Goal: Task Accomplishment & Management: Manage account settings

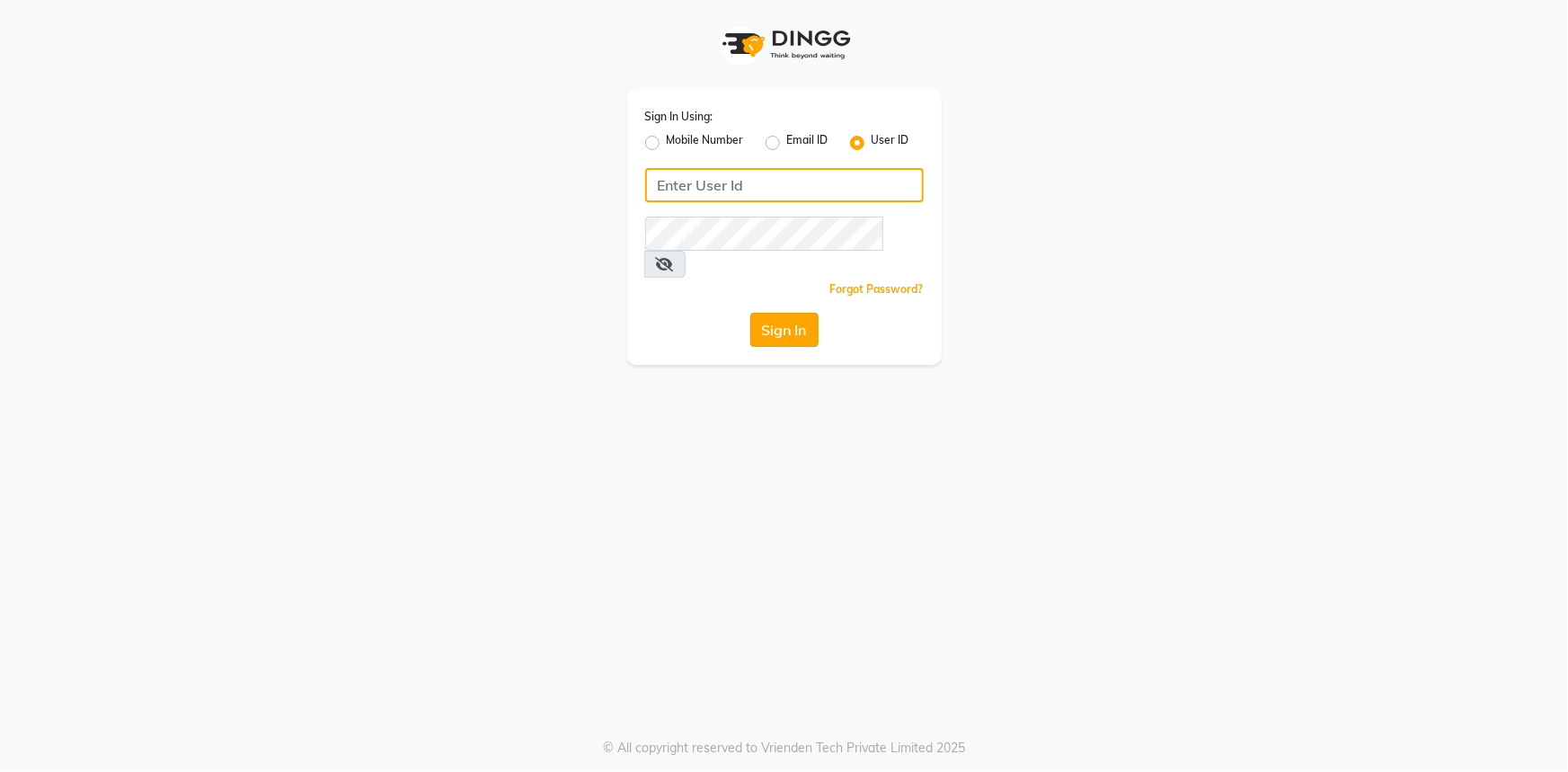
type input "belle and beau"
click at [781, 313] on button "Sign In" at bounding box center [784, 330] width 68 height 34
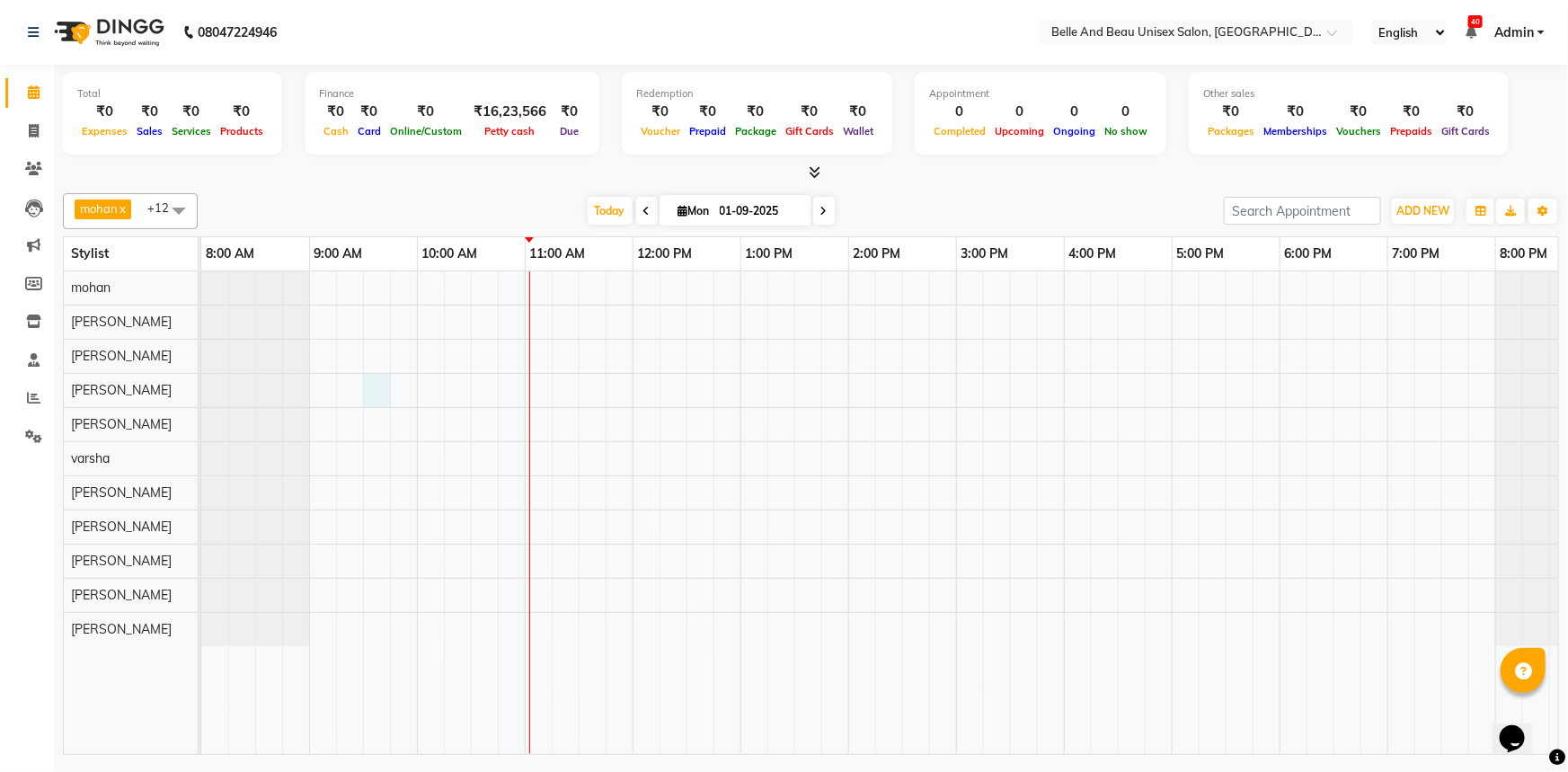
click at [380, 387] on div at bounding box center [902, 512] width 1402 height 482
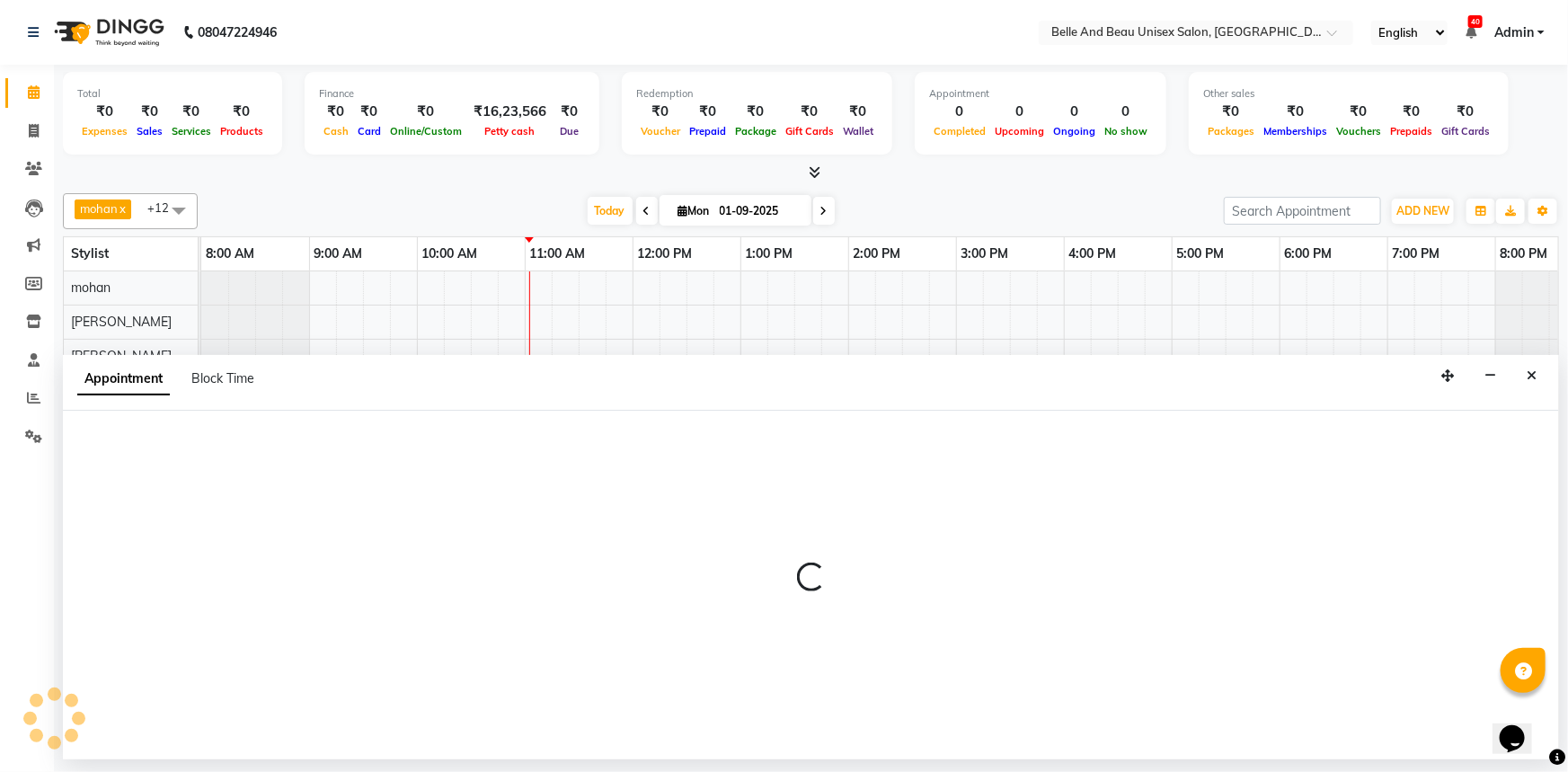
select select "62596"
select select "570"
select select "tentative"
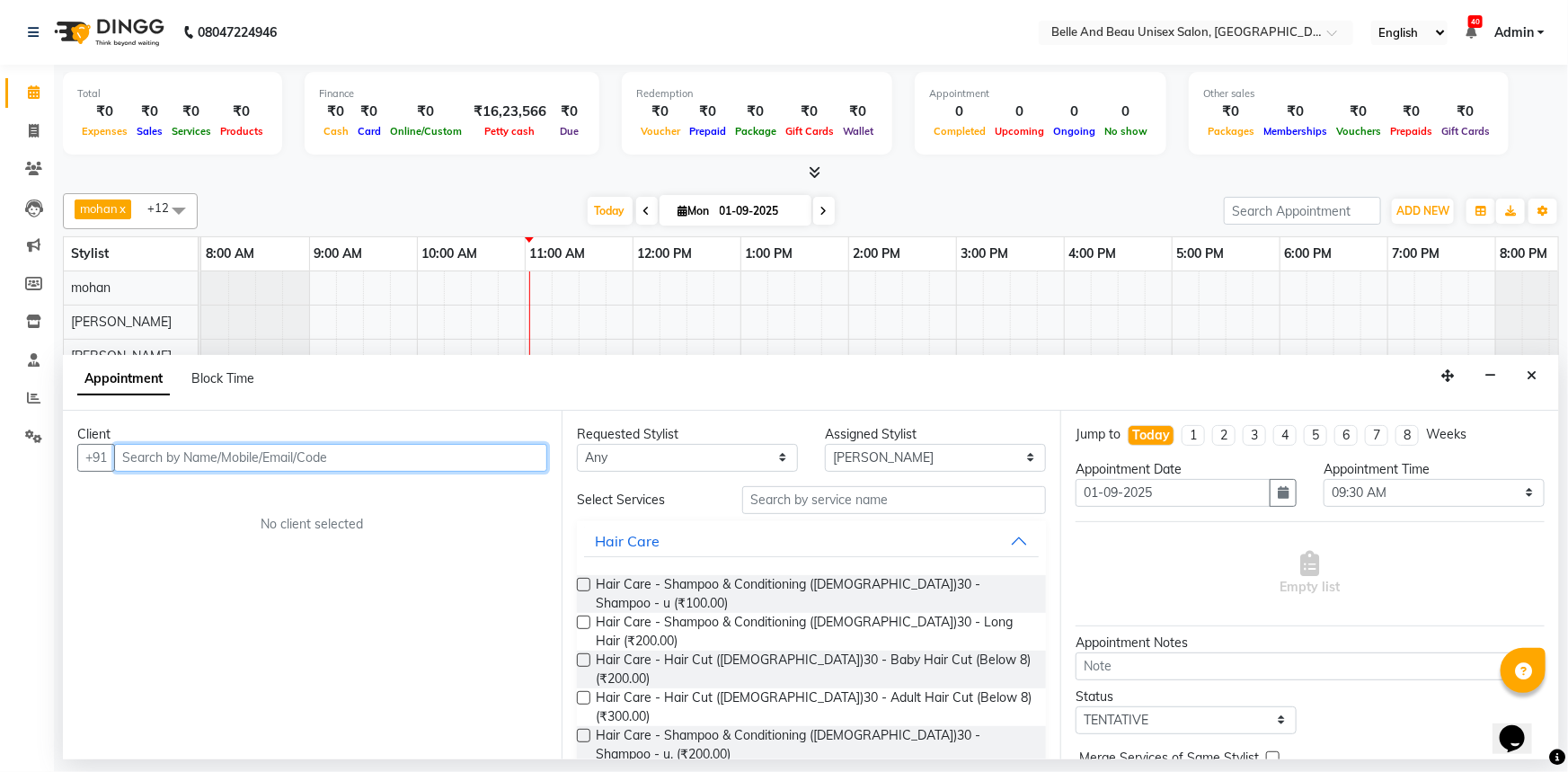
click at [164, 456] on input "text" at bounding box center [331, 458] width 433 height 27
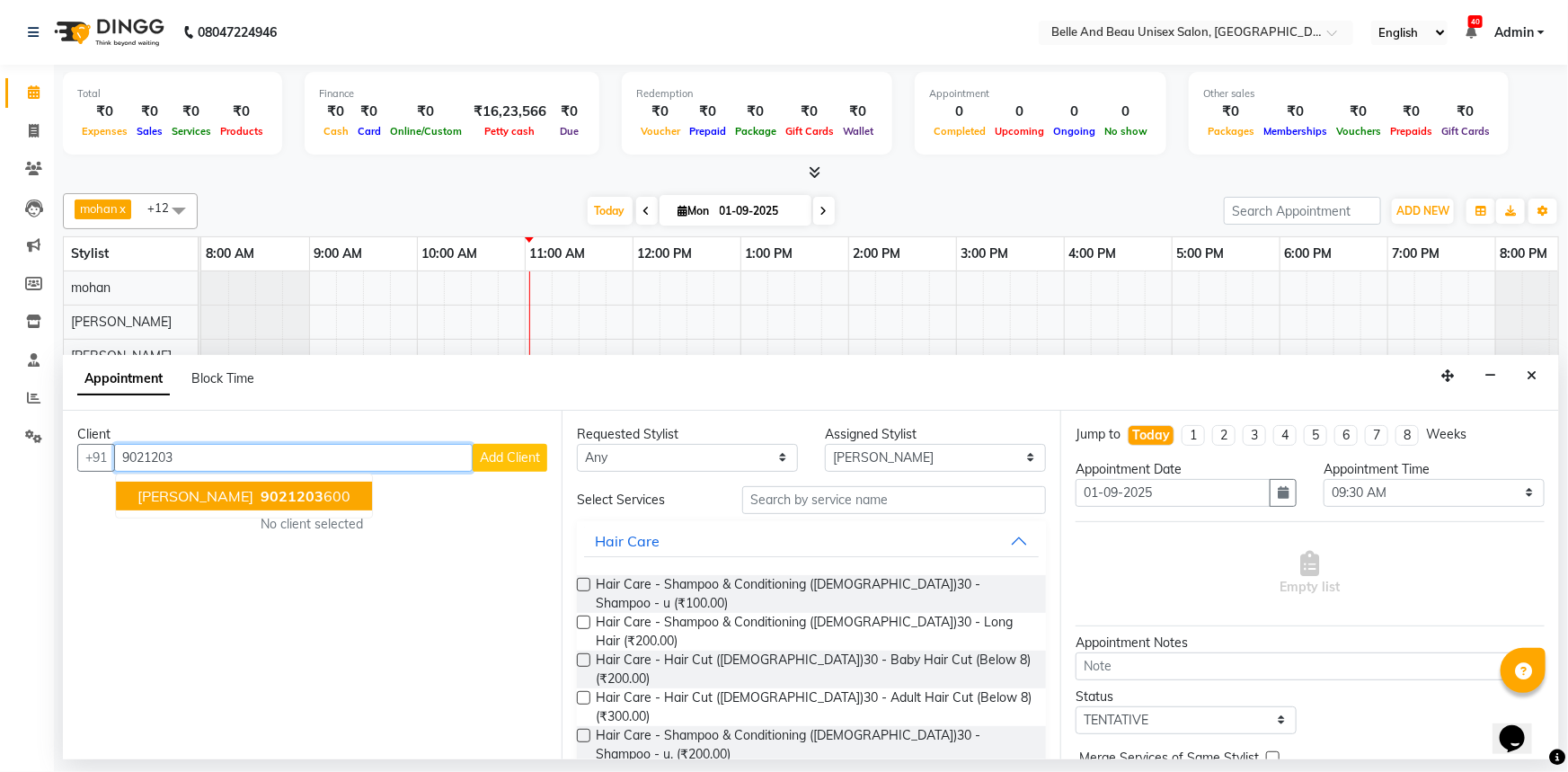
click at [191, 490] on span "[PERSON_NAME]" at bounding box center [196, 496] width 116 height 18
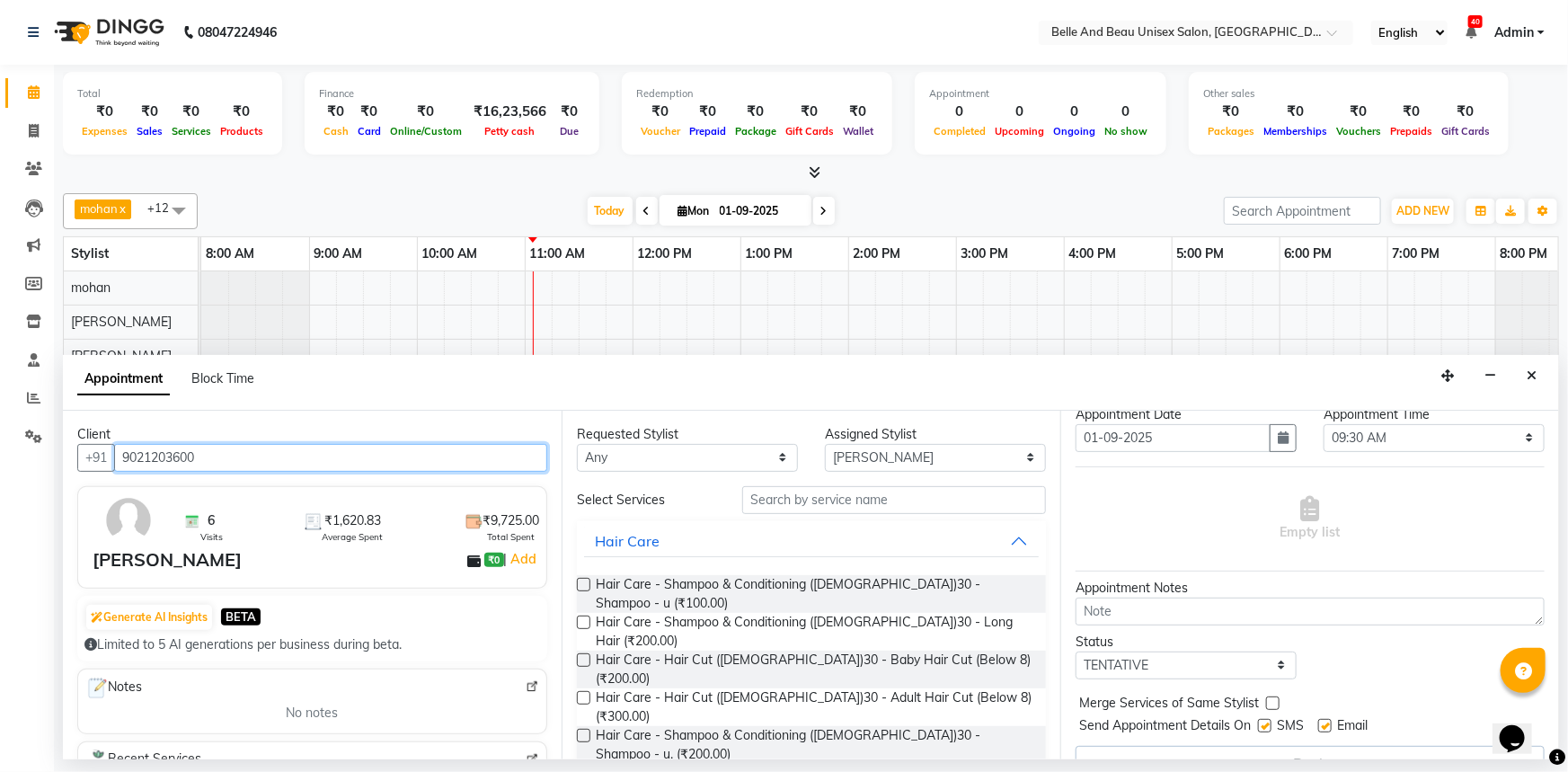
scroll to position [81, 0]
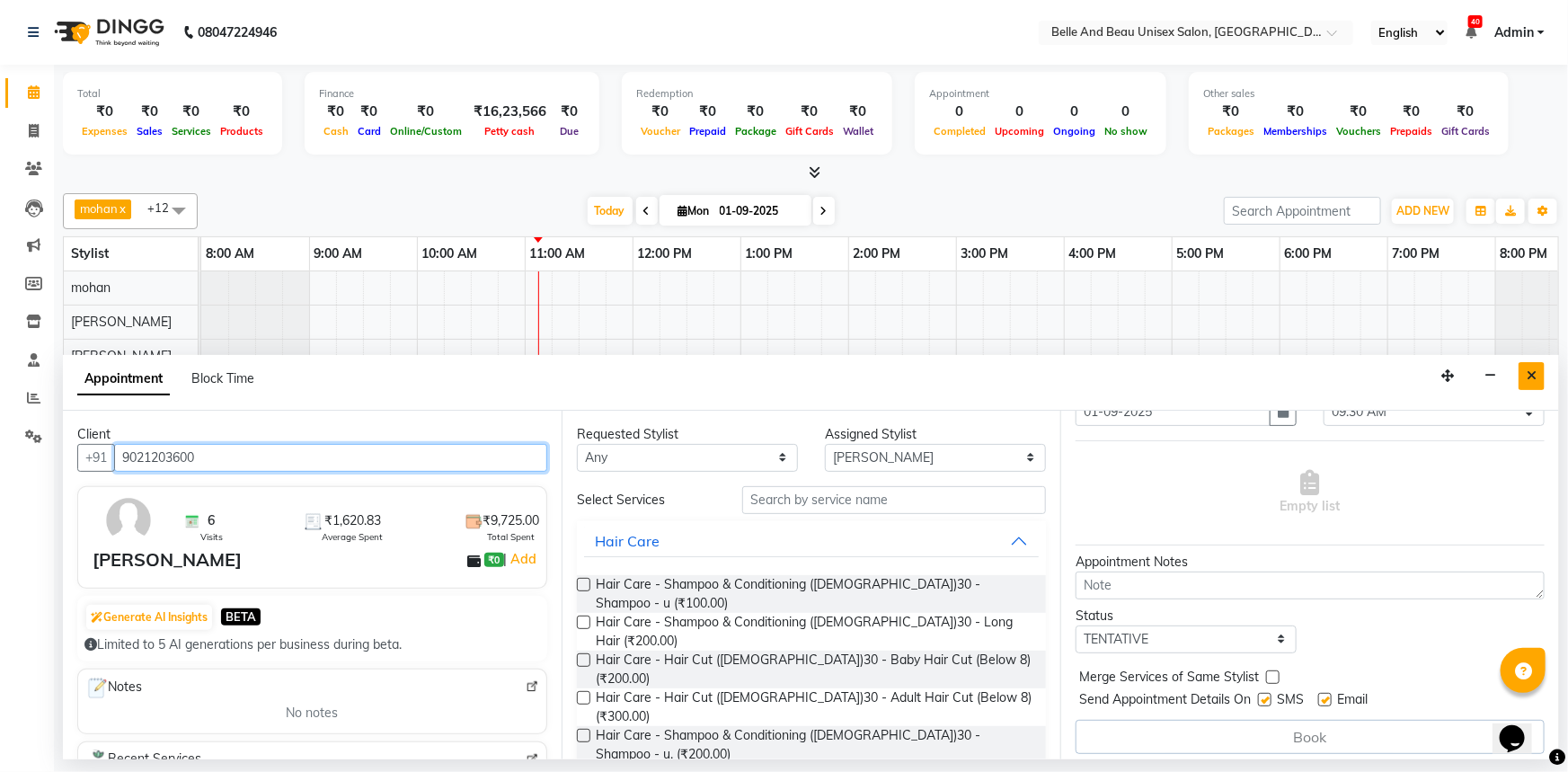
type input "9021203600"
click at [1535, 378] on icon "Close" at bounding box center [1532, 376] width 10 height 13
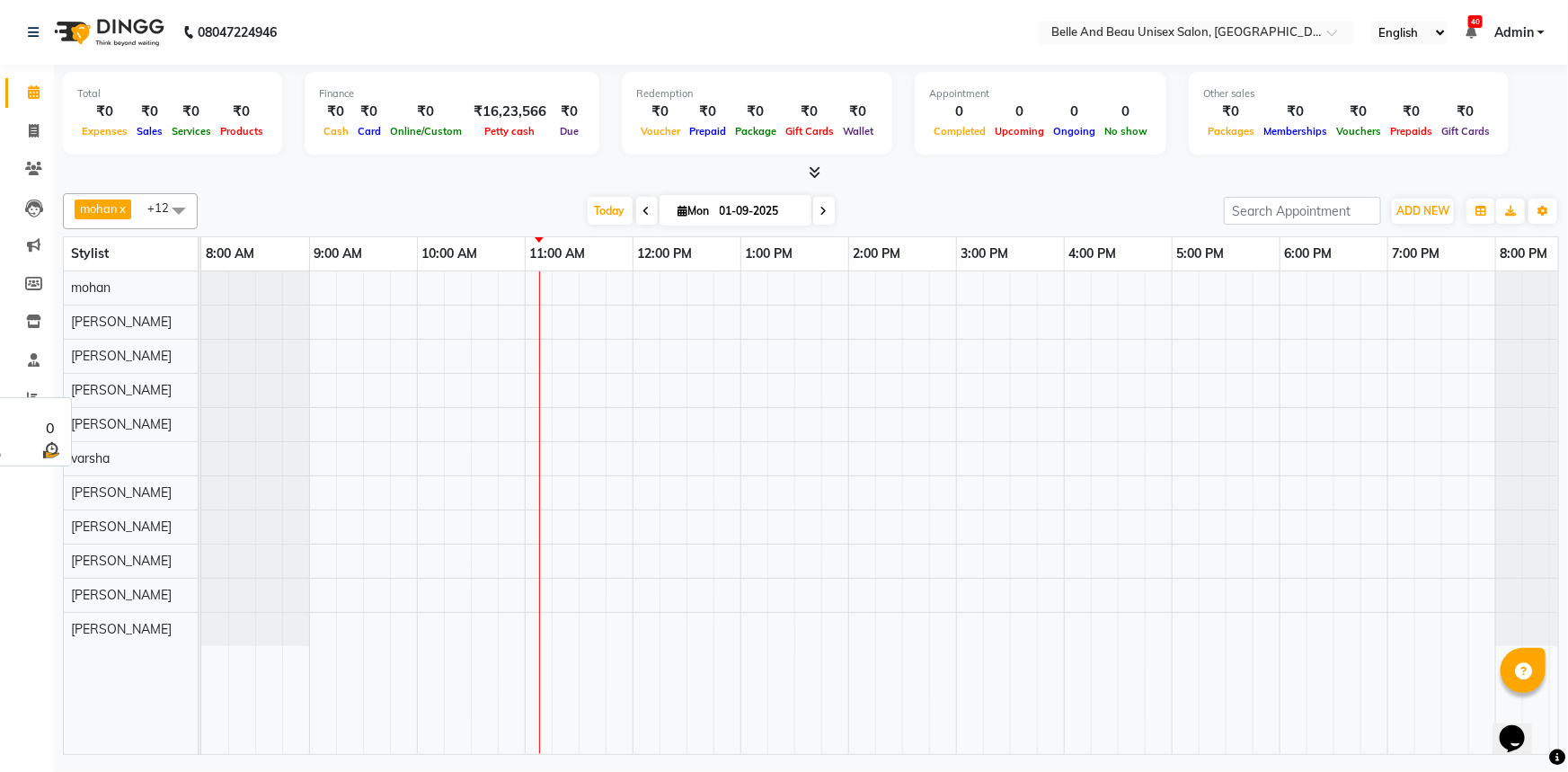
click at [80, 382] on span "[PERSON_NAME]" at bounding box center [121, 389] width 101 height 17
click at [170, 390] on div "[PERSON_NAME]" at bounding box center [130, 390] width 134 height 33
click at [247, 395] on div at bounding box center [255, 390] width 108 height 33
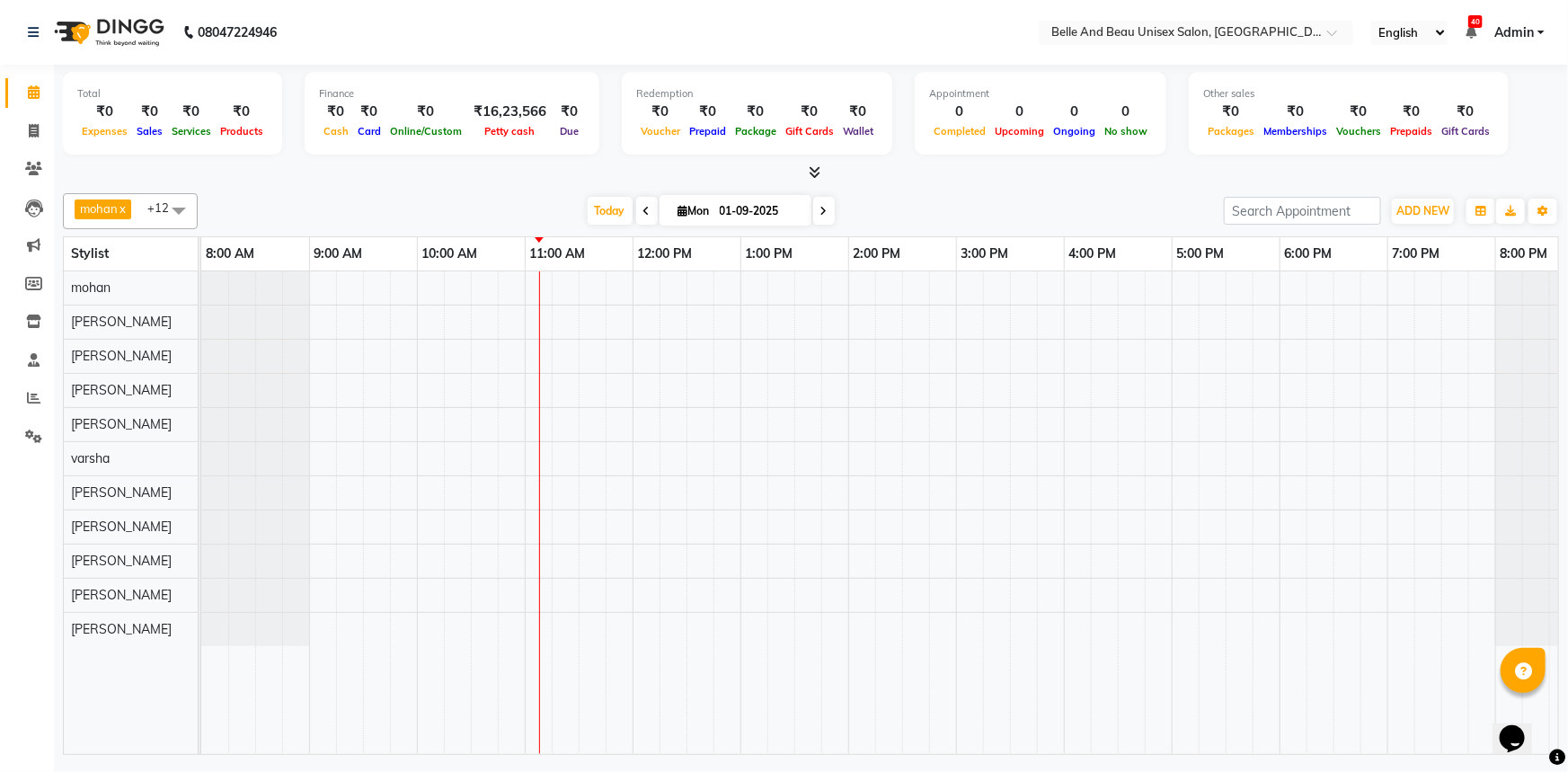
click at [355, 398] on div at bounding box center [902, 512] width 1402 height 482
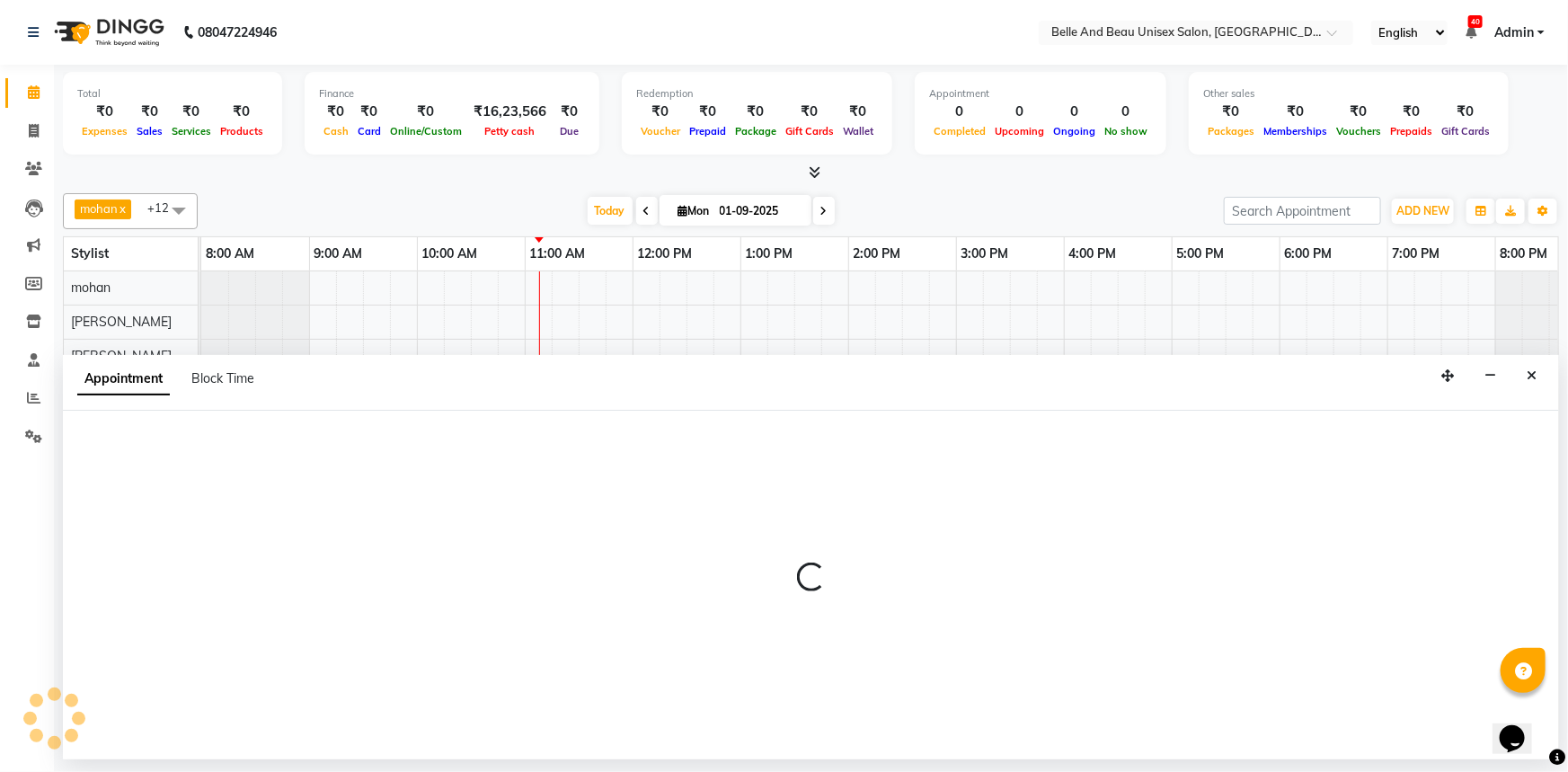
select select "62596"
select select "555"
select select "tentative"
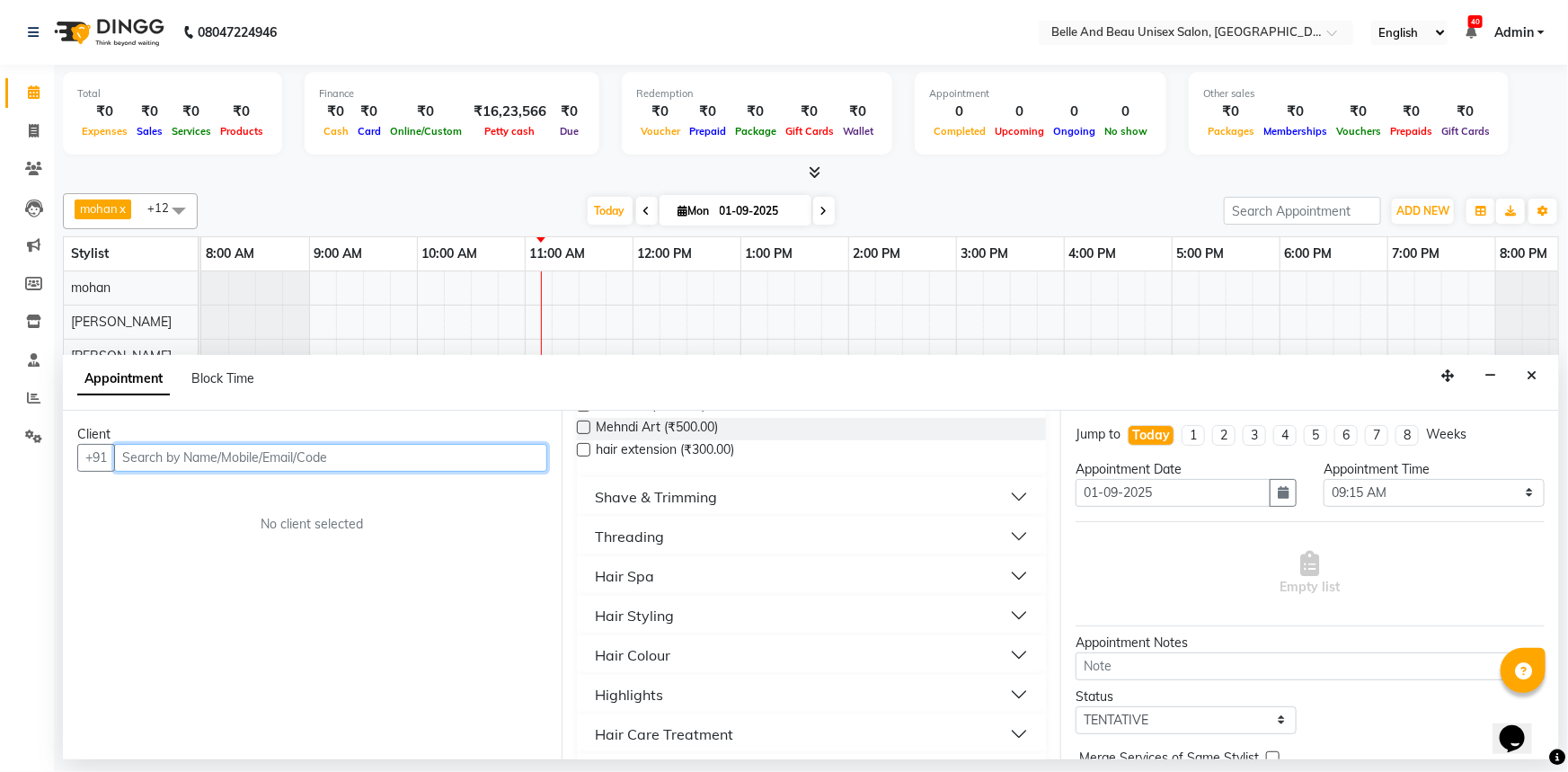
scroll to position [716, 0]
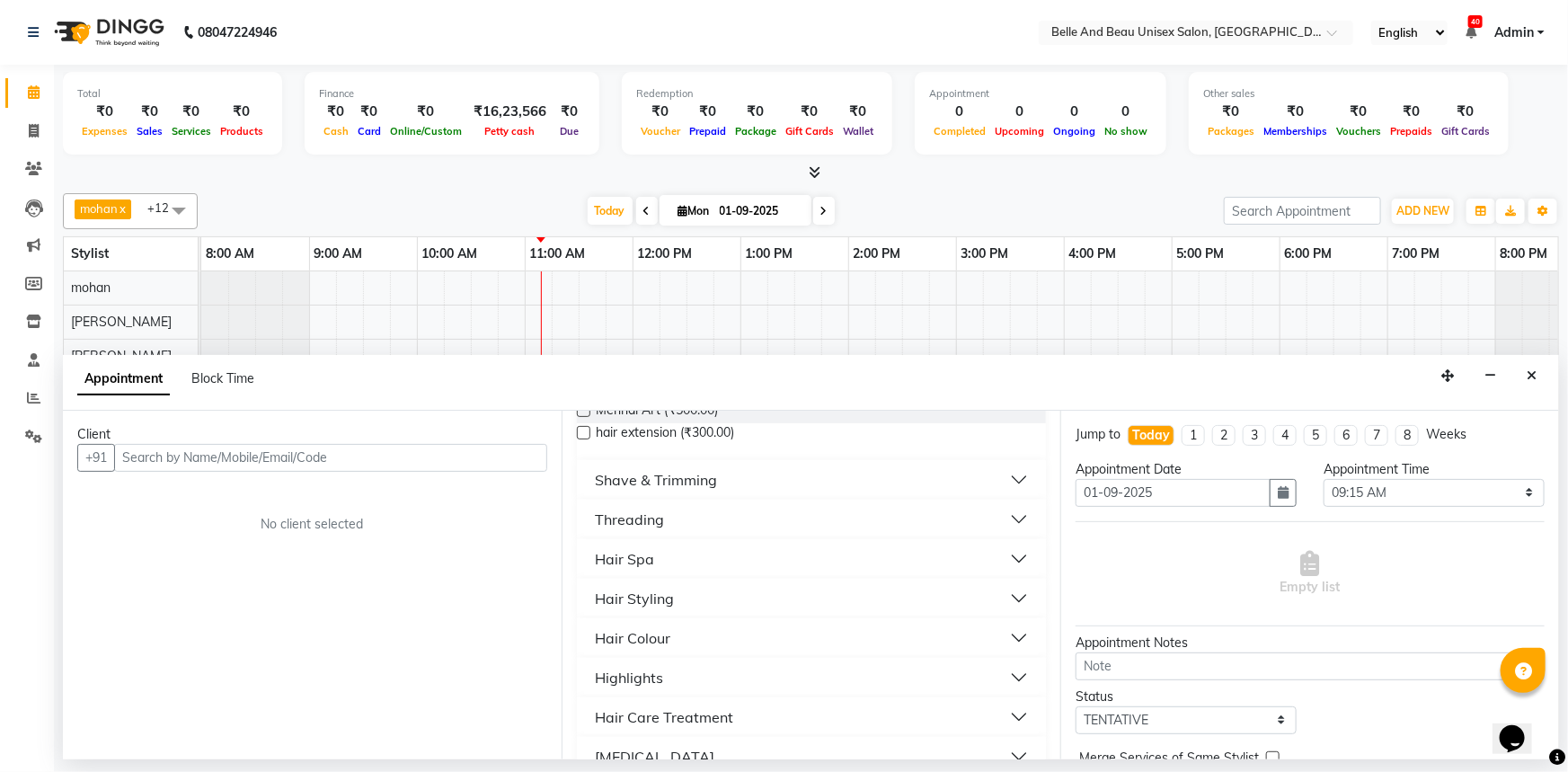
click at [721, 504] on button "Threading" at bounding box center [811, 520] width 455 height 32
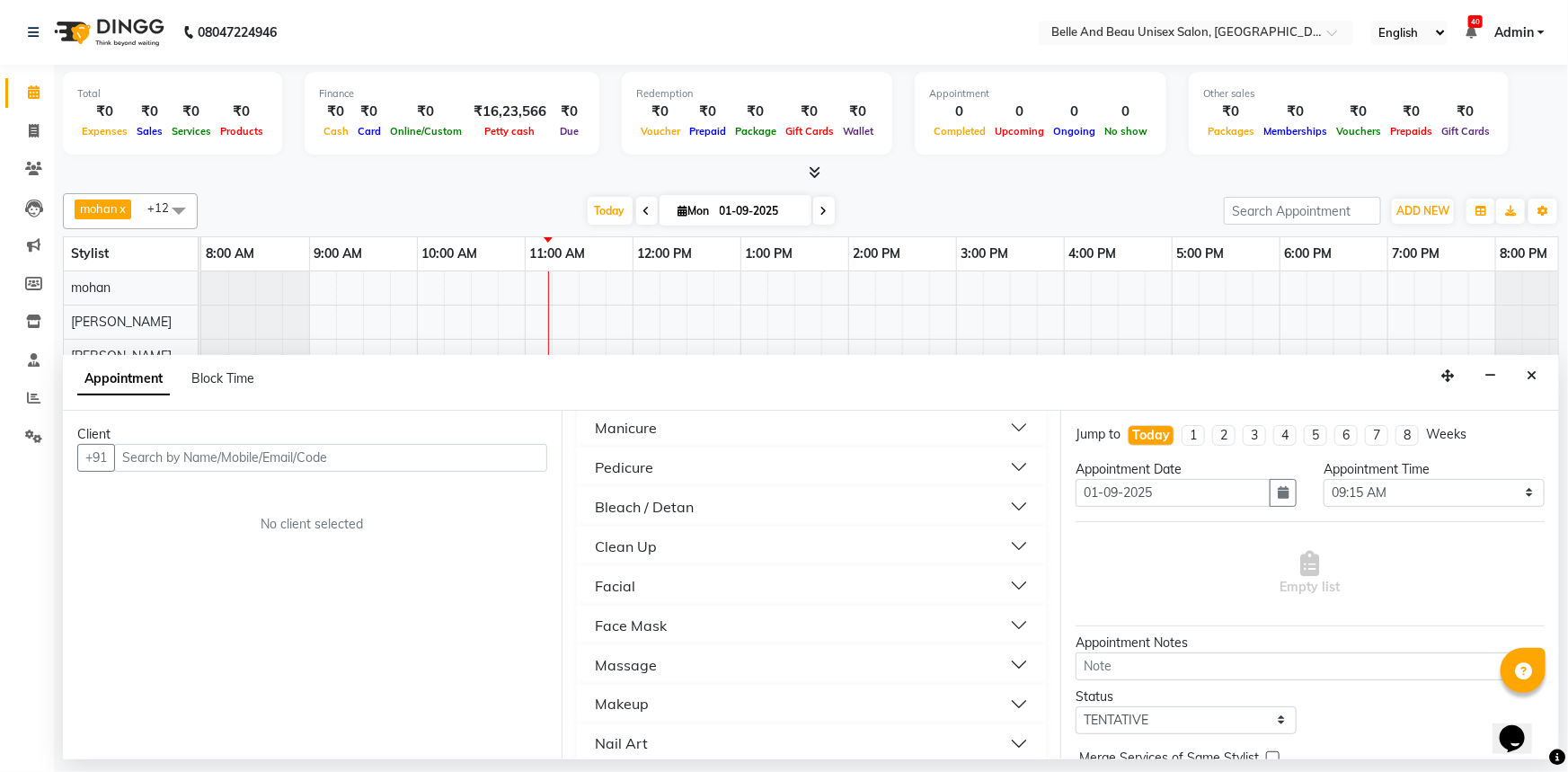
scroll to position [88, 0]
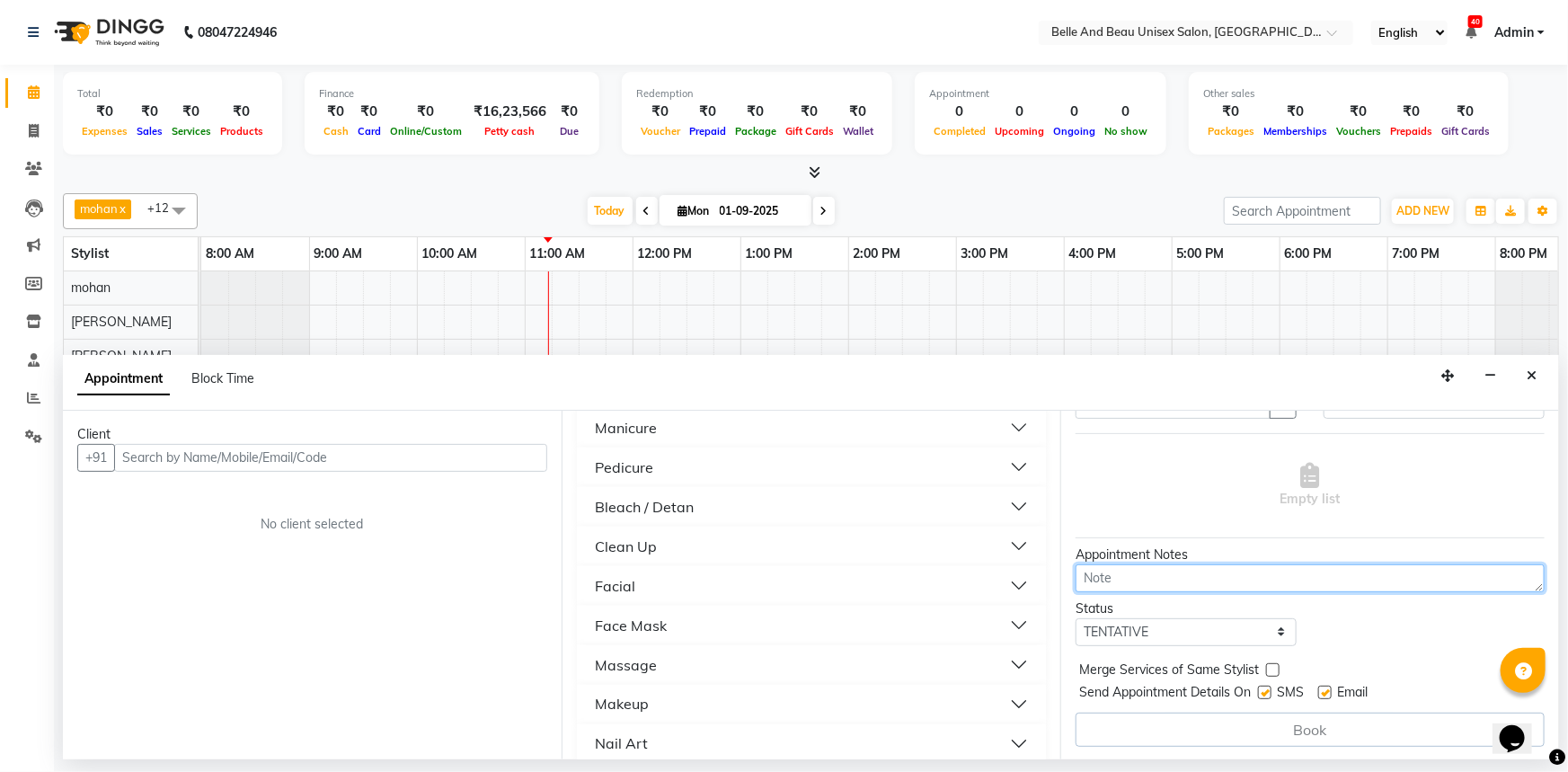
click at [1155, 573] on textarea at bounding box center [1311, 578] width 470 height 27
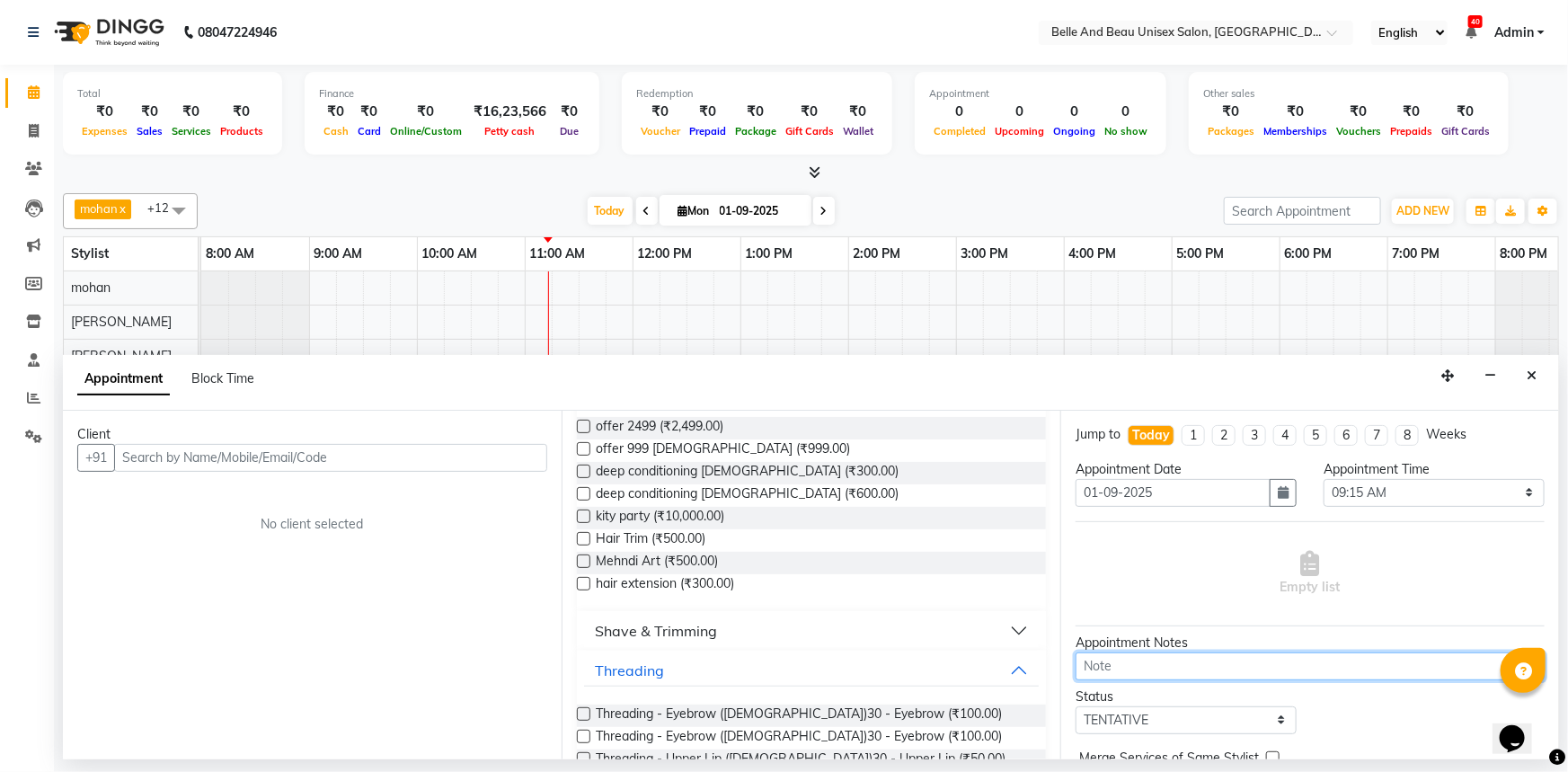
scroll to position [553, 0]
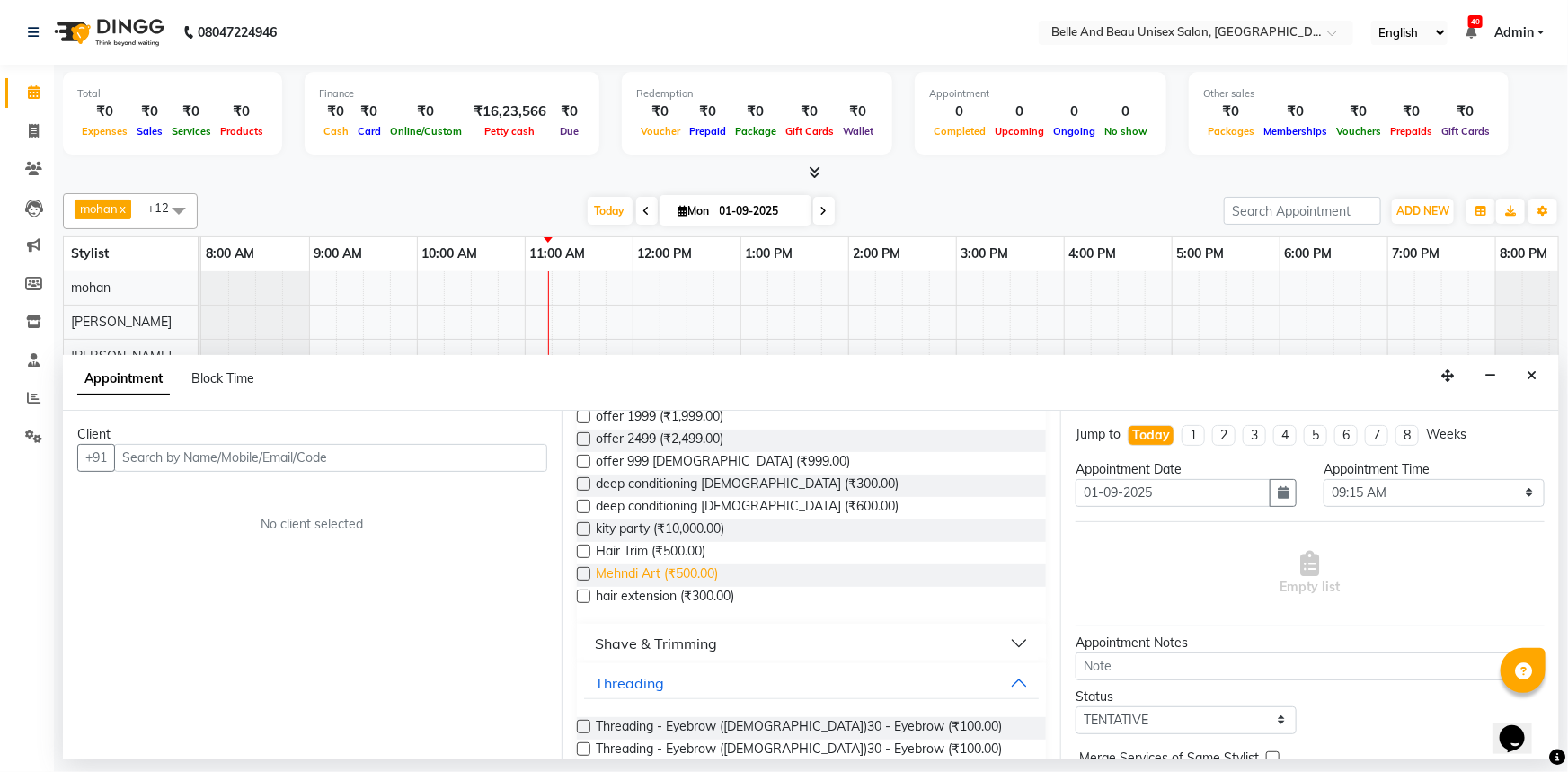
click at [694, 565] on span "Mehndi Art (₹500.00)" at bounding box center [656, 575] width 122 height 23
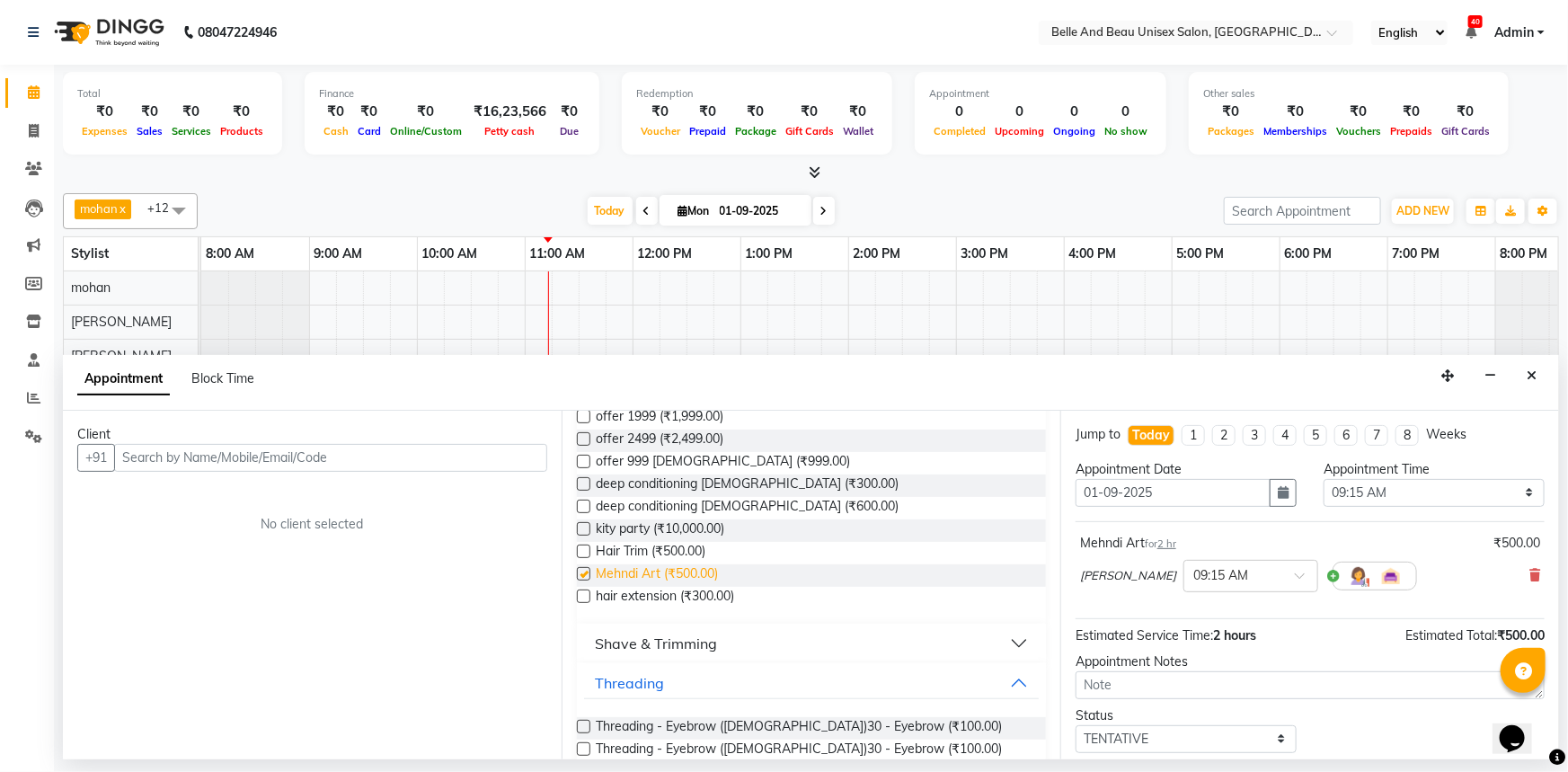
checkbox input "false"
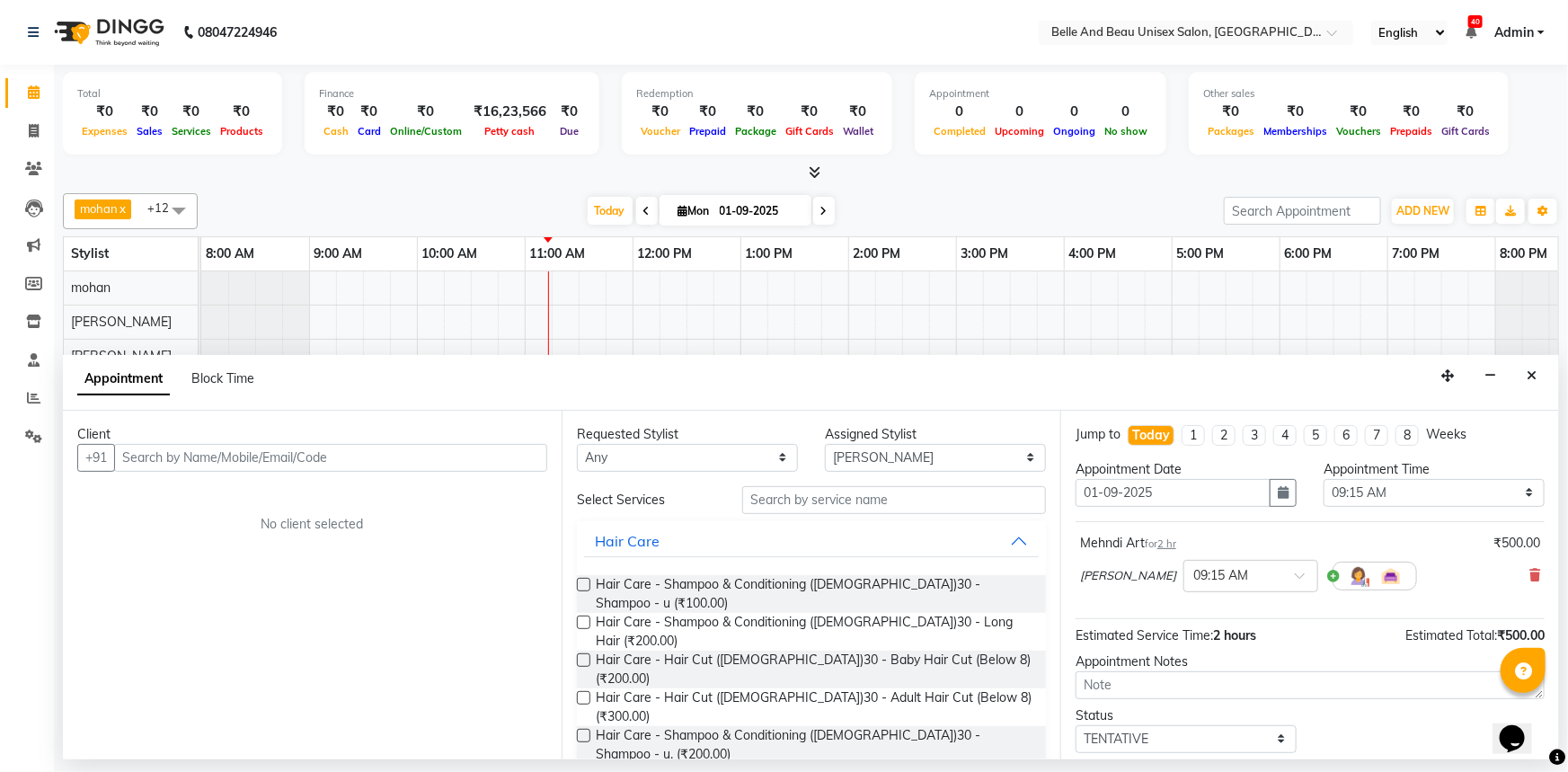
scroll to position [108, 0]
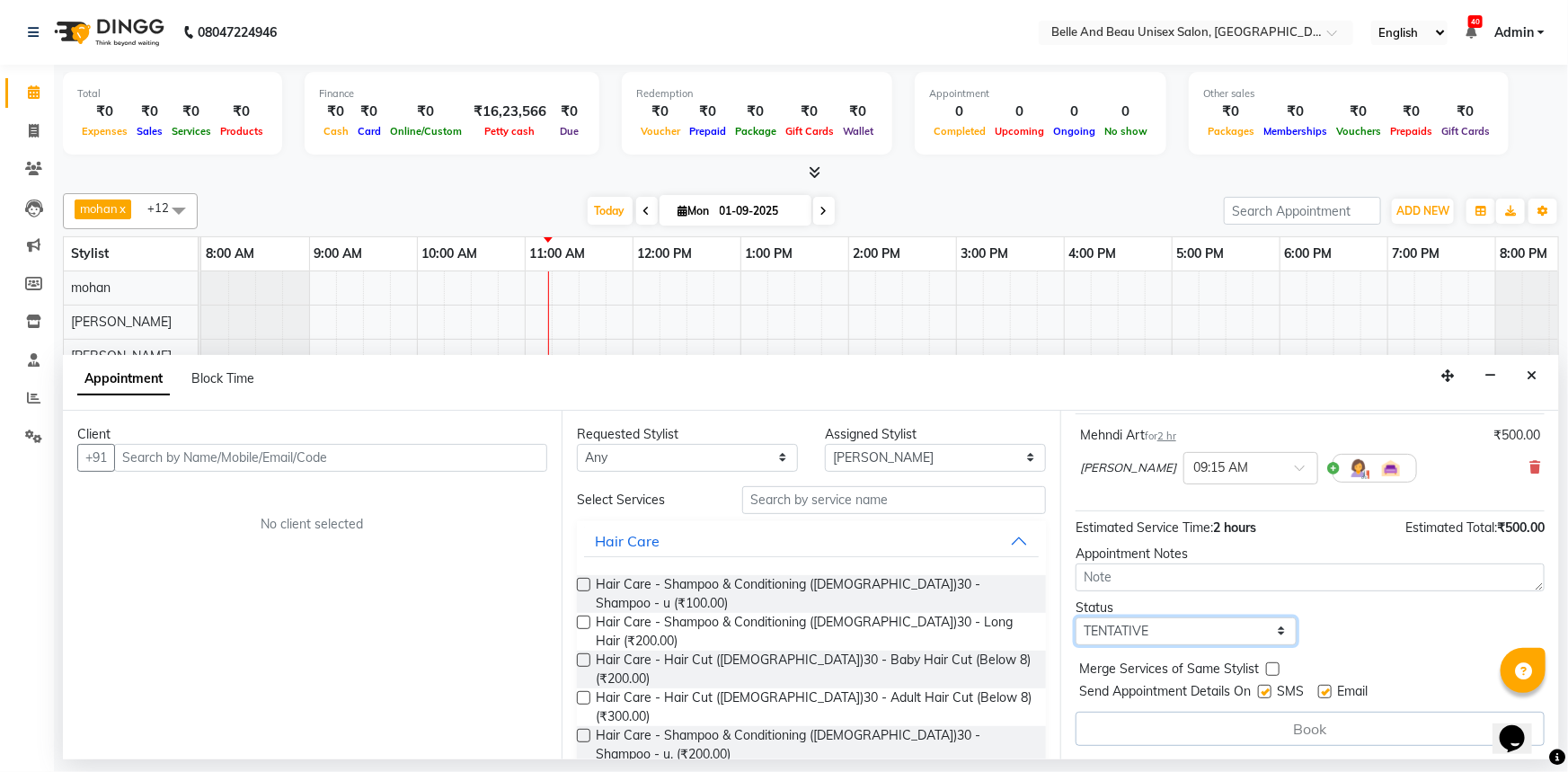
click at [1157, 624] on select "Select TENTATIVE CONFIRM CHECK-IN UPCOMING" at bounding box center [1187, 631] width 221 height 27
click at [1326, 638] on div "Status Select TENTATIVE CONFIRM CHECK-IN UPCOMING" at bounding box center [1310, 622] width 496 height 47
click at [1524, 374] on button "Close" at bounding box center [1532, 376] width 26 height 27
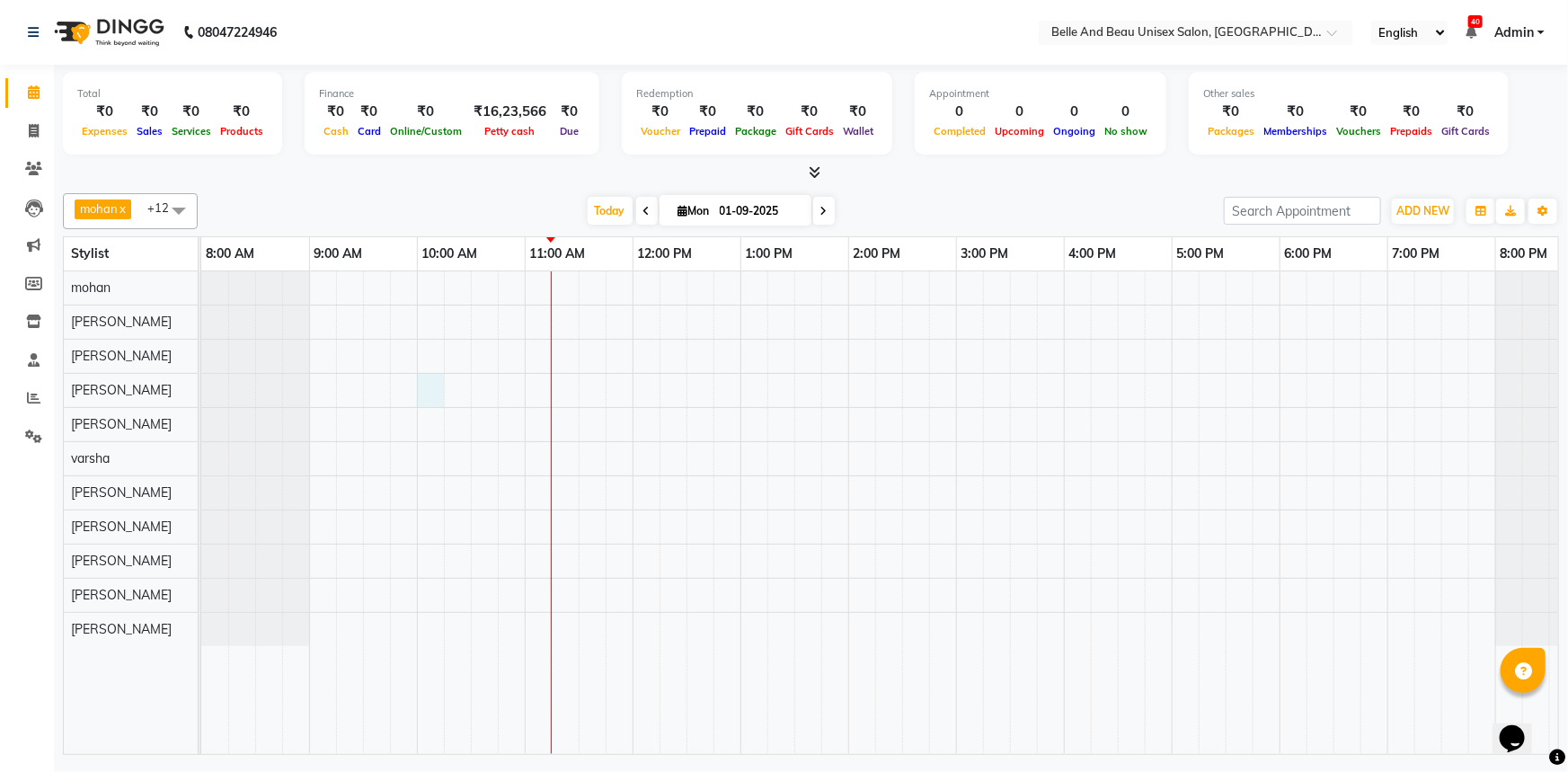
click at [442, 389] on div at bounding box center [902, 512] width 1402 height 482
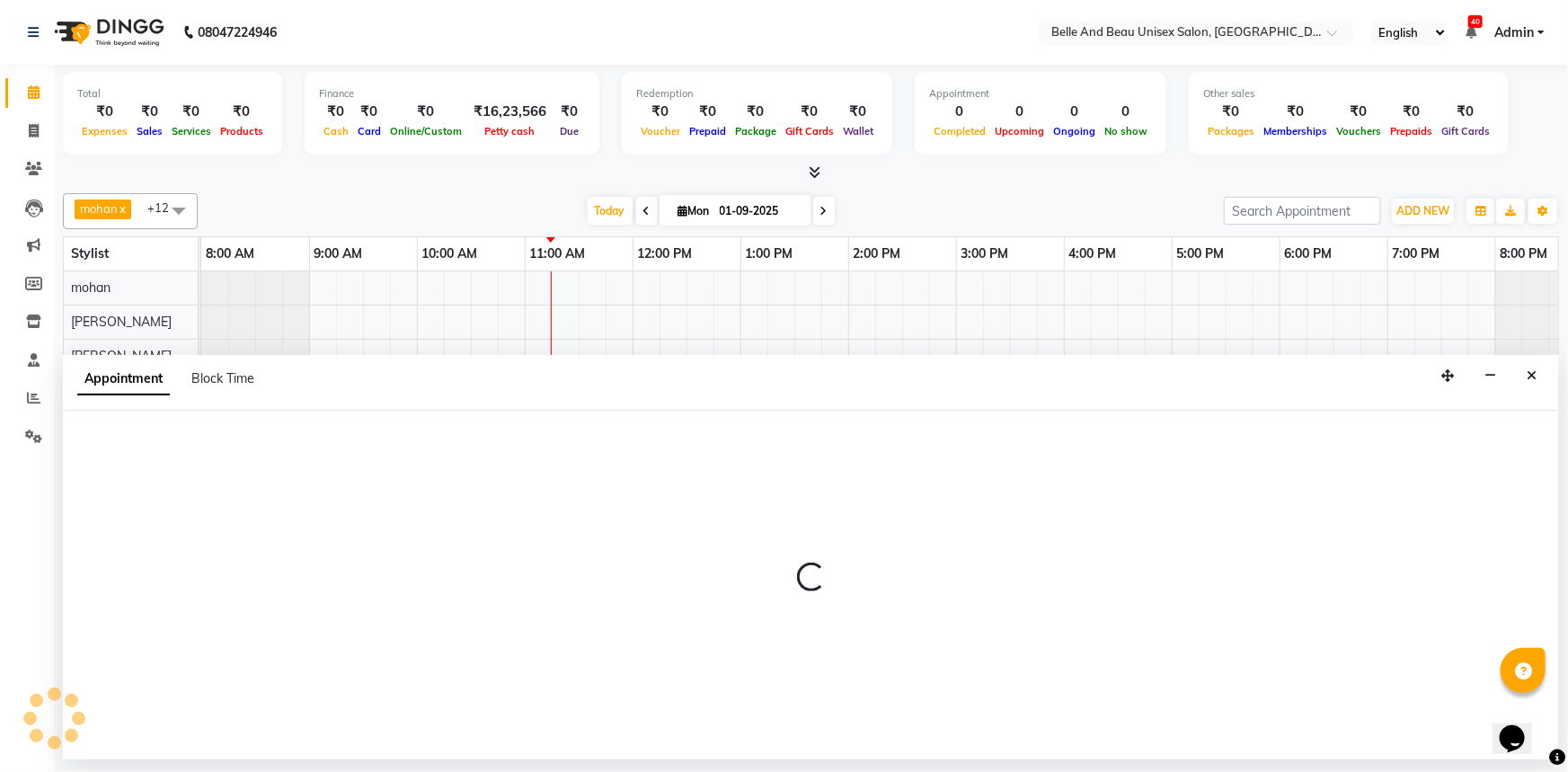
select select "62596"
select select "600"
select select "tentative"
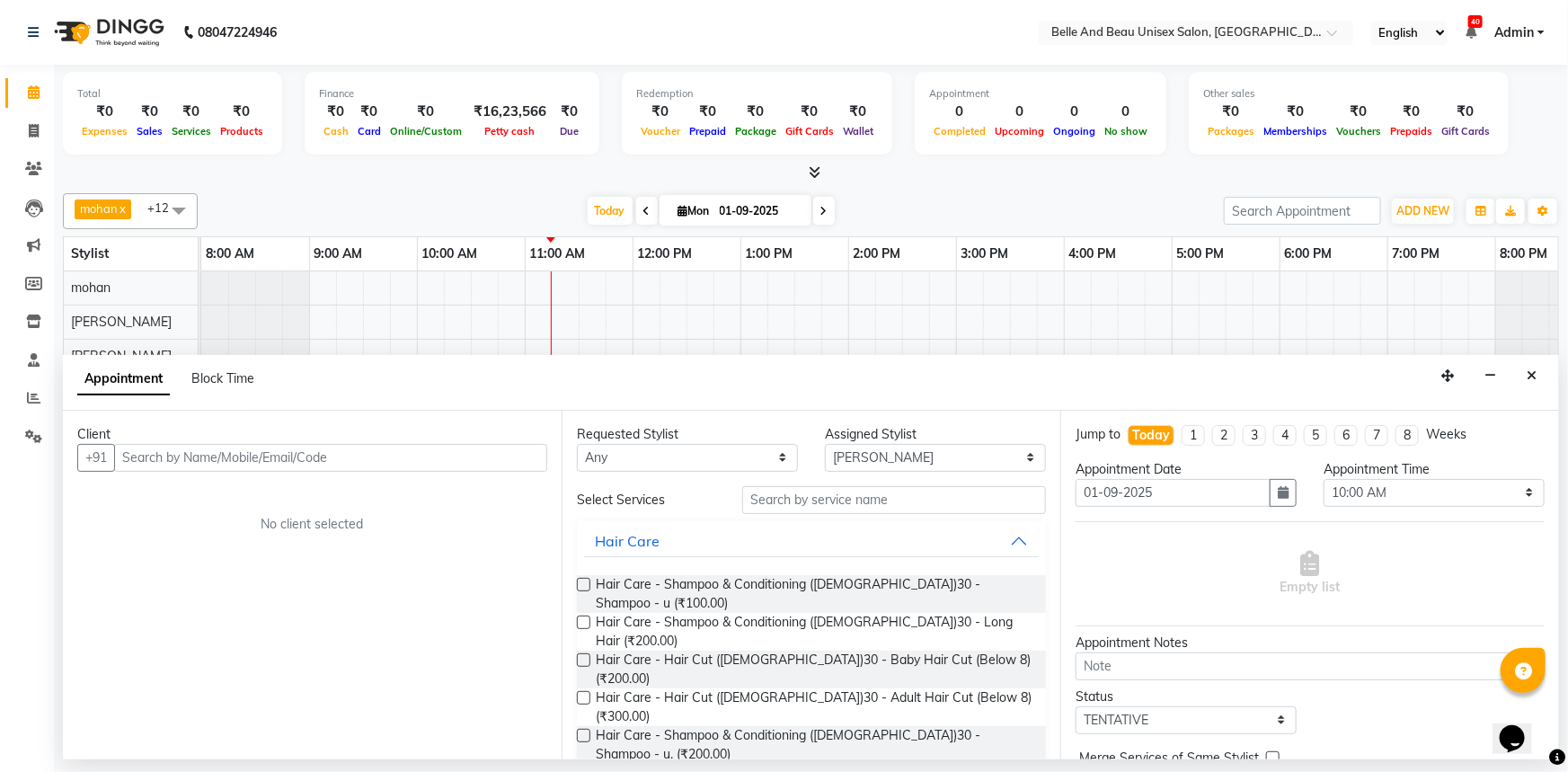
click at [152, 463] on input "text" at bounding box center [331, 458] width 433 height 27
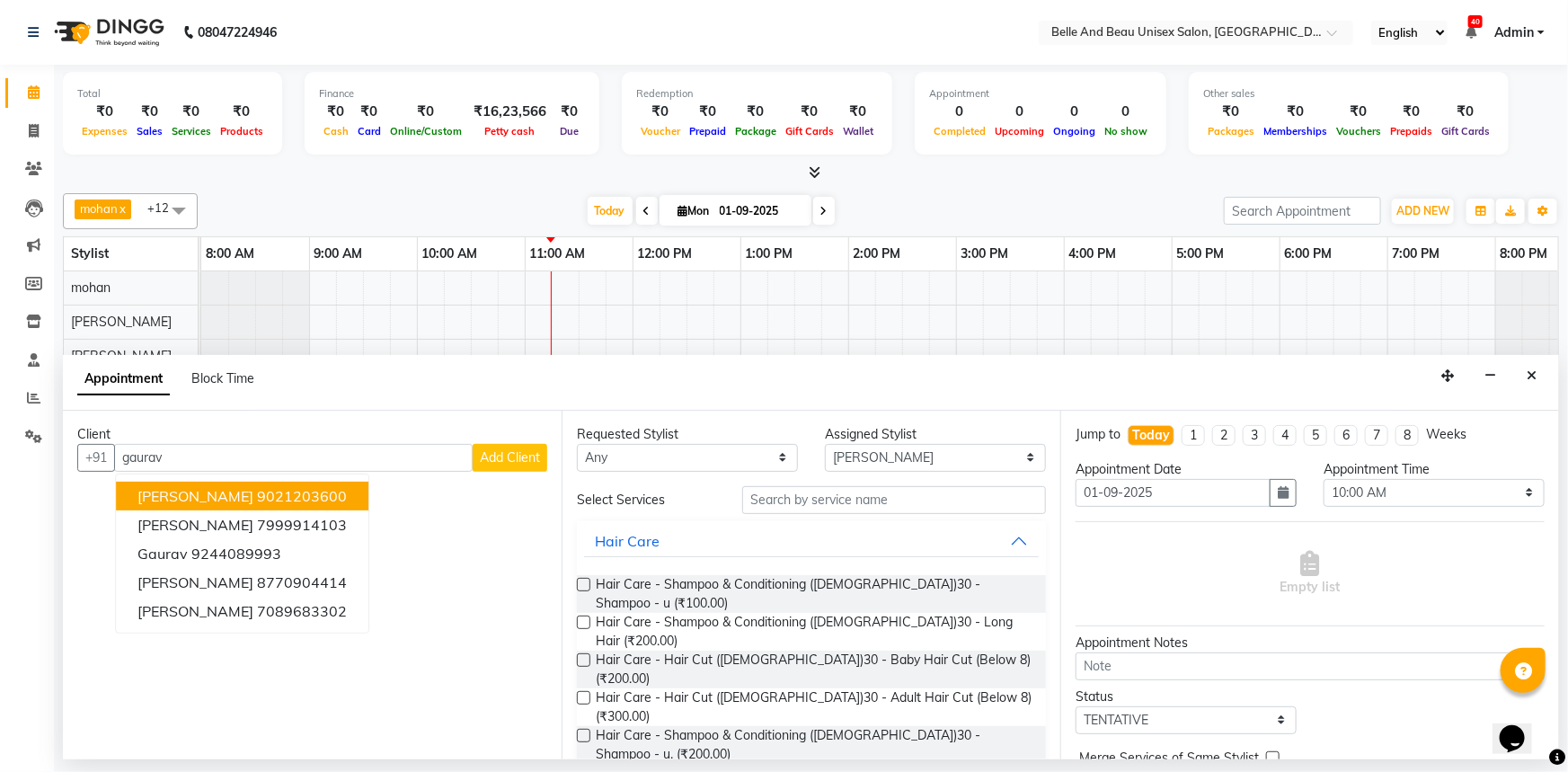
click at [302, 494] on ngb-highlight "9021203600" at bounding box center [302, 496] width 90 height 18
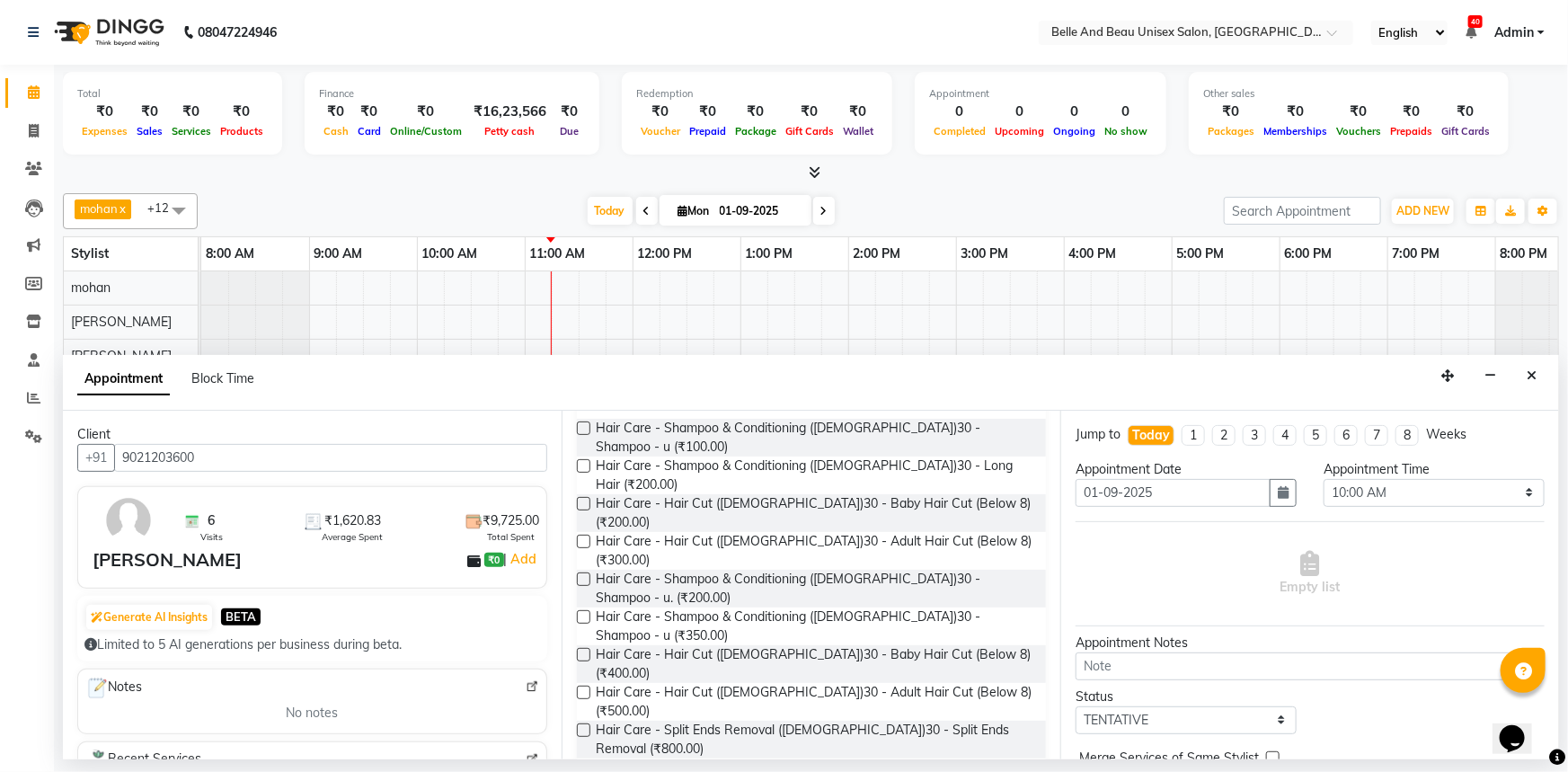
scroll to position [162, 0]
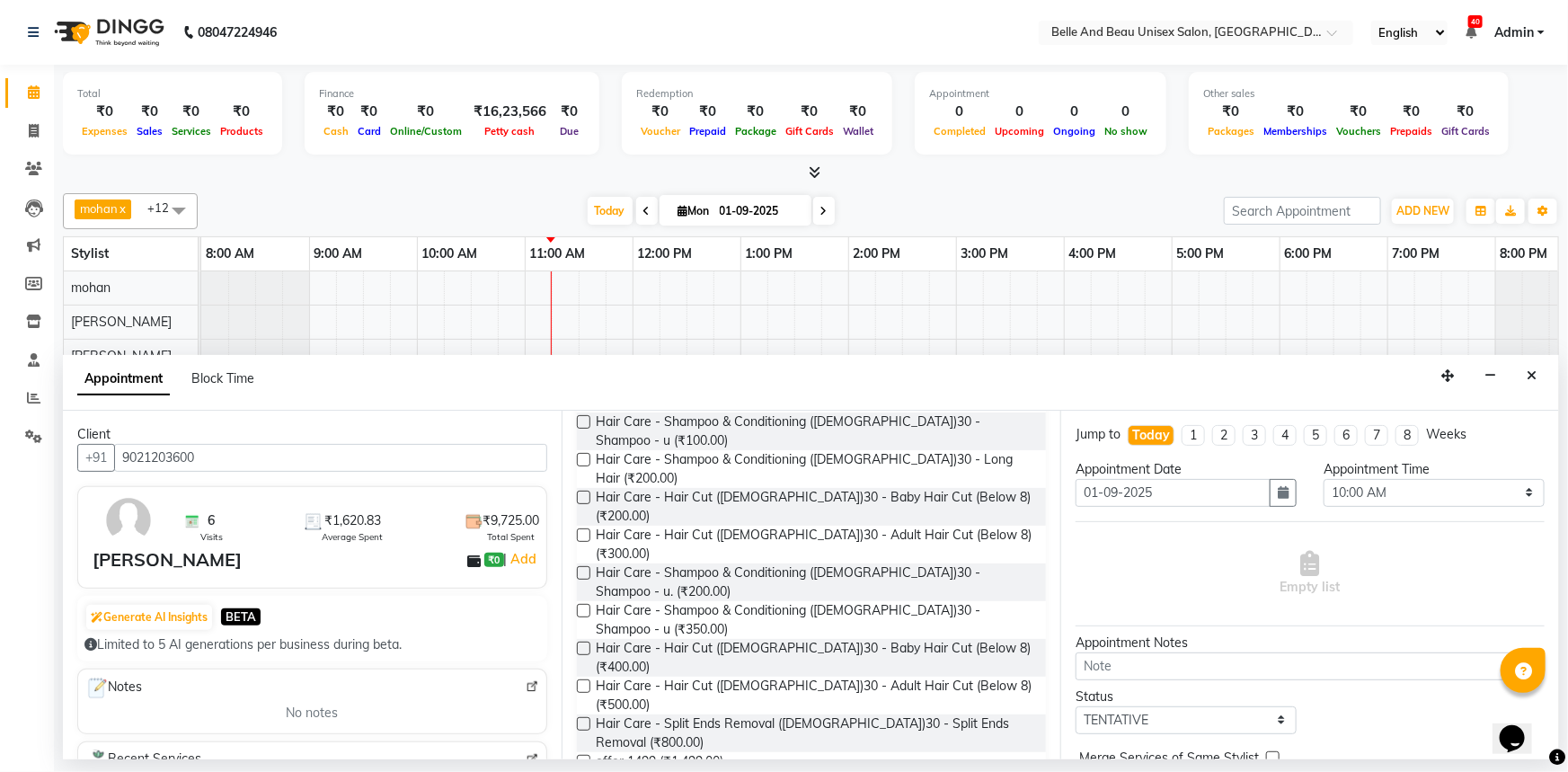
type input "9021203600"
click at [579, 528] on label at bounding box center [584, 535] width 14 height 14
click at [579, 531] on input "checkbox" at bounding box center [583, 537] width 12 height 12
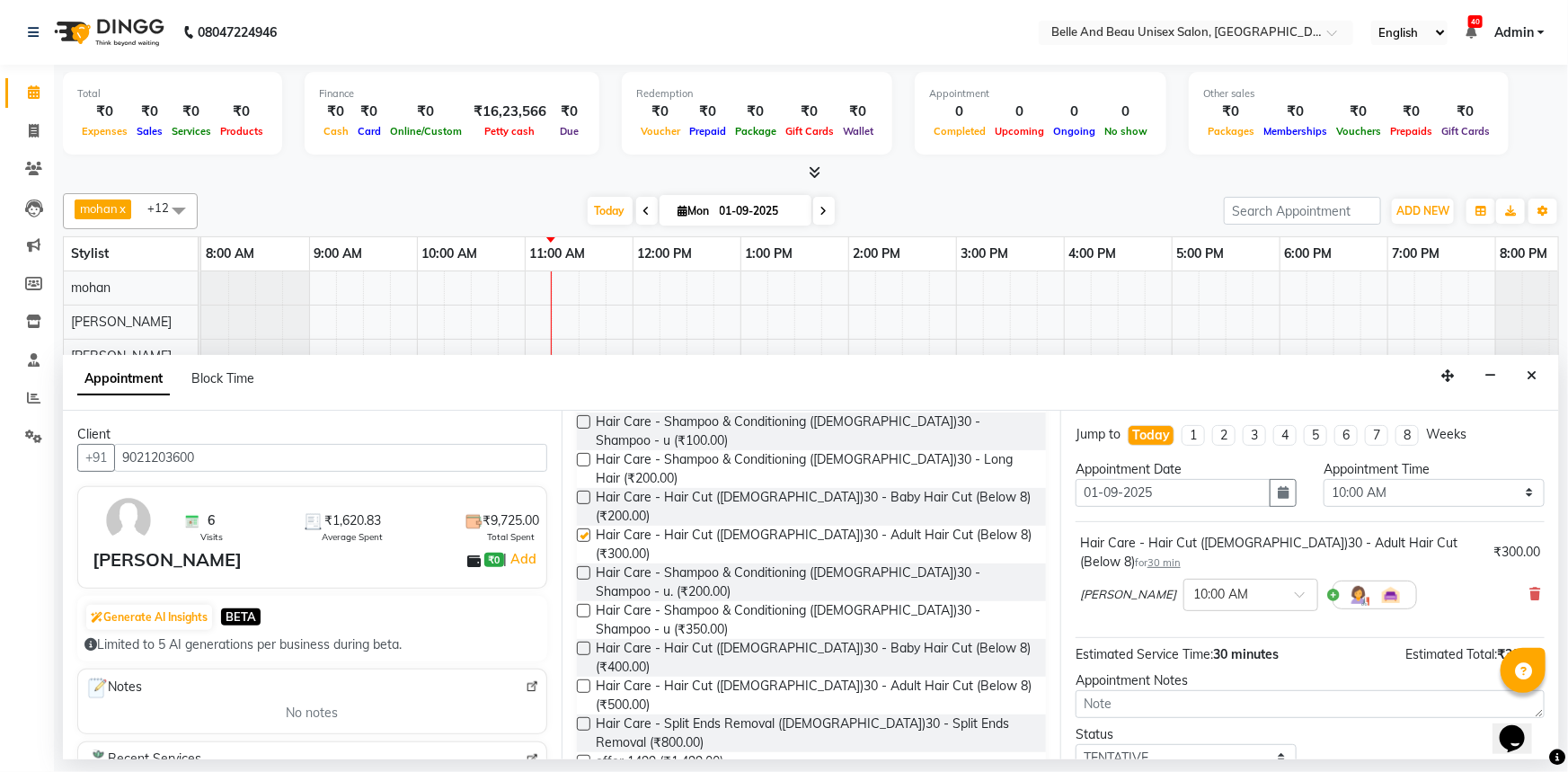
checkbox input "false"
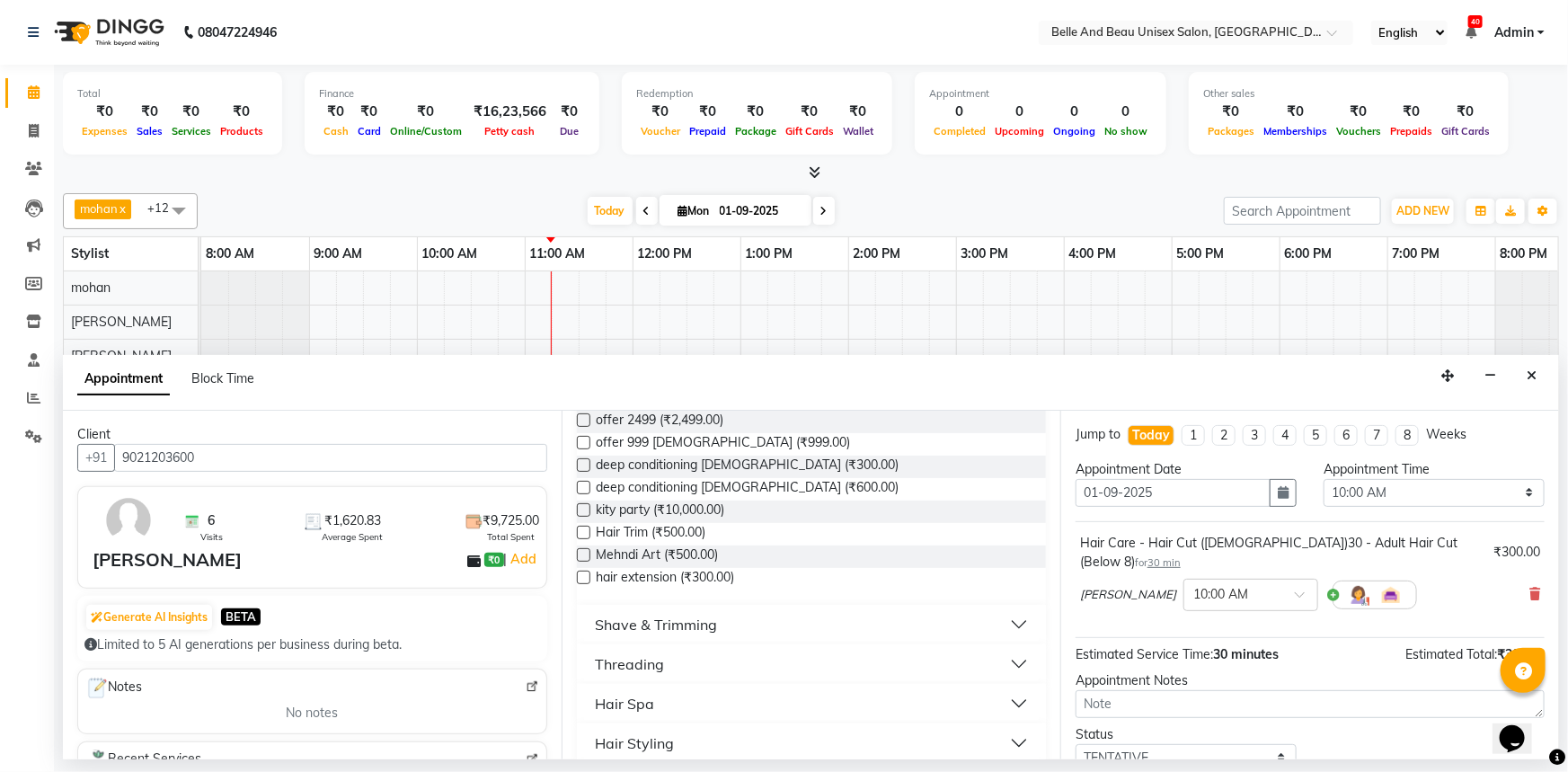
click at [653, 614] on div "Shave & Trimming" at bounding box center [655, 625] width 122 height 22
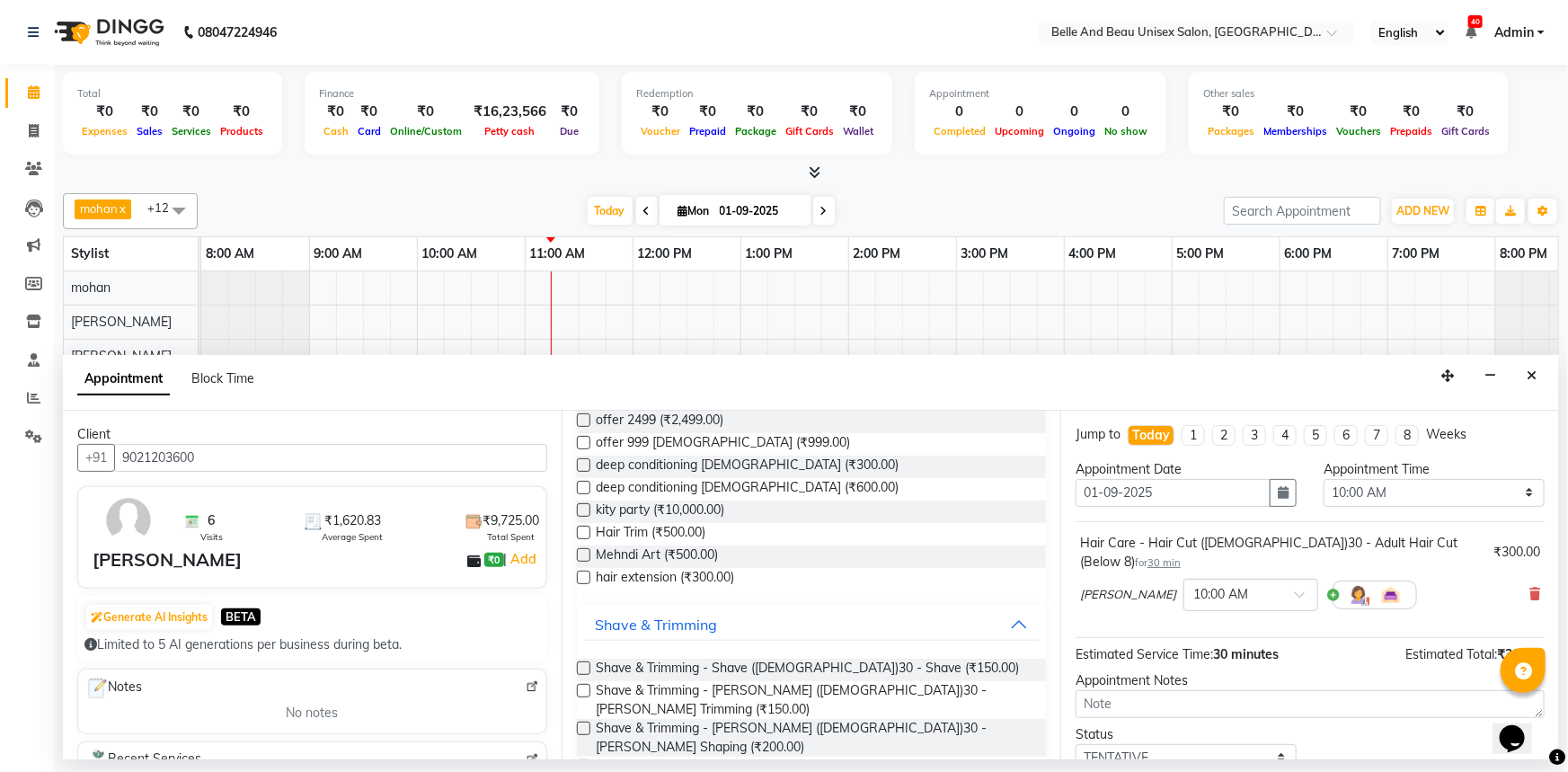
click at [581, 722] on label at bounding box center [584, 729] width 14 height 14
click at [581, 725] on input "checkbox" at bounding box center [583, 731] width 12 height 12
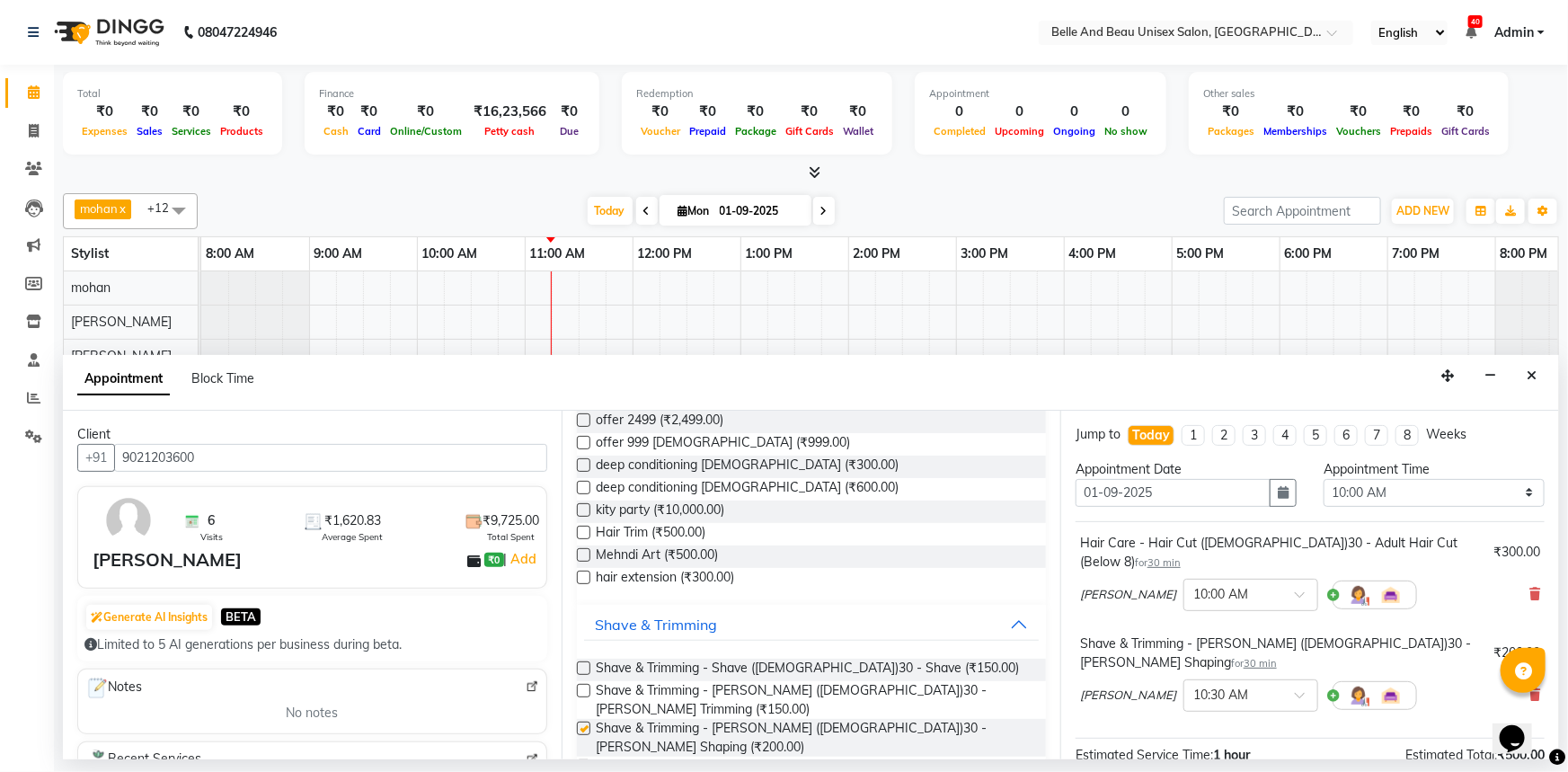
checkbox input "false"
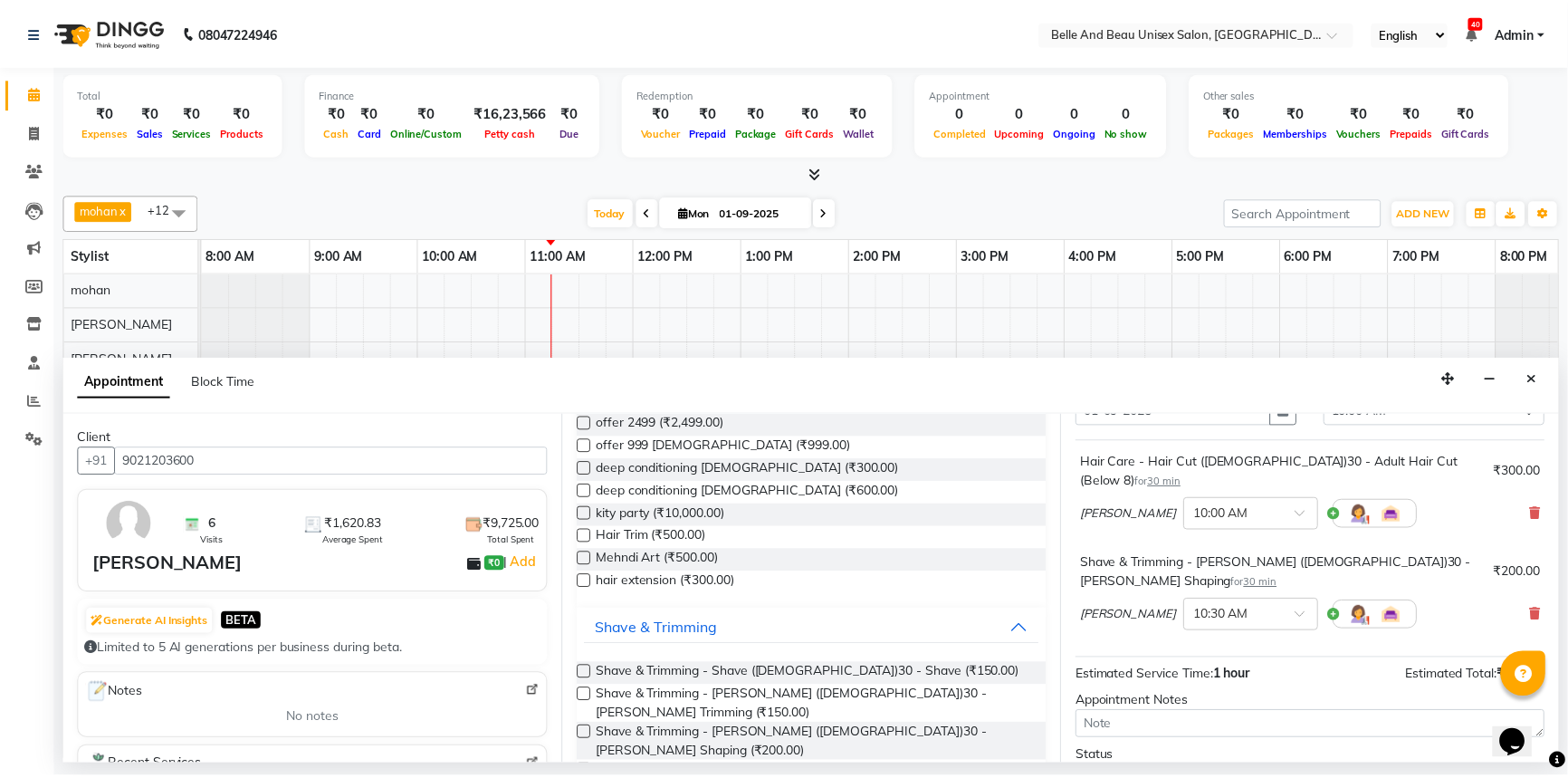
scroll to position [189, 0]
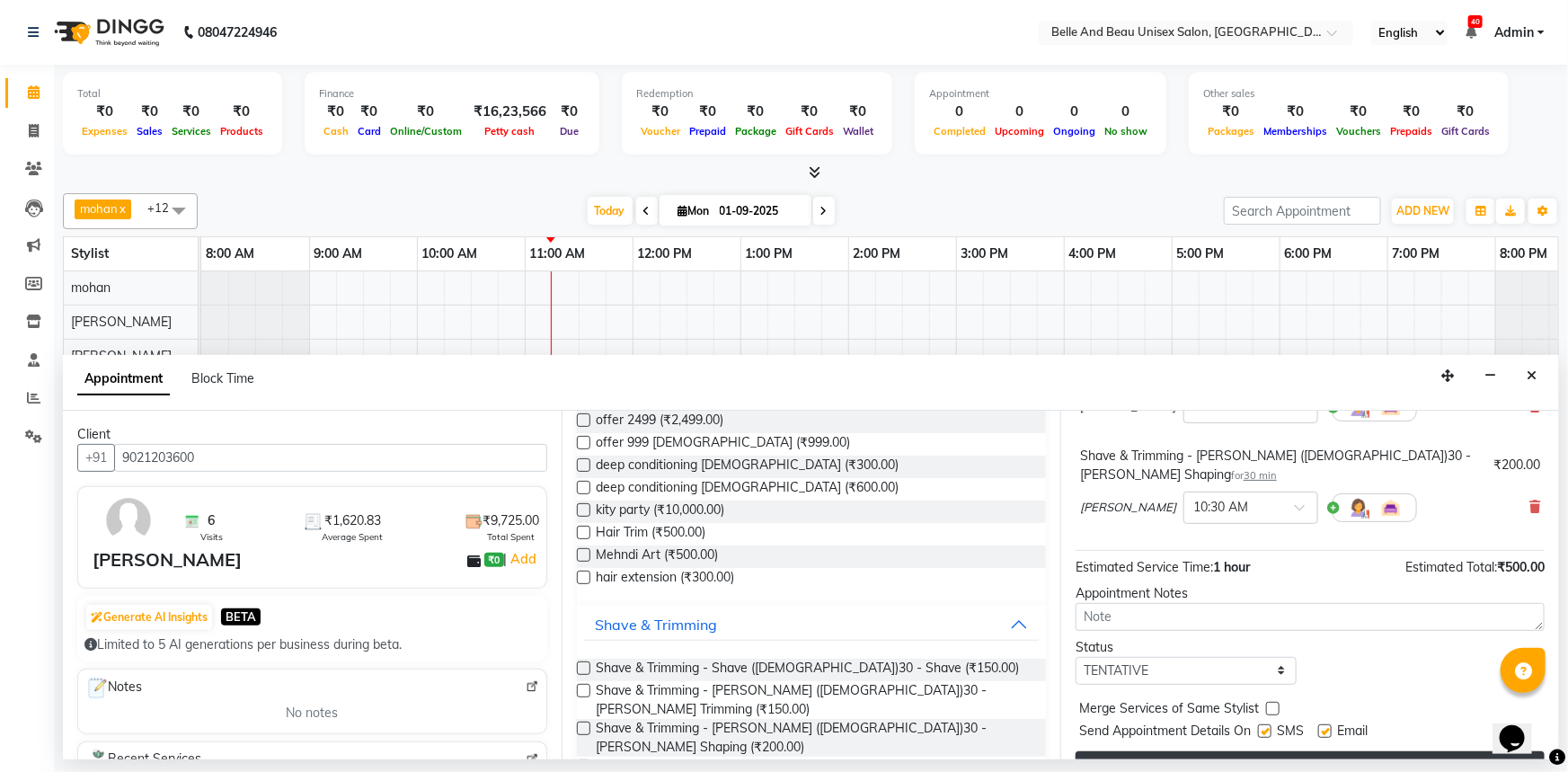
click at [1216, 751] on button "Book" at bounding box center [1311, 767] width 470 height 32
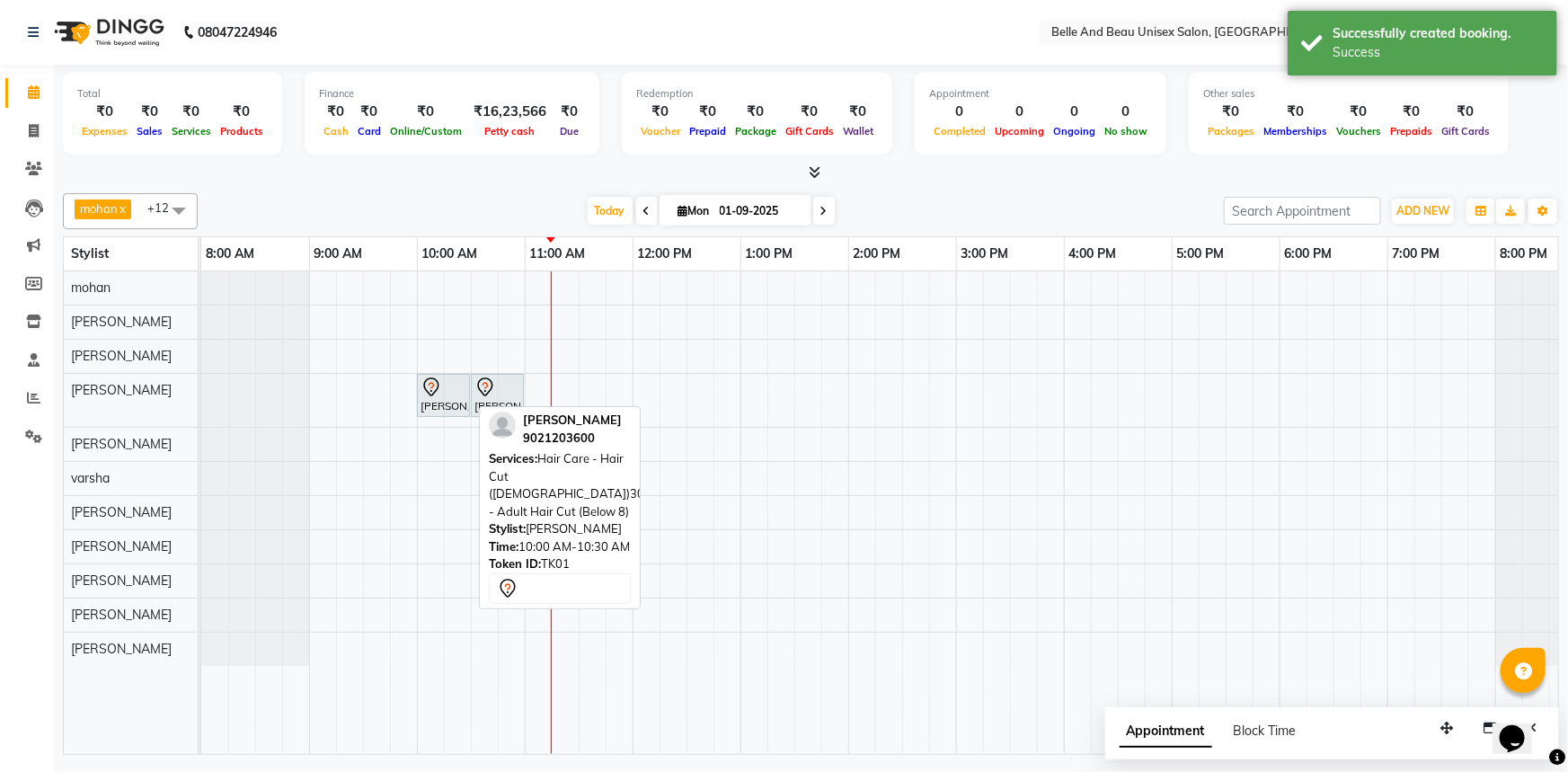
click at [448, 397] on div "[PERSON_NAME], TK01, 10:00 AM-10:30 AM, Hair Care - Hair Cut ([DEMOGRAPHIC_DATA…" at bounding box center [443, 395] width 50 height 38
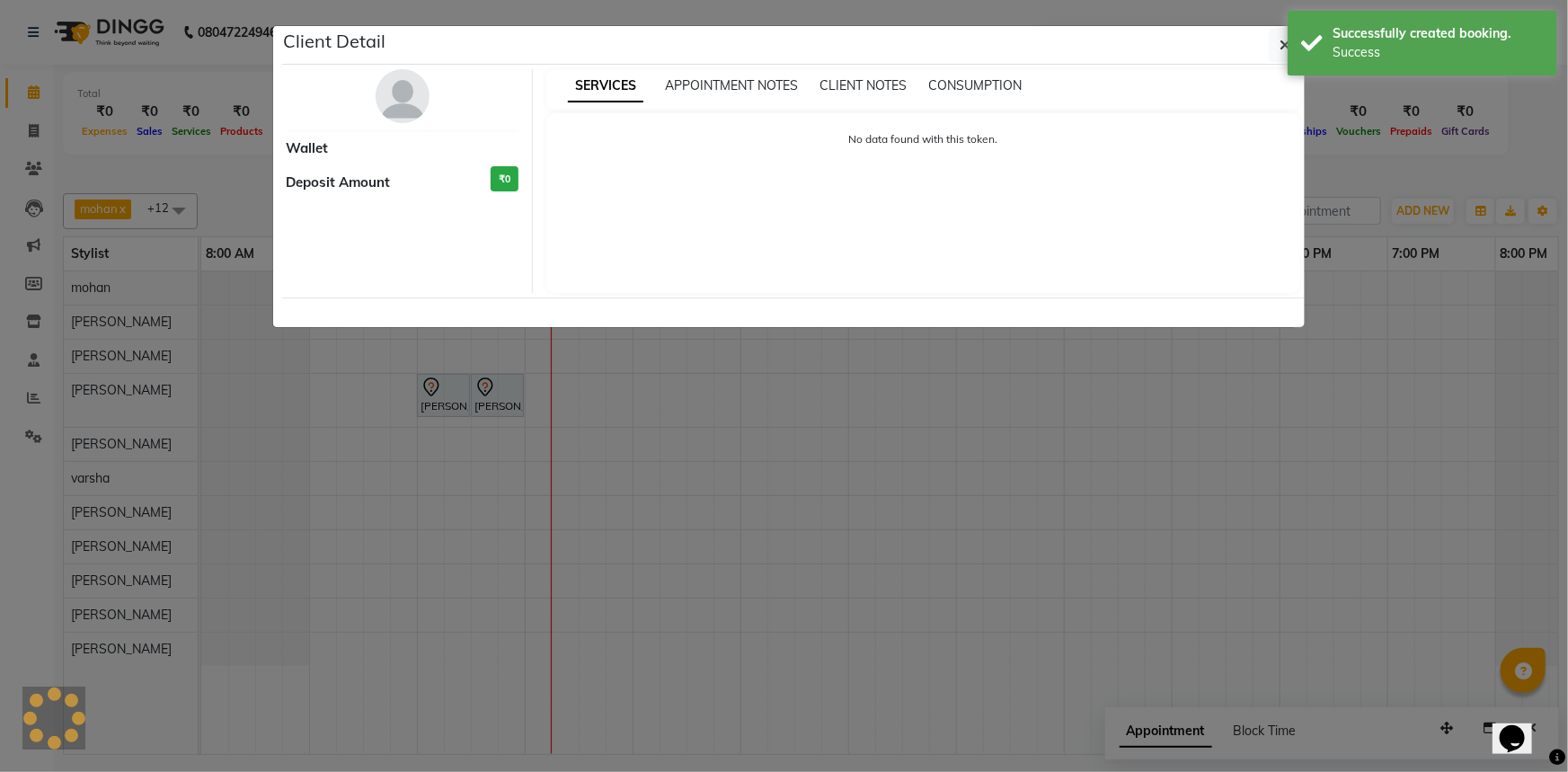
select select "7"
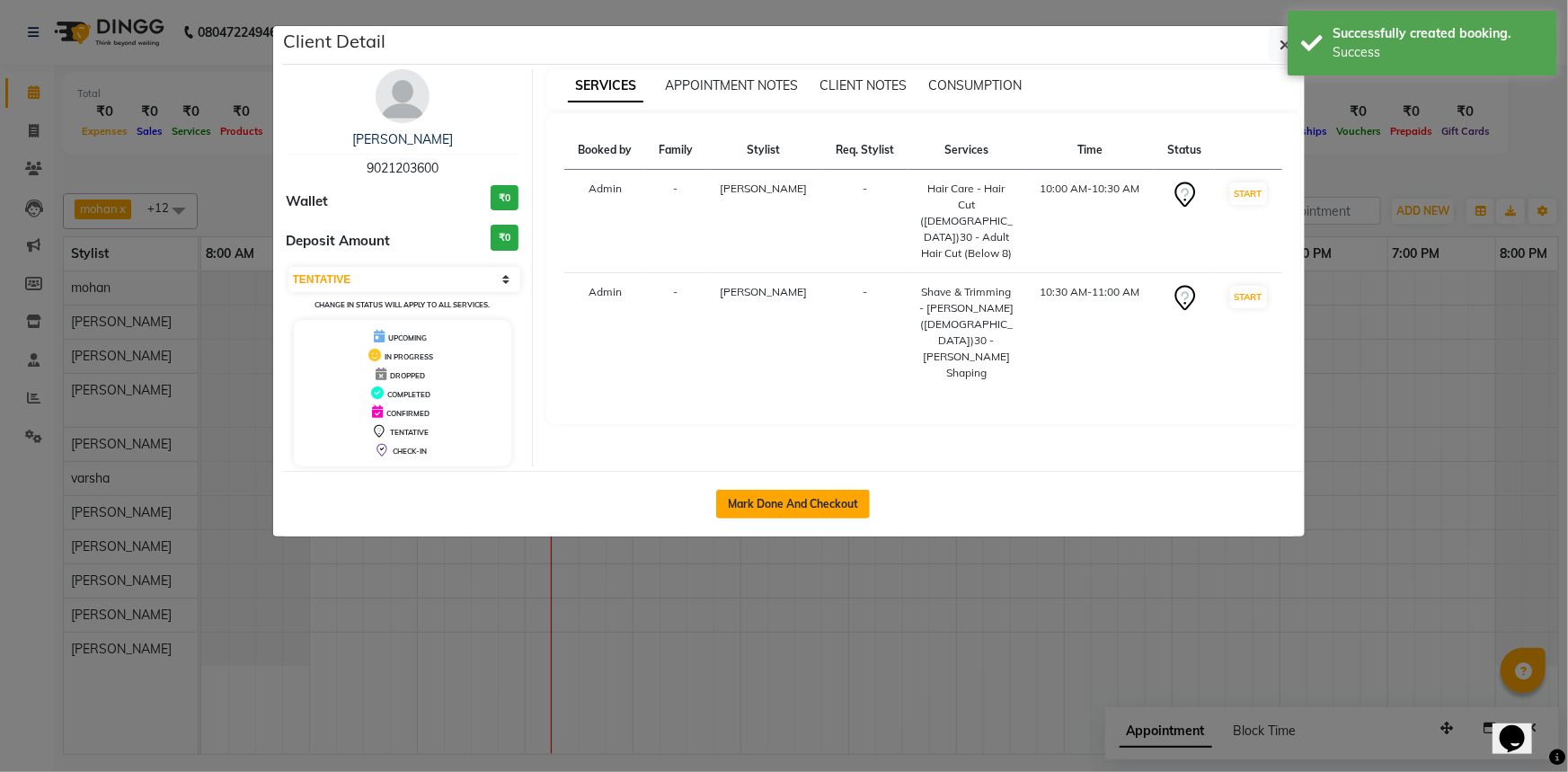
click at [847, 501] on button "Mark Done And Checkout" at bounding box center [792, 504] width 154 height 28
select select "service"
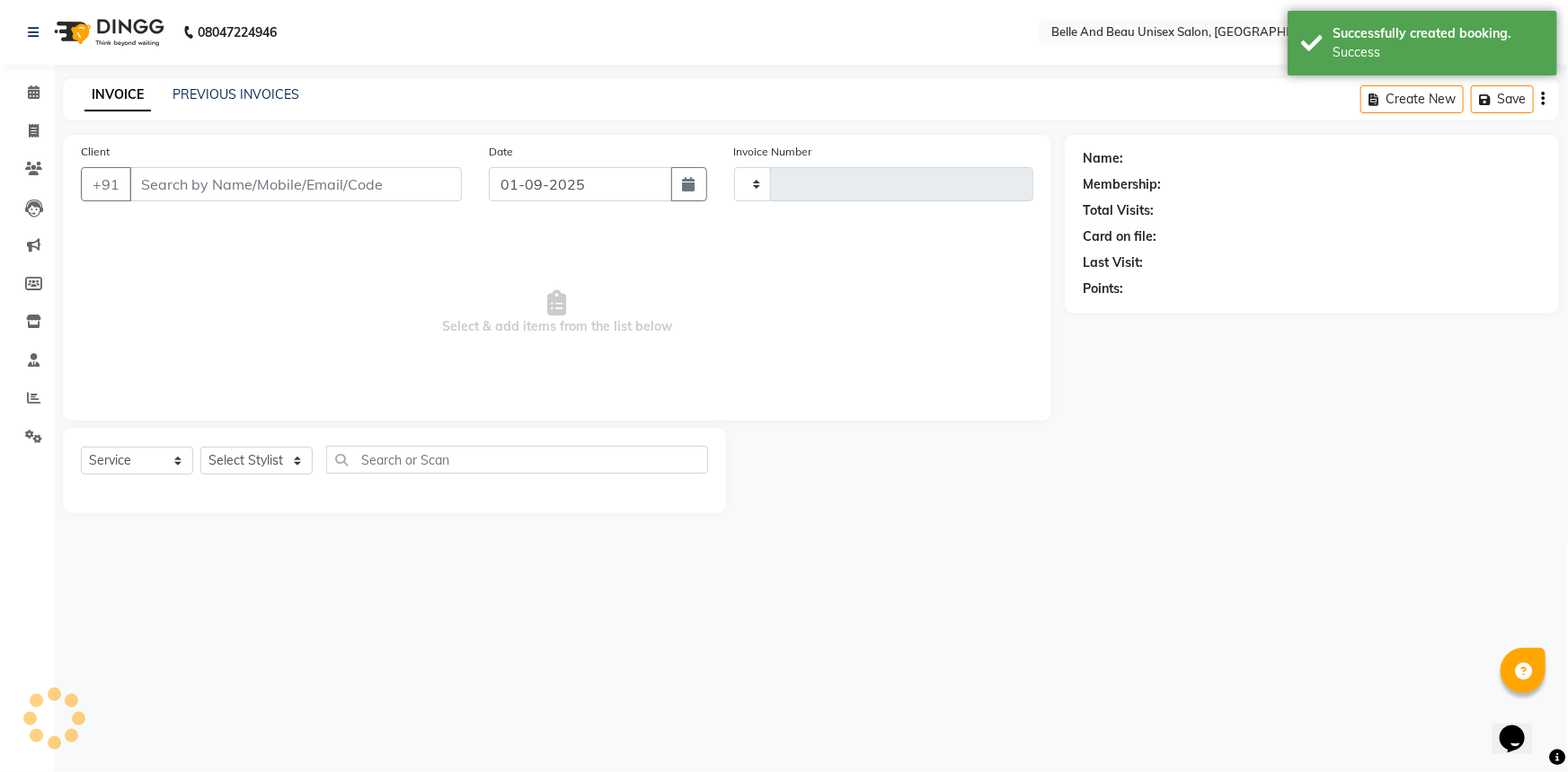
type input "2255"
select select "7066"
type input "9021203600"
select select "62596"
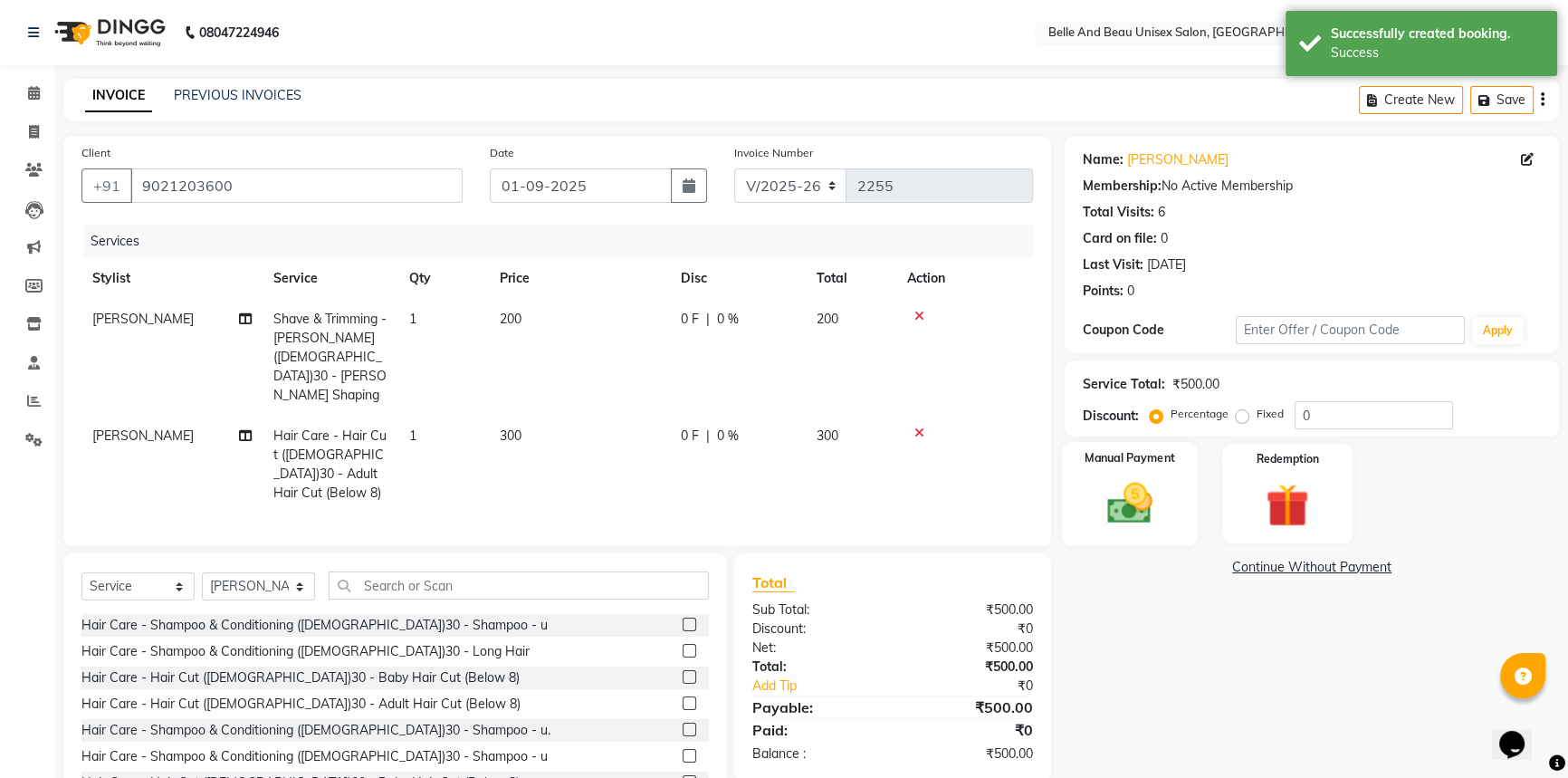
click at [1114, 506] on img at bounding box center [1130, 503] width 73 height 51
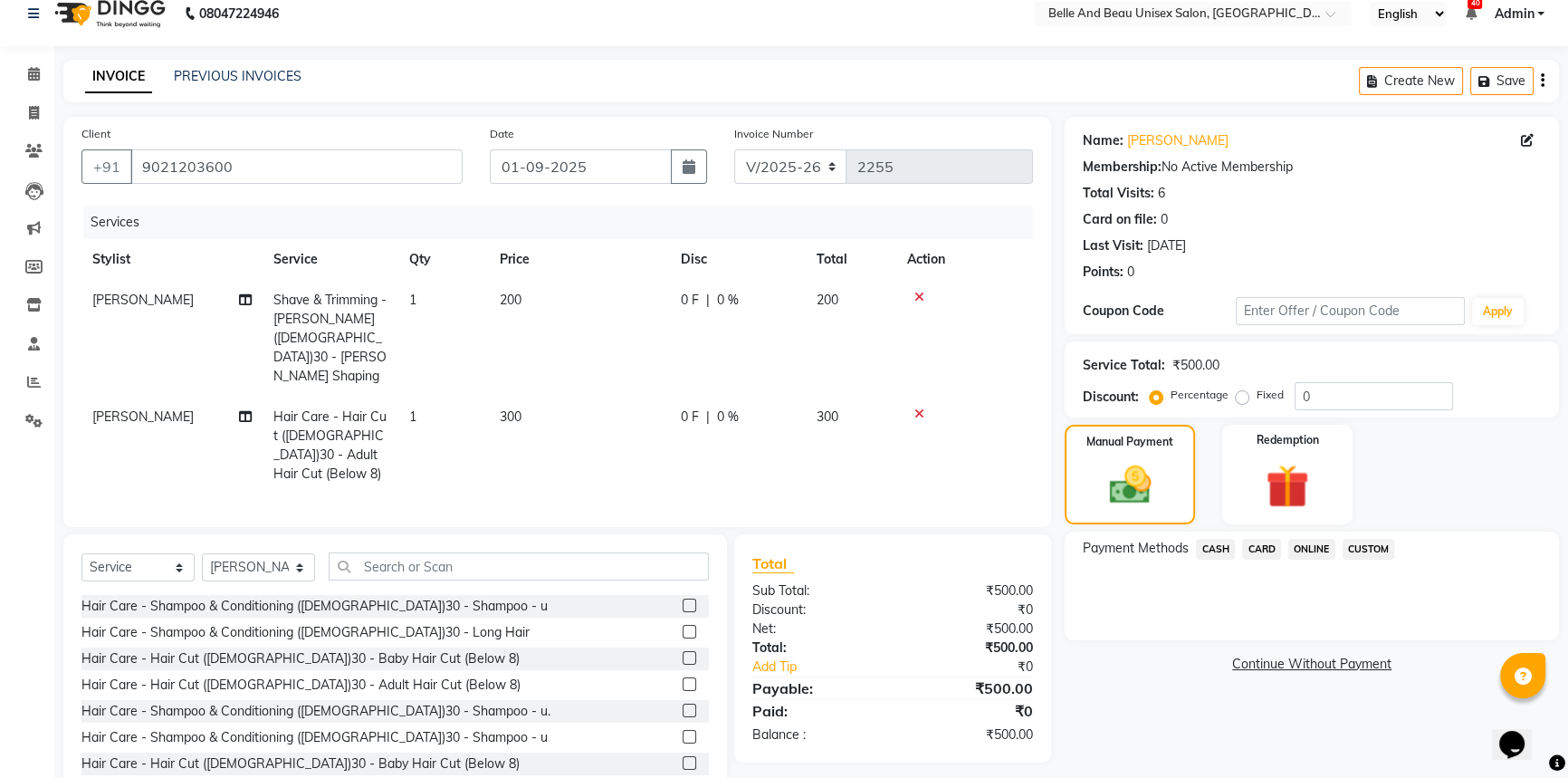
scroll to position [26, 0]
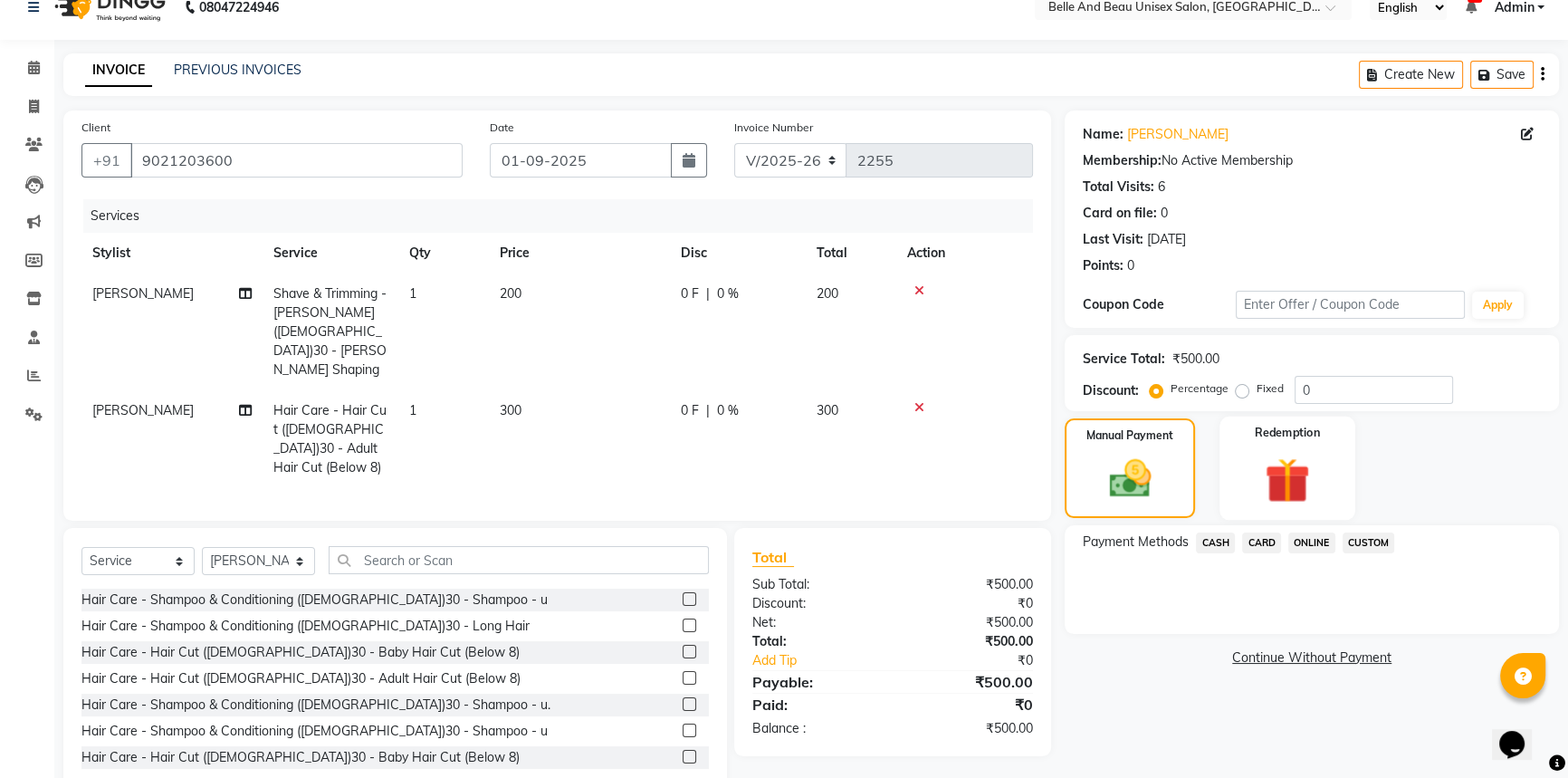
click at [1282, 470] on img at bounding box center [1288, 479] width 73 height 56
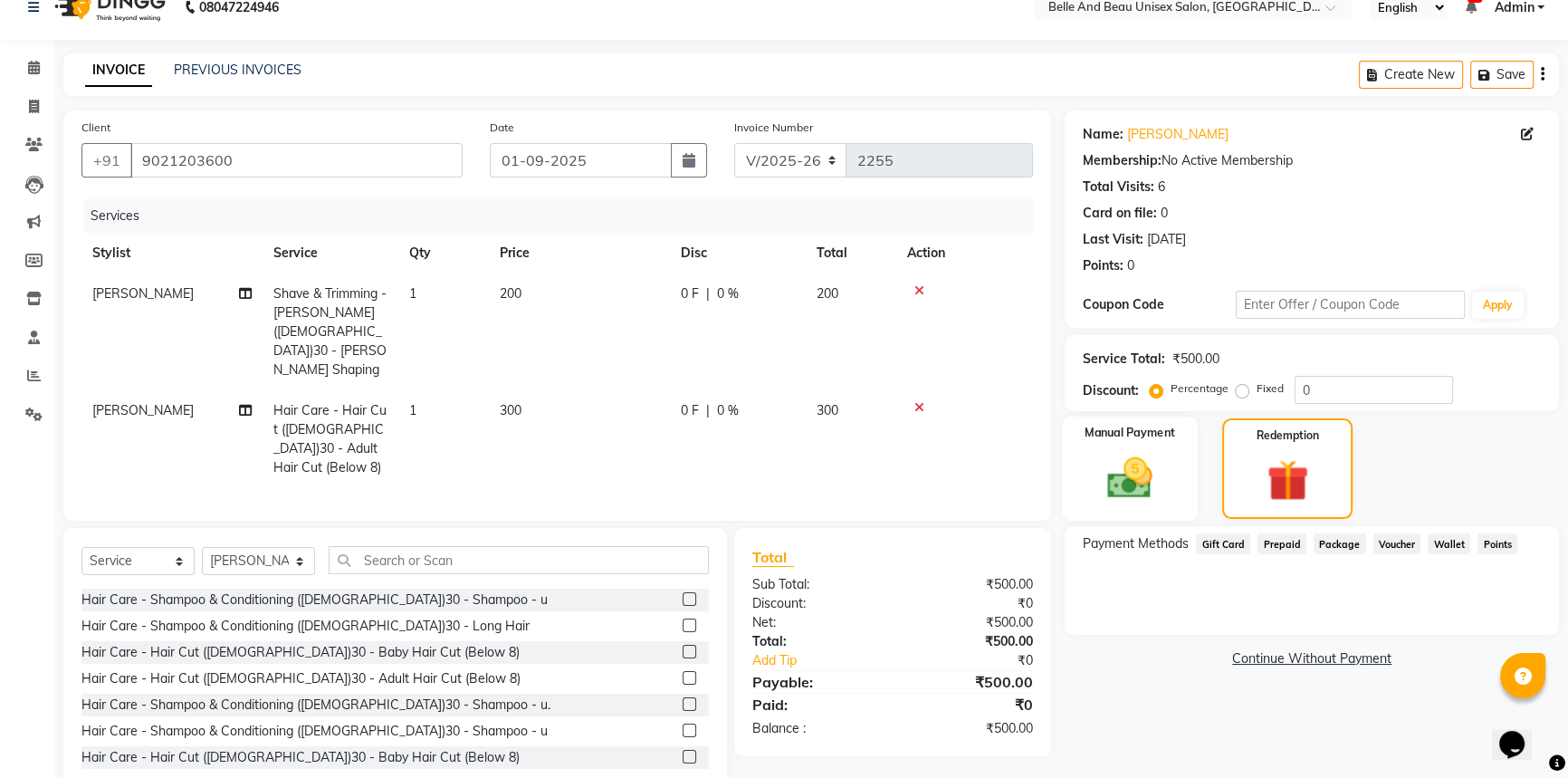
click at [1095, 493] on img at bounding box center [1130, 477] width 73 height 51
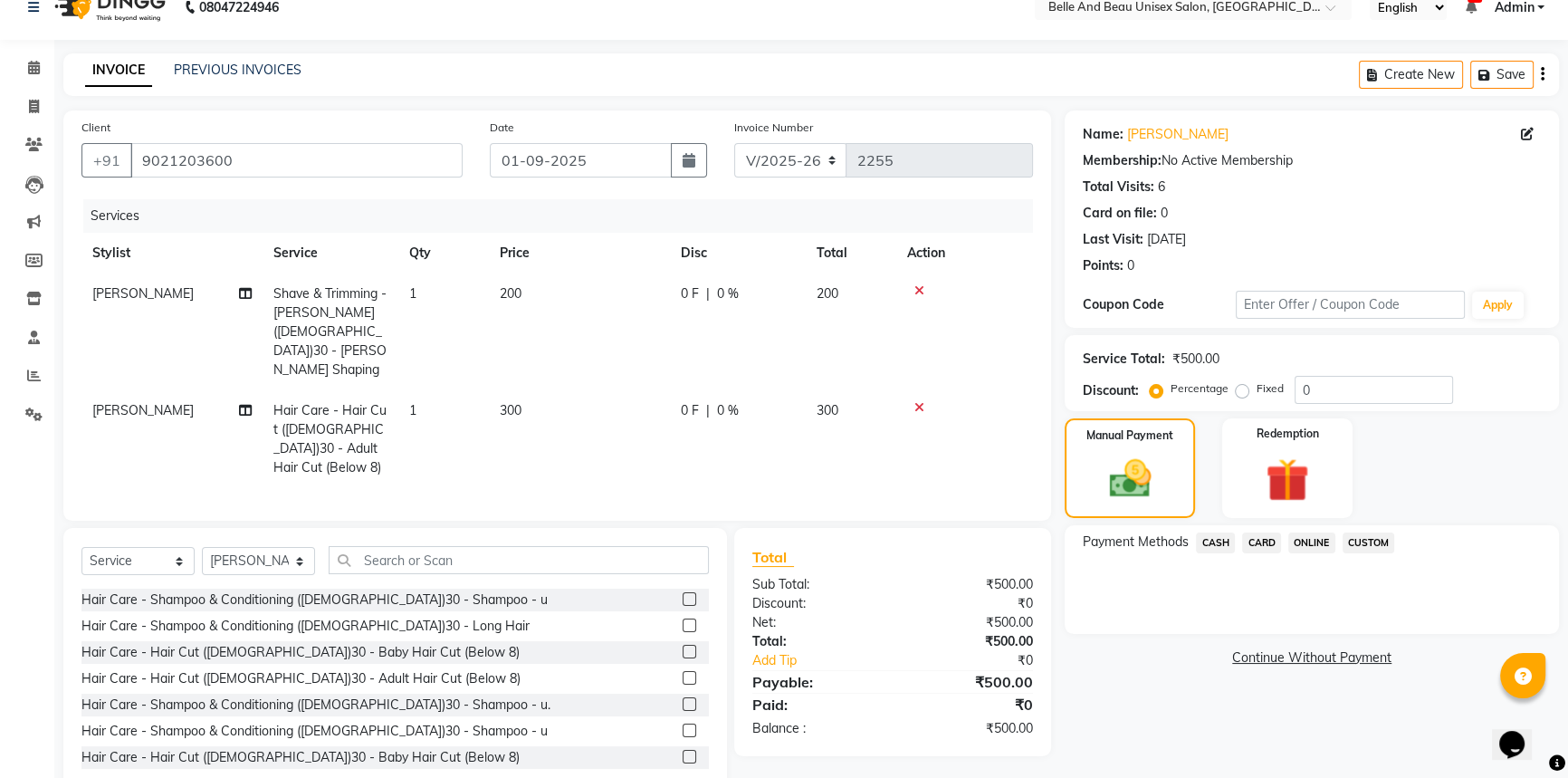
click at [1211, 534] on span "CASH" at bounding box center [1216, 542] width 39 height 21
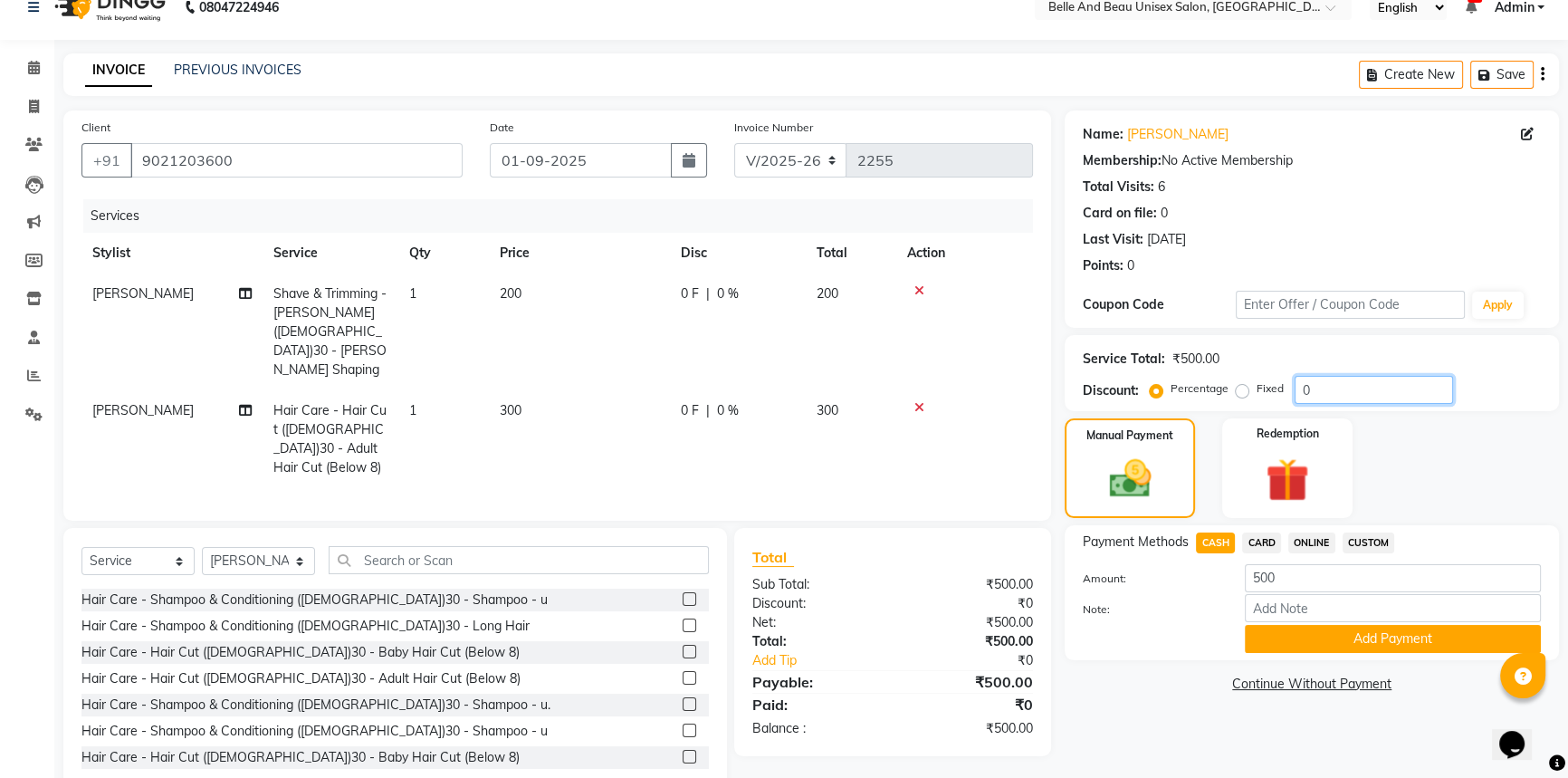
click at [1325, 389] on input "0" at bounding box center [1374, 389] width 159 height 28
click at [1348, 635] on button "Add Payment" at bounding box center [1393, 639] width 296 height 28
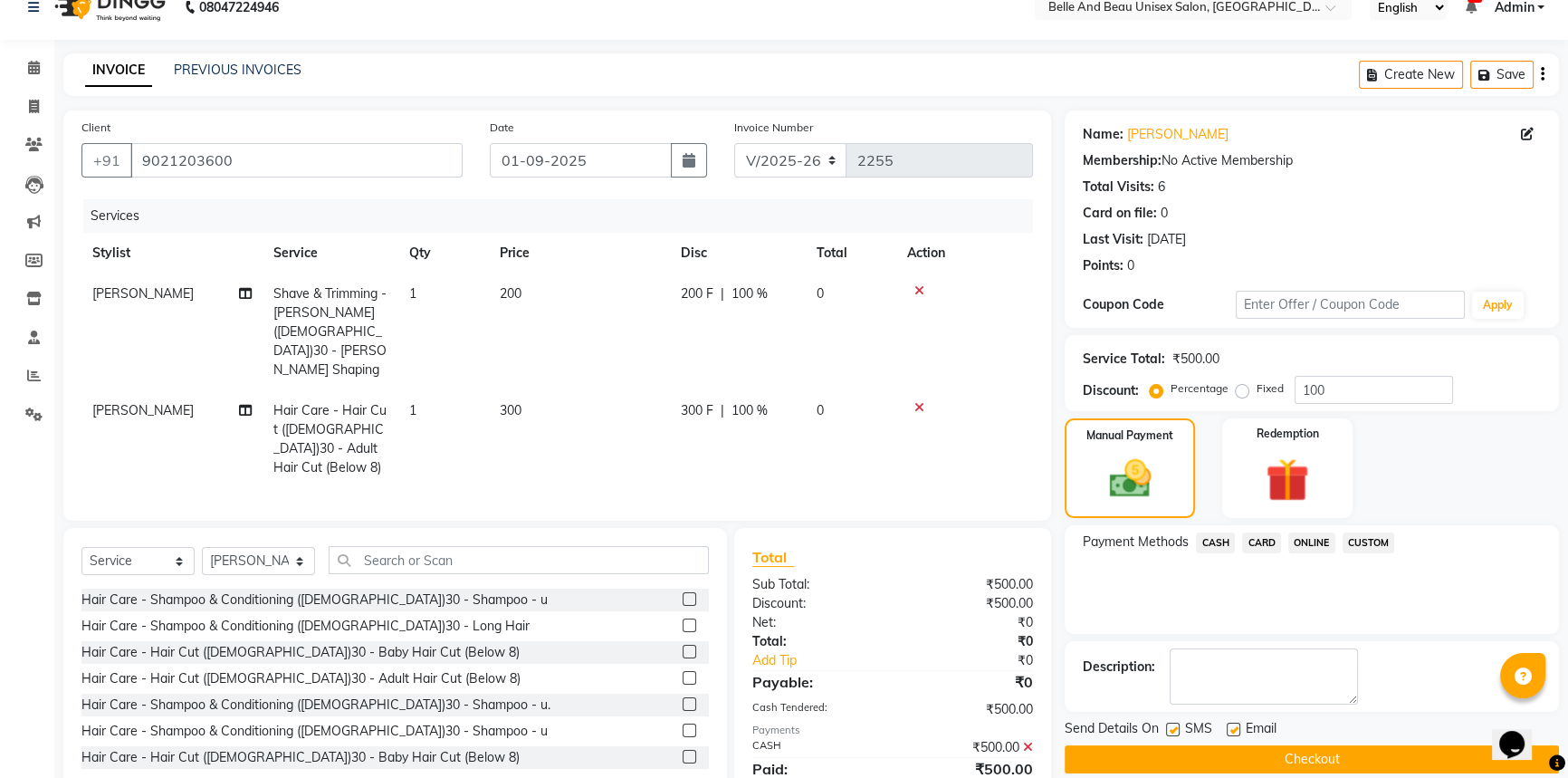
click at [1307, 763] on button "Checkout" at bounding box center [1313, 759] width 495 height 28
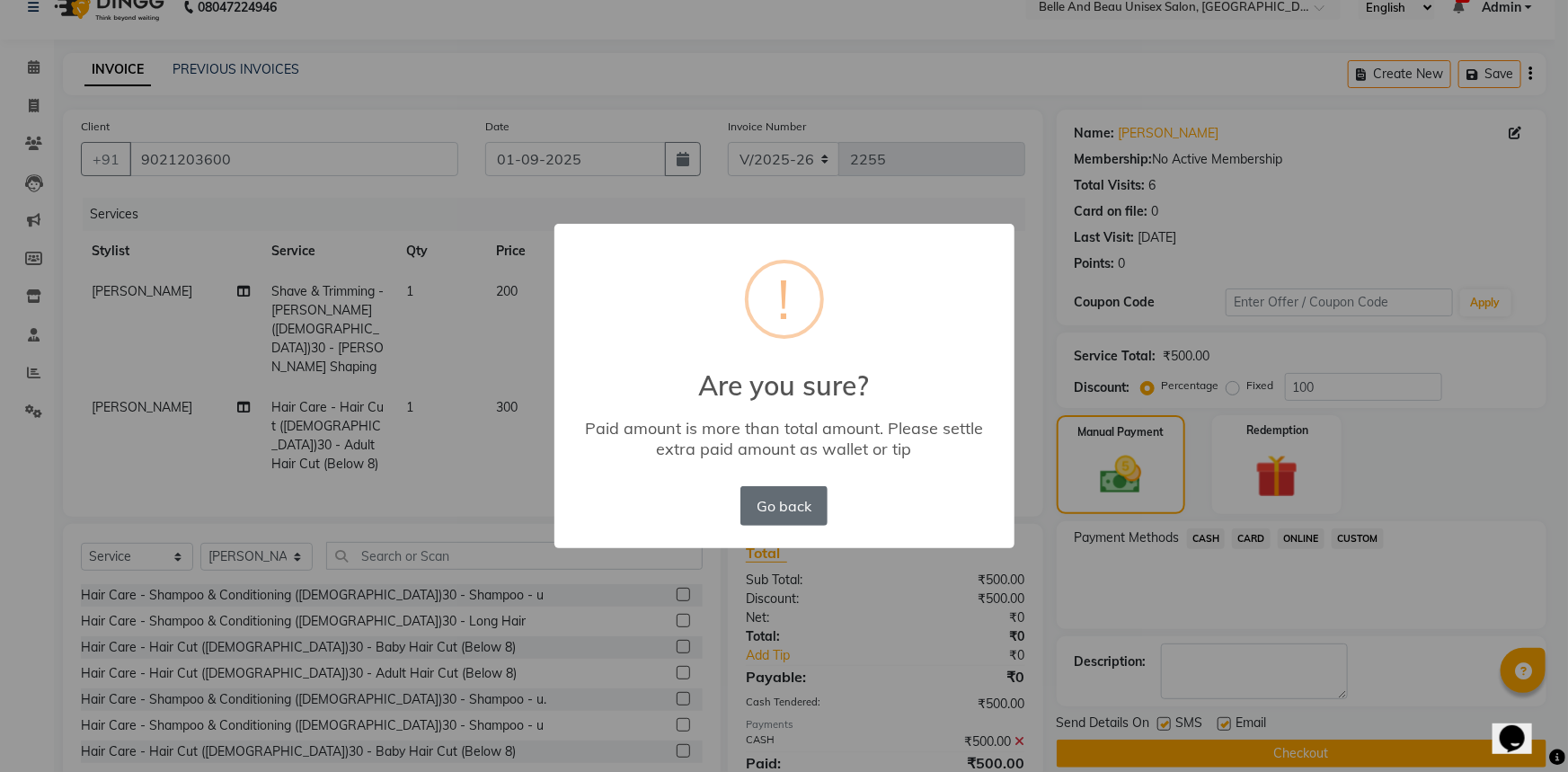
click at [808, 505] on button "Go back" at bounding box center [784, 506] width 86 height 39
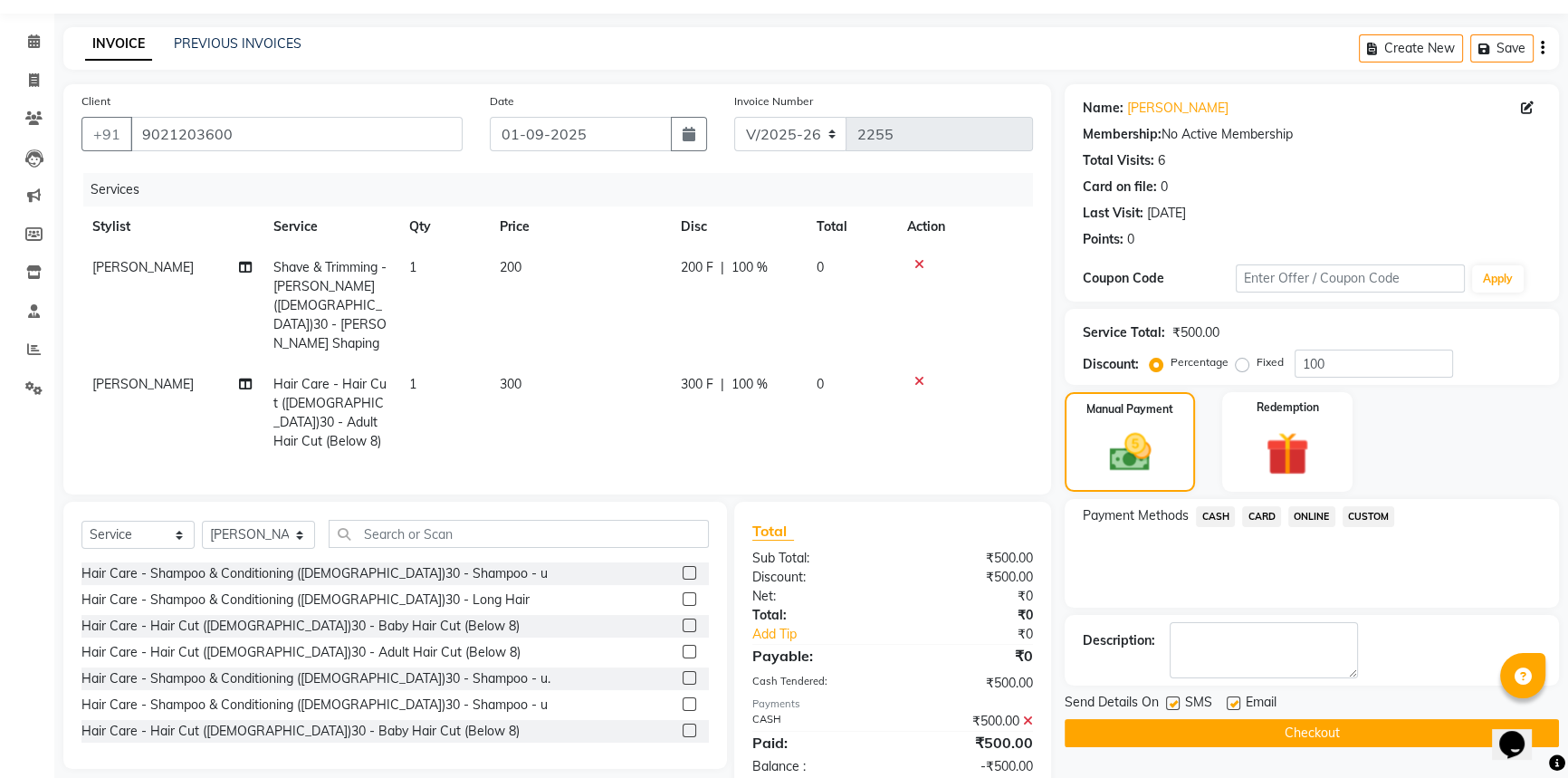
scroll to position [65, 0]
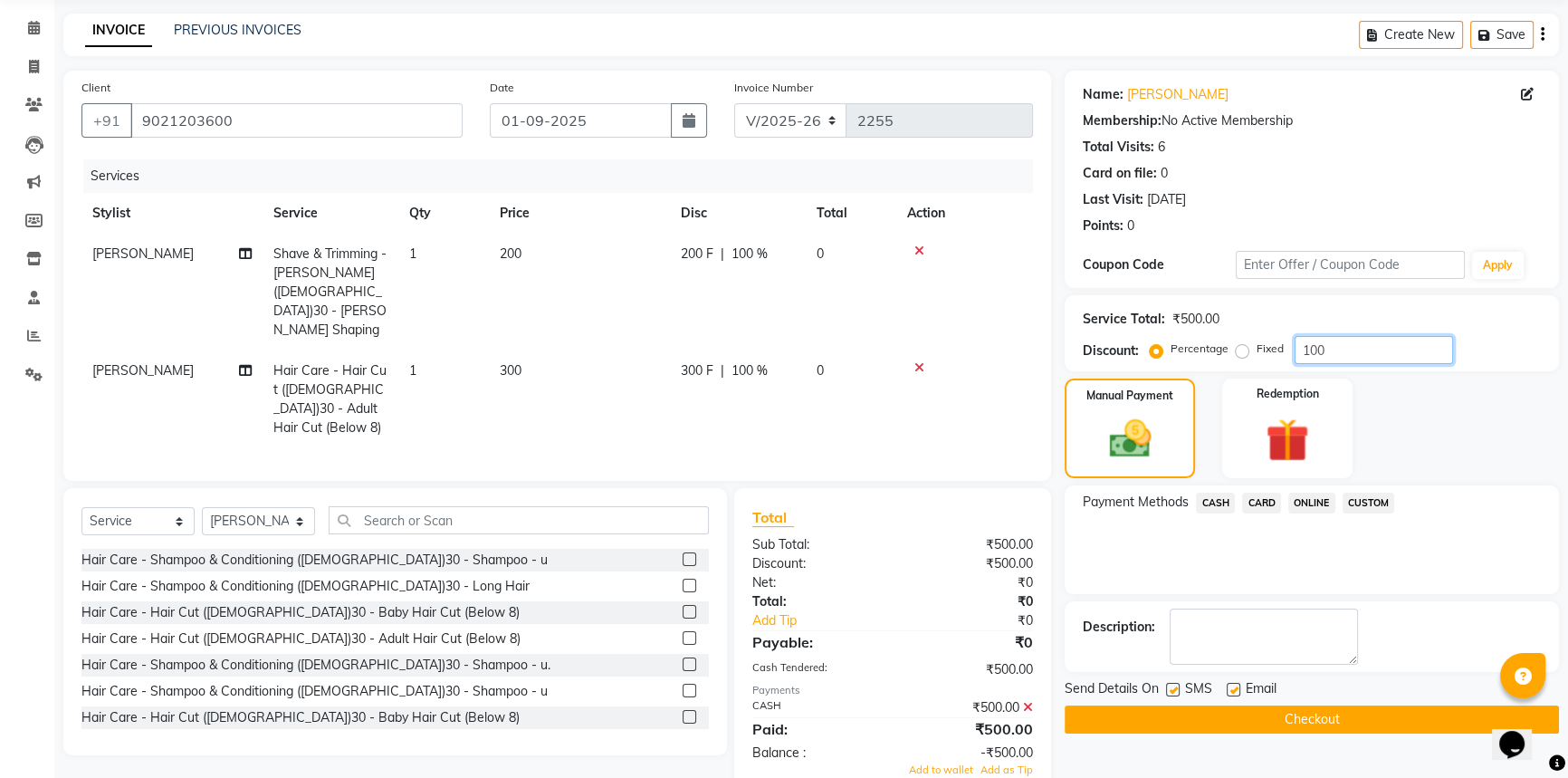
click at [1344, 343] on input "100" at bounding box center [1374, 350] width 159 height 28
type input "1"
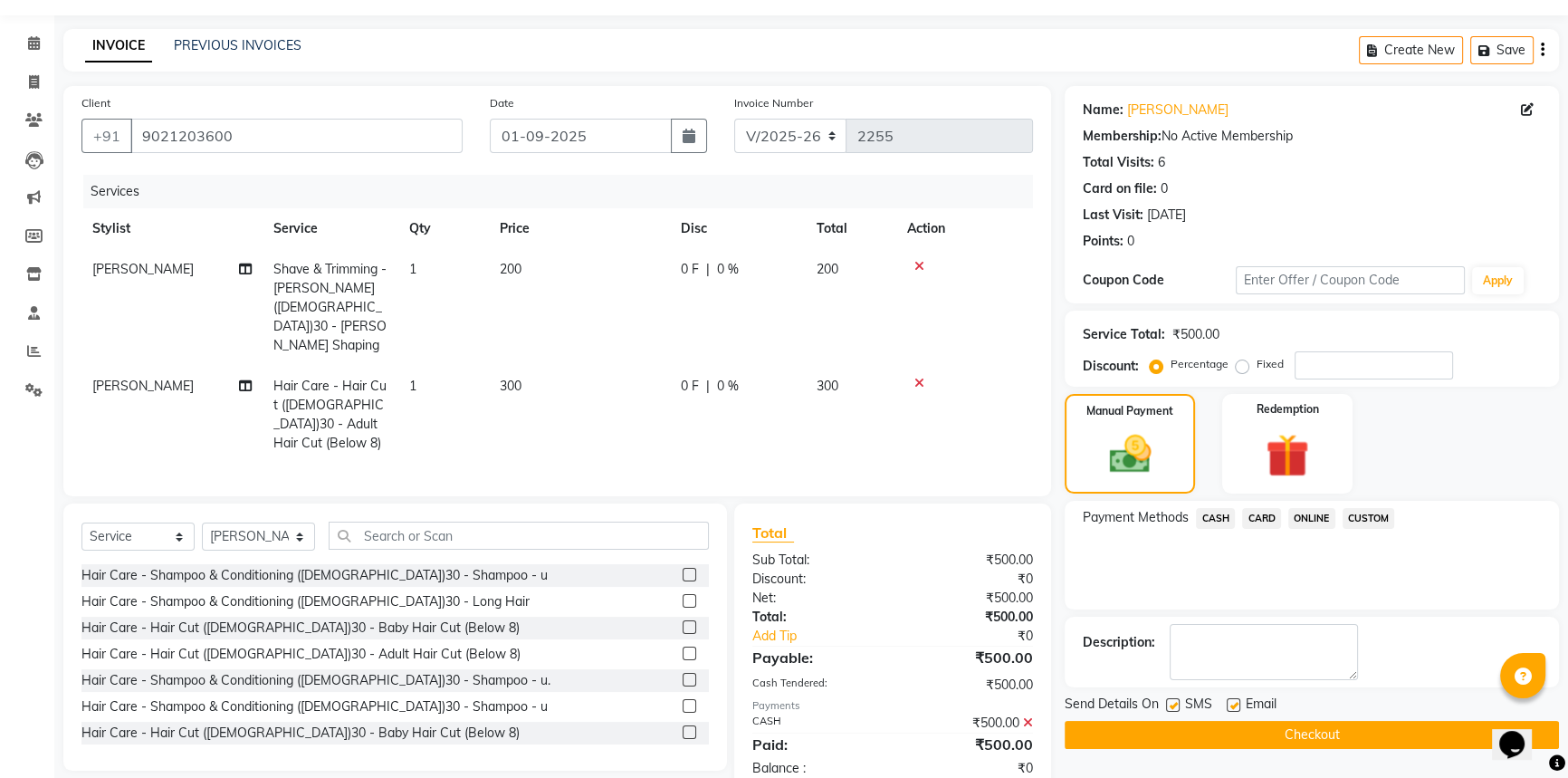
click at [527, 366] on td "300" at bounding box center [579, 414] width 181 height 98
select select "62596"
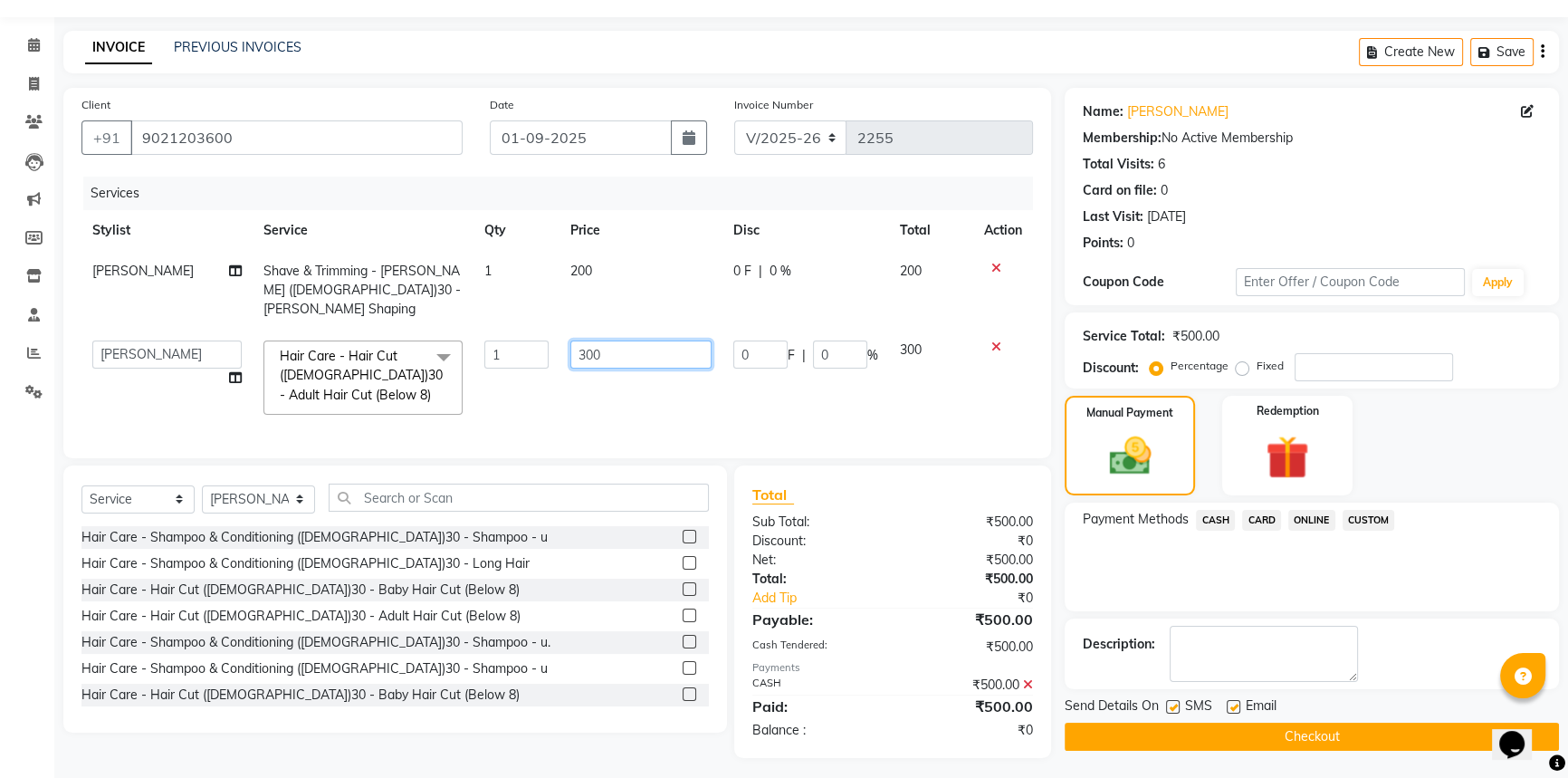
click at [625, 344] on input "300" at bounding box center [641, 354] width 141 height 28
type input "3"
type input "700"
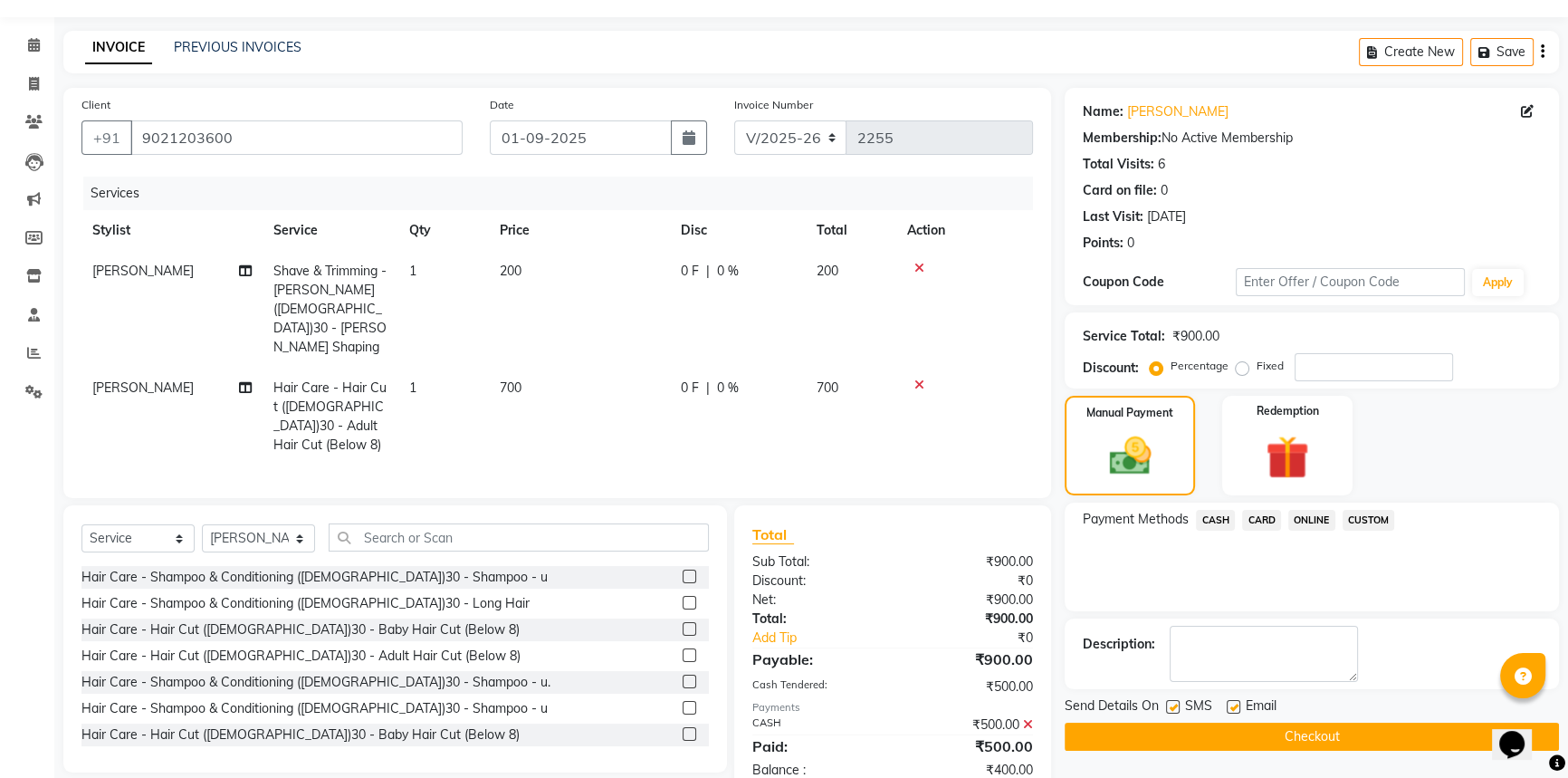
click at [619, 377] on td "700" at bounding box center [579, 416] width 181 height 98
select select "62596"
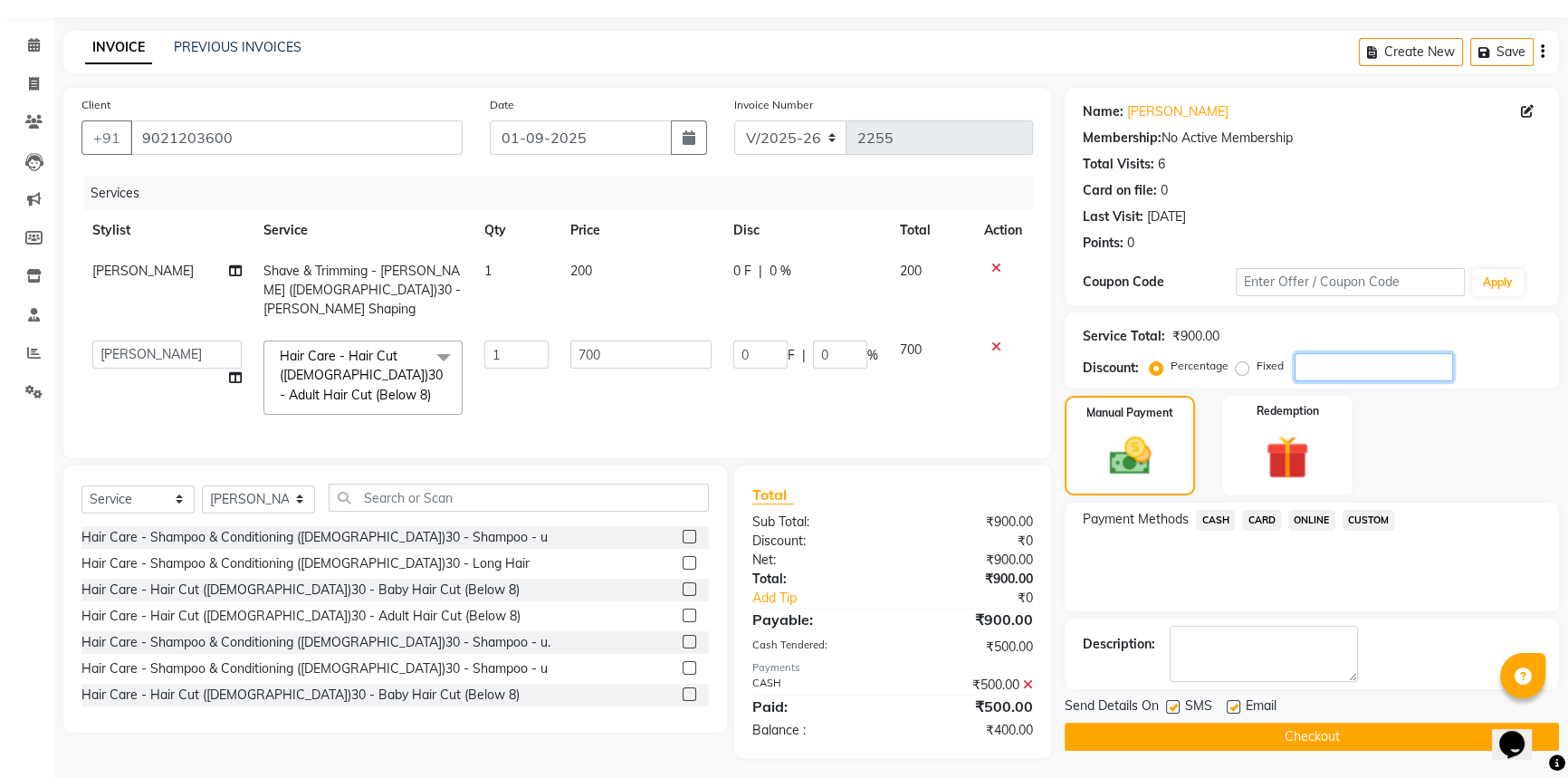
click at [1351, 374] on input "number" at bounding box center [1374, 367] width 159 height 28
type input "1"
type input "7"
type input "1"
type input "10"
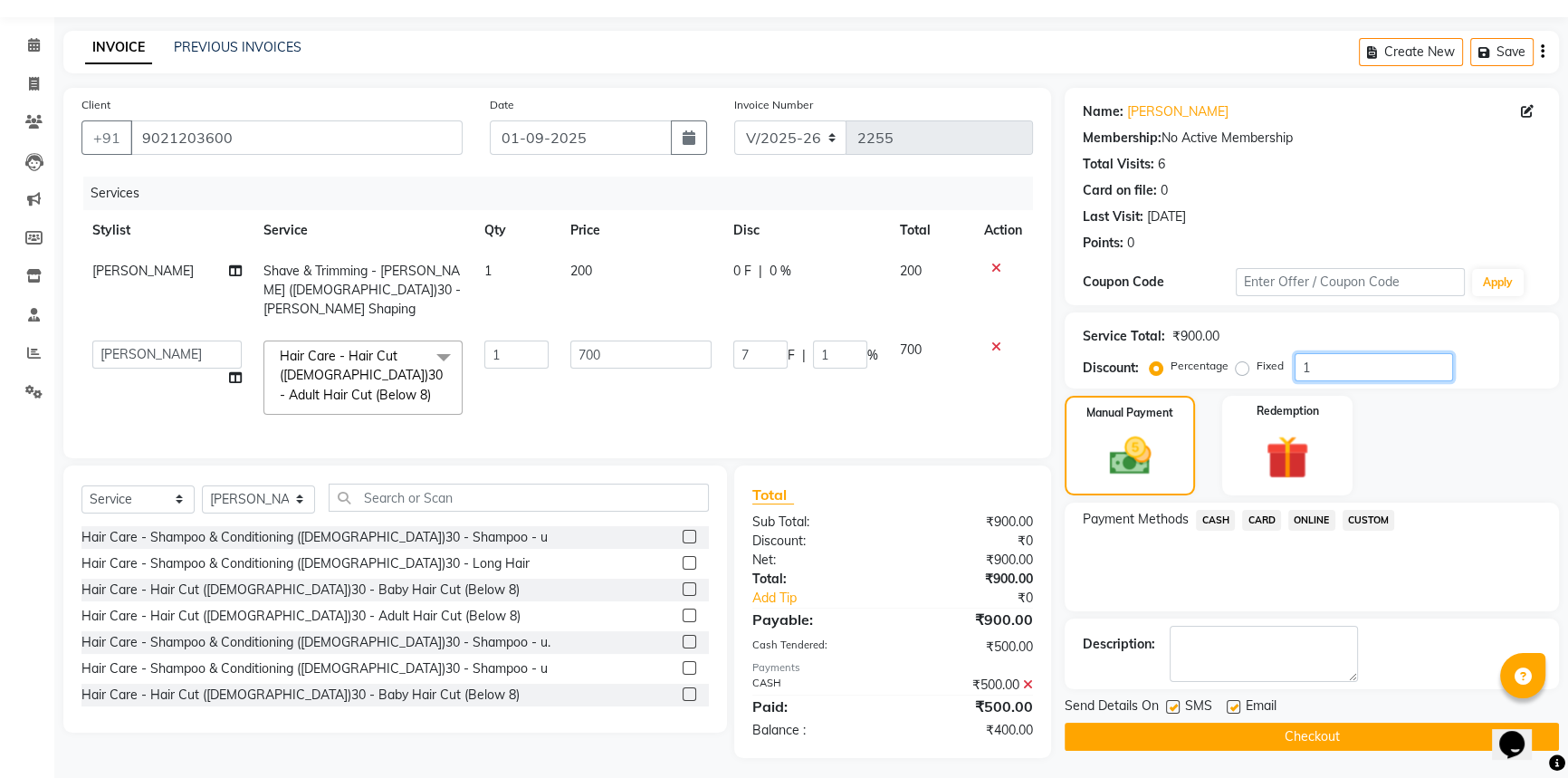
type input "70"
type input "10"
type input "1"
type input "7"
type input "1"
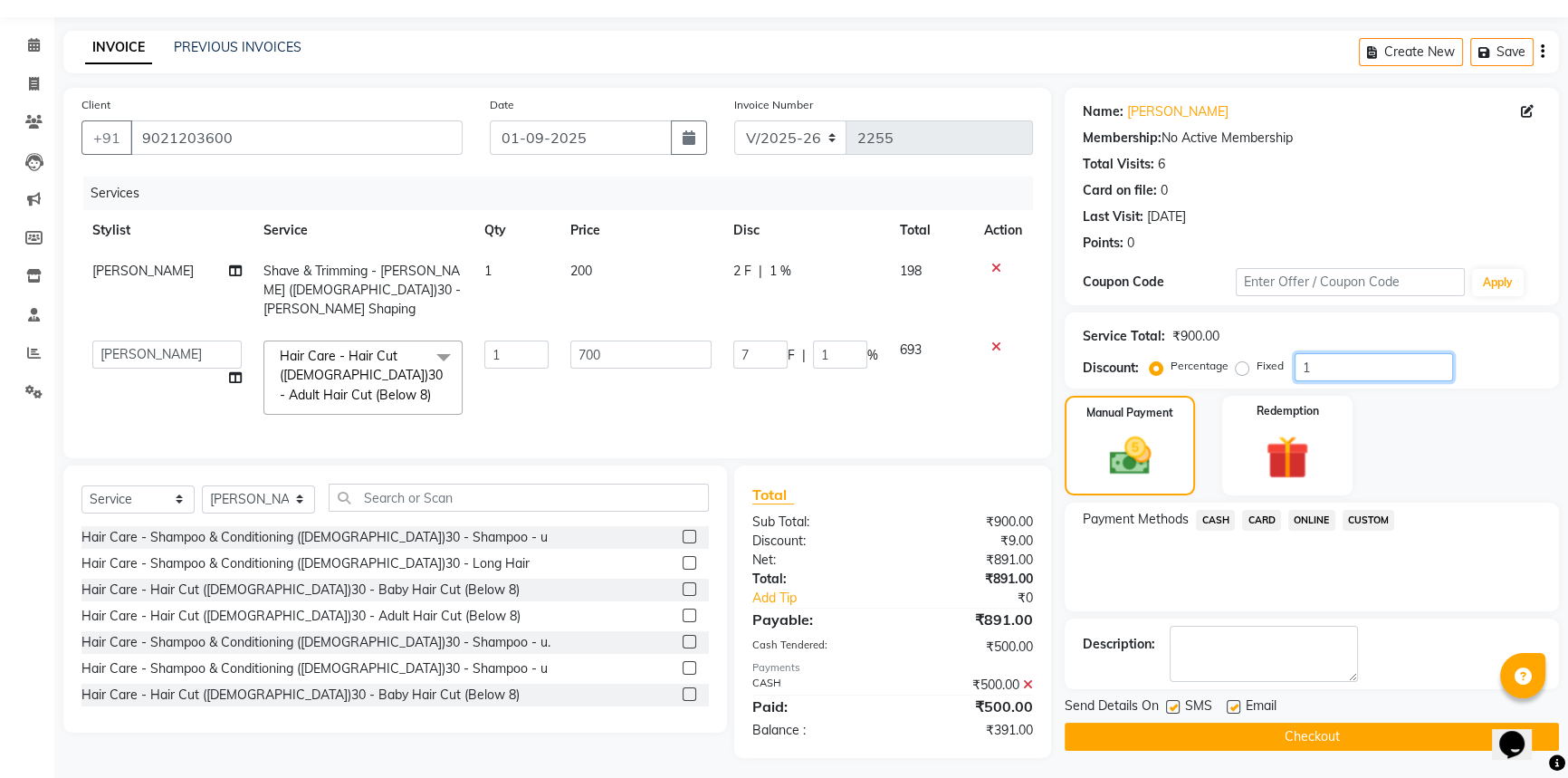
type input "12"
type input "84"
type input "12"
type input "100"
type input "700"
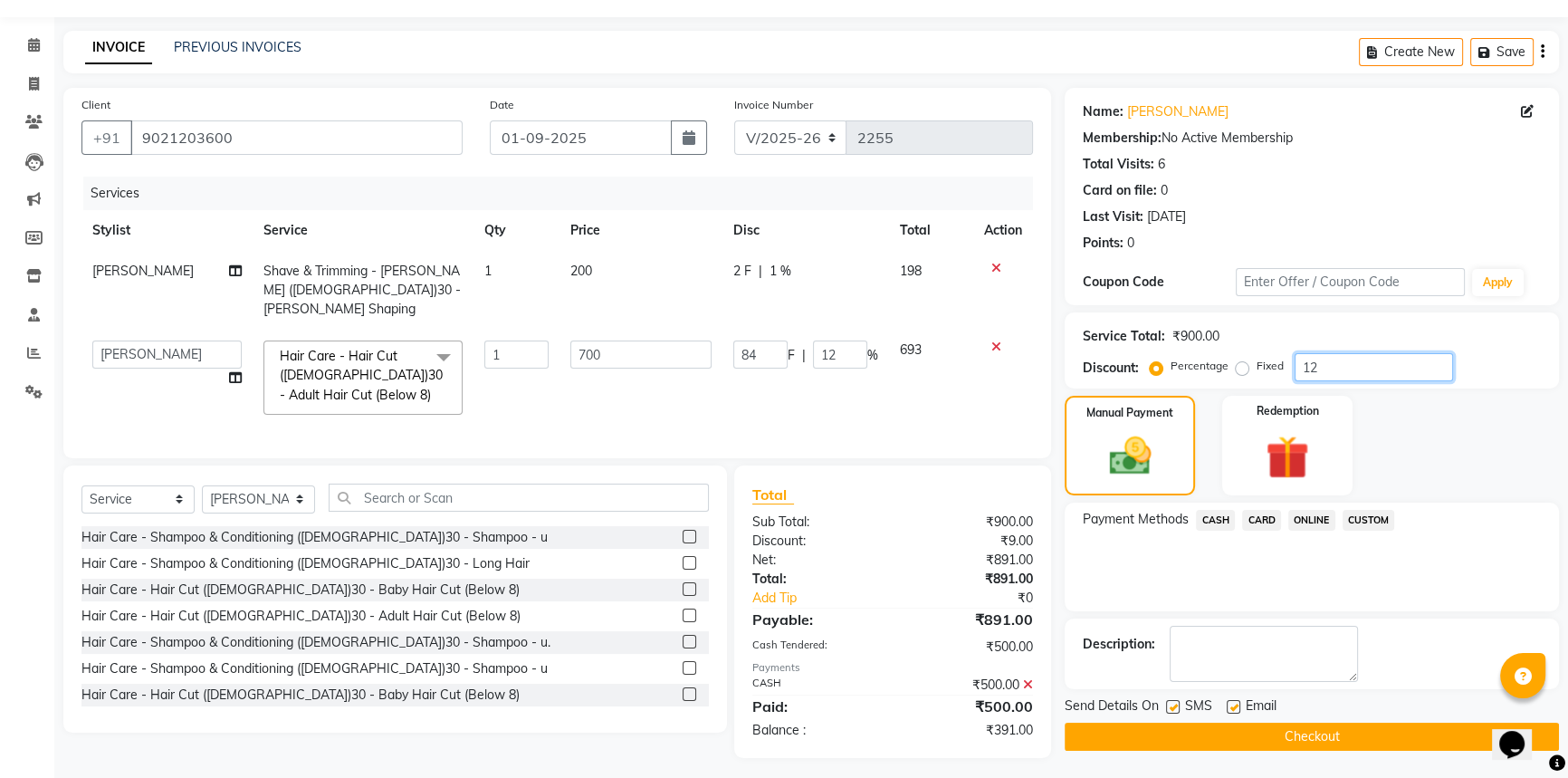
type input "100"
type input "10"
type input "70"
type input "10"
type input "1"
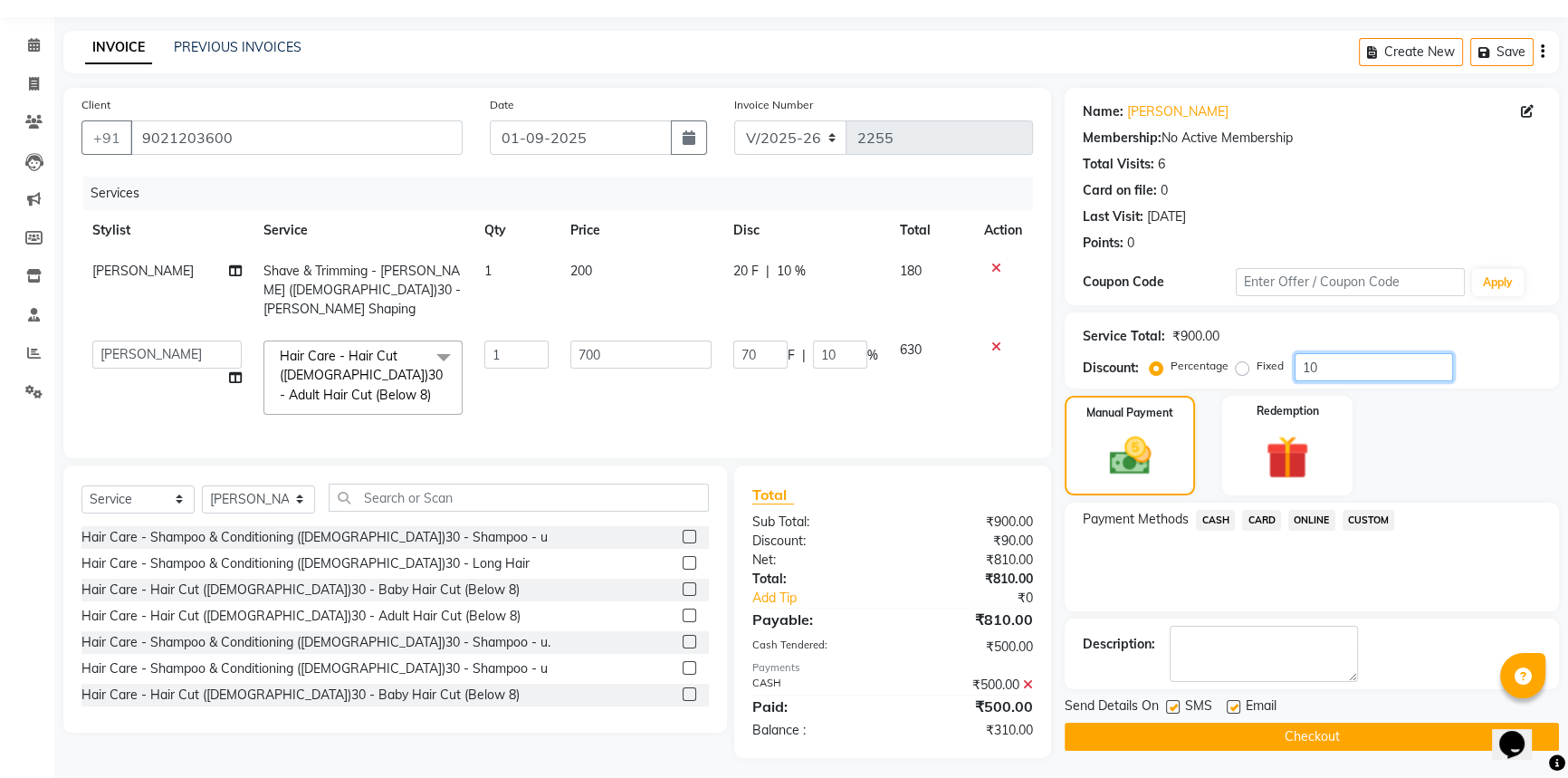
type input "7"
type input "1"
type input "0"
click at [998, 266] on icon at bounding box center [996, 268] width 10 height 13
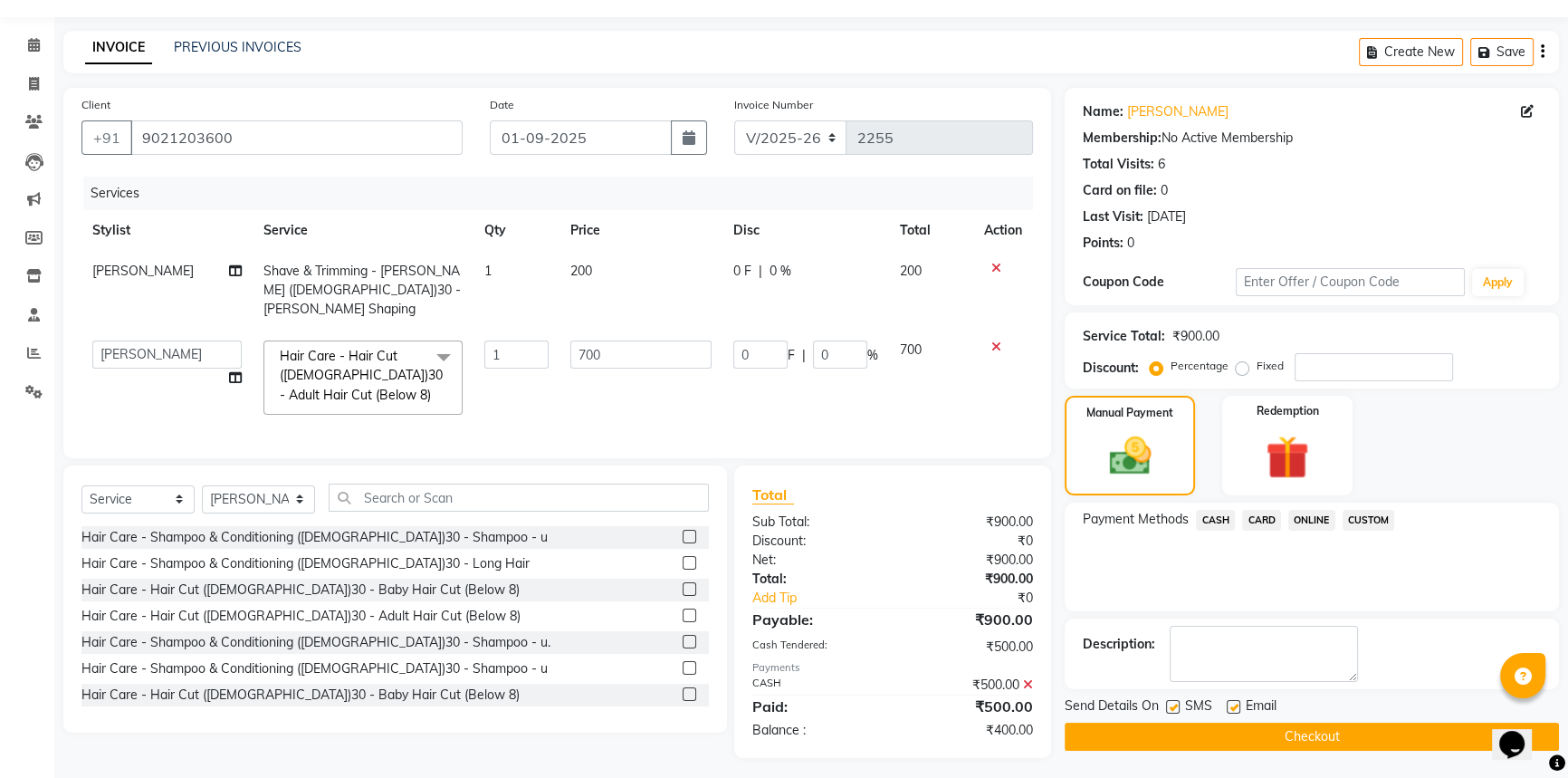
scroll to position [46, 0]
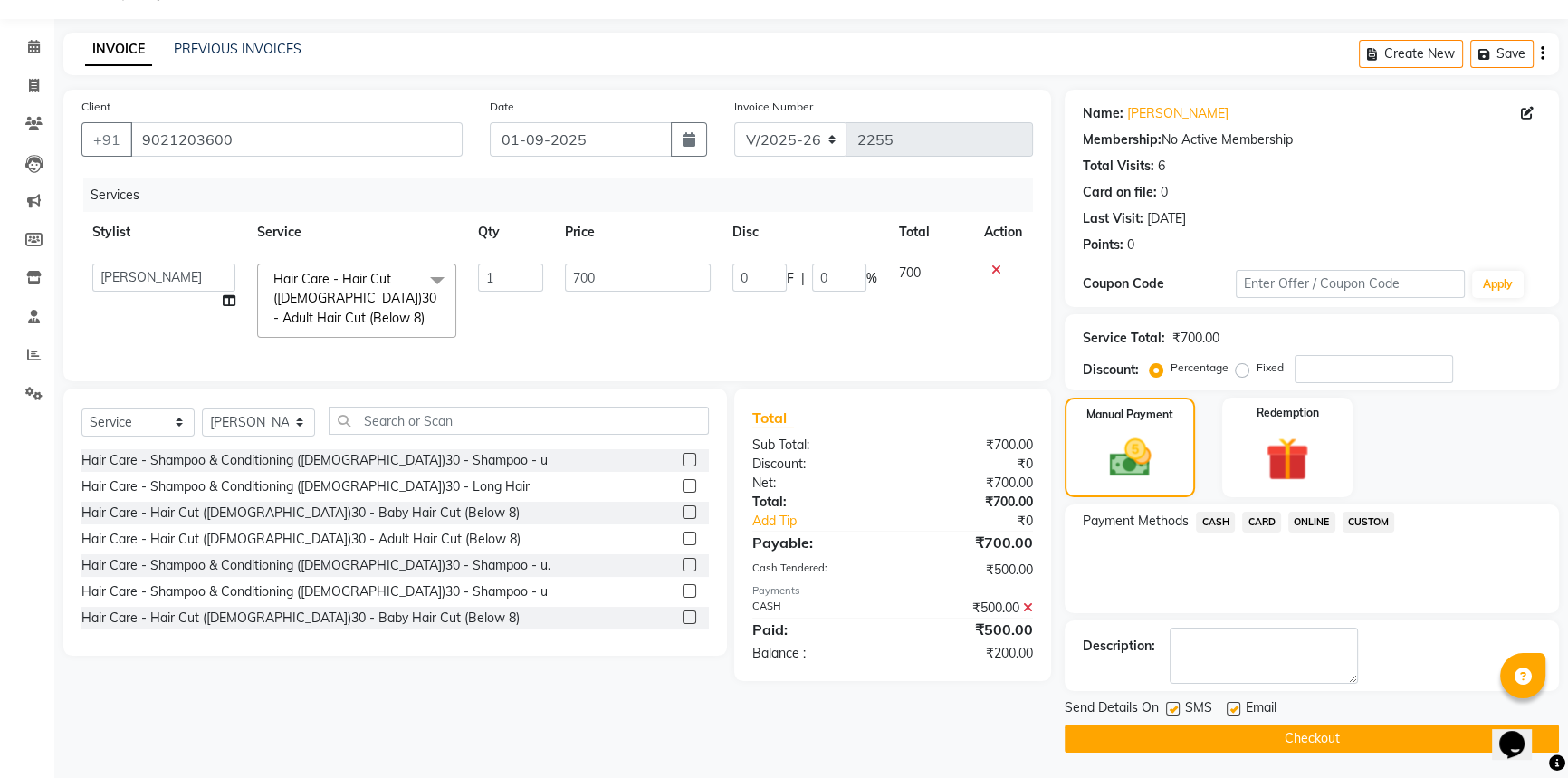
click at [998, 266] on icon at bounding box center [996, 269] width 10 height 13
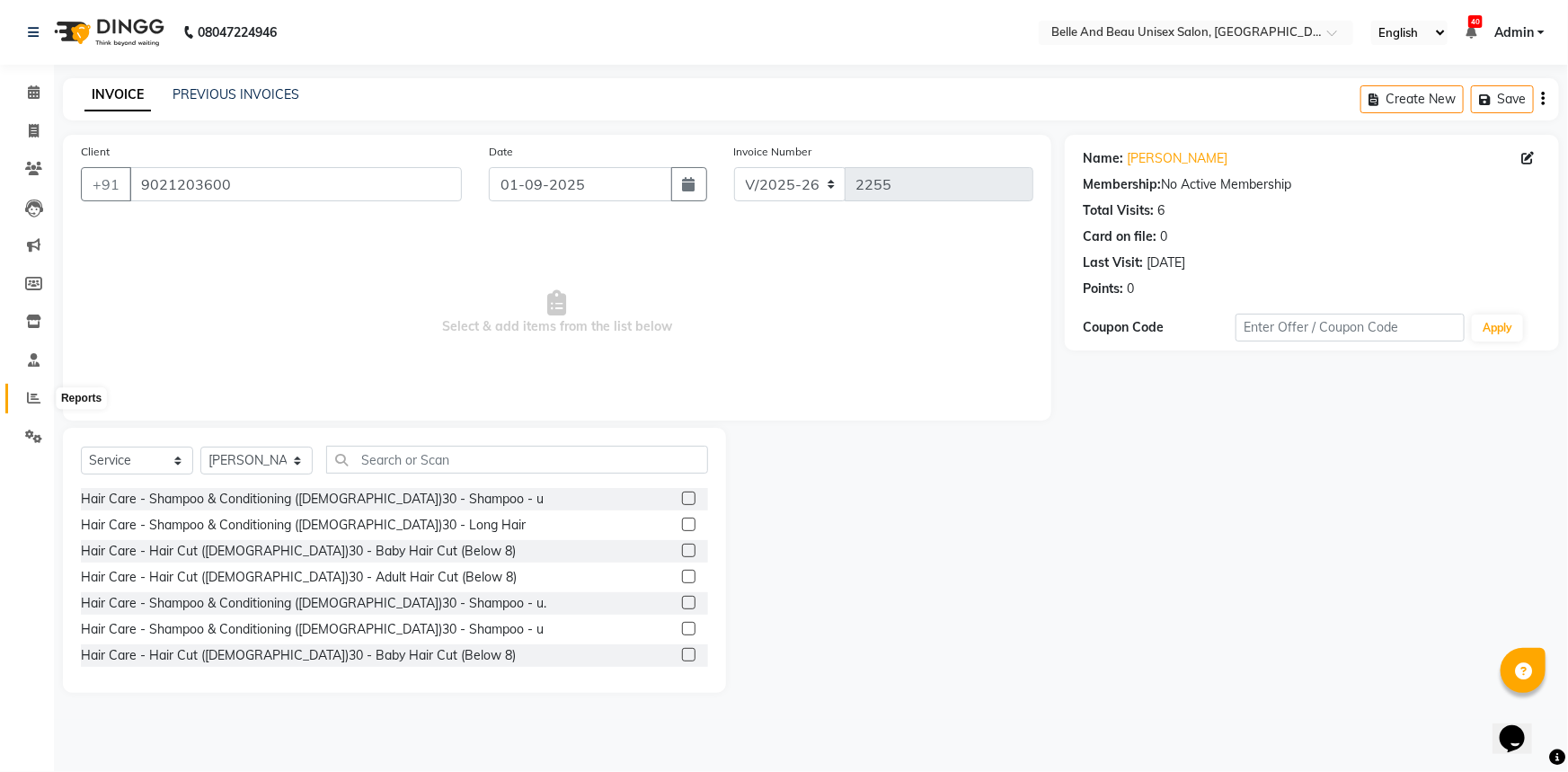
click at [35, 392] on icon at bounding box center [34, 398] width 14 height 14
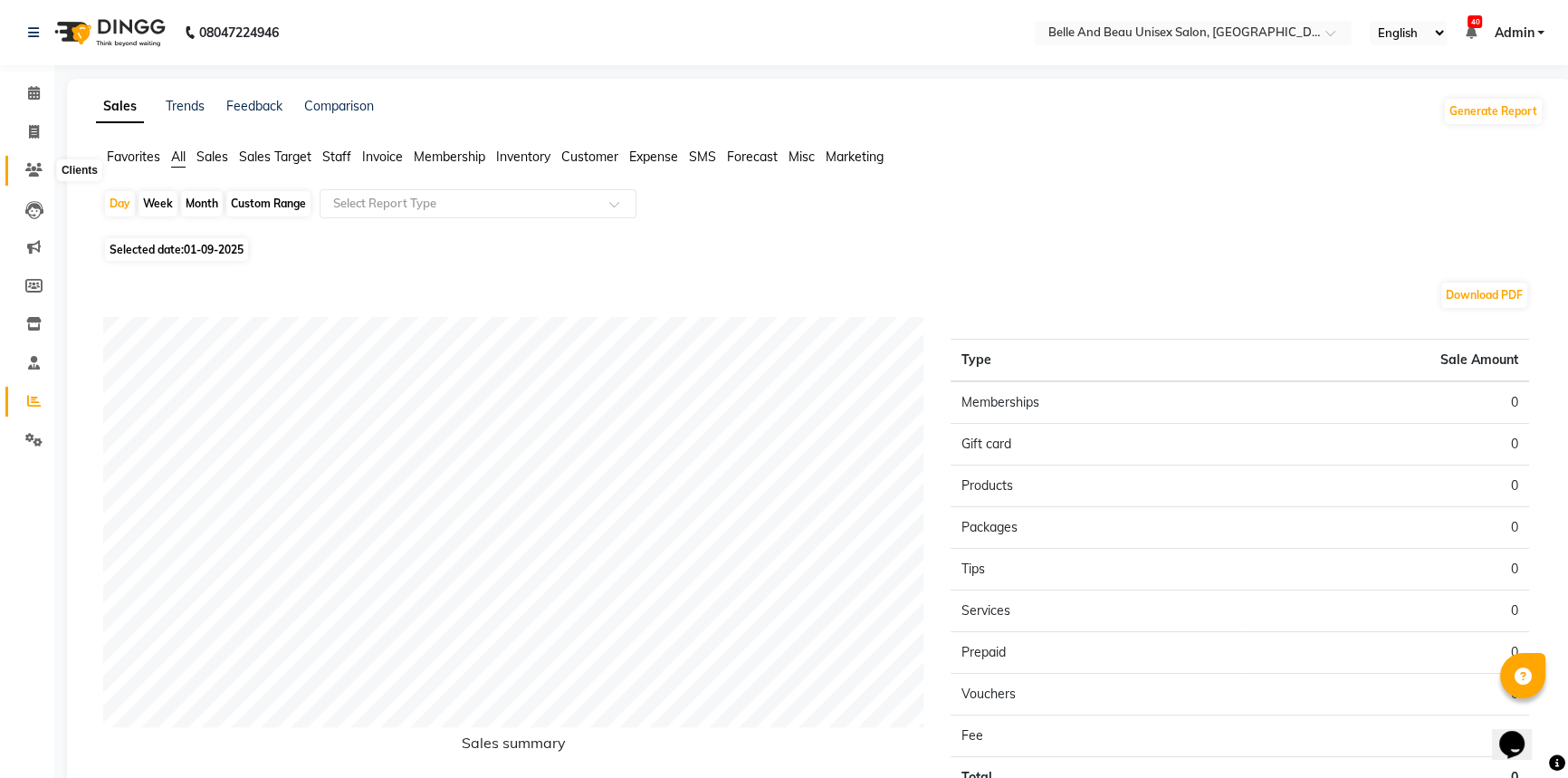
click at [34, 169] on icon at bounding box center [34, 170] width 17 height 14
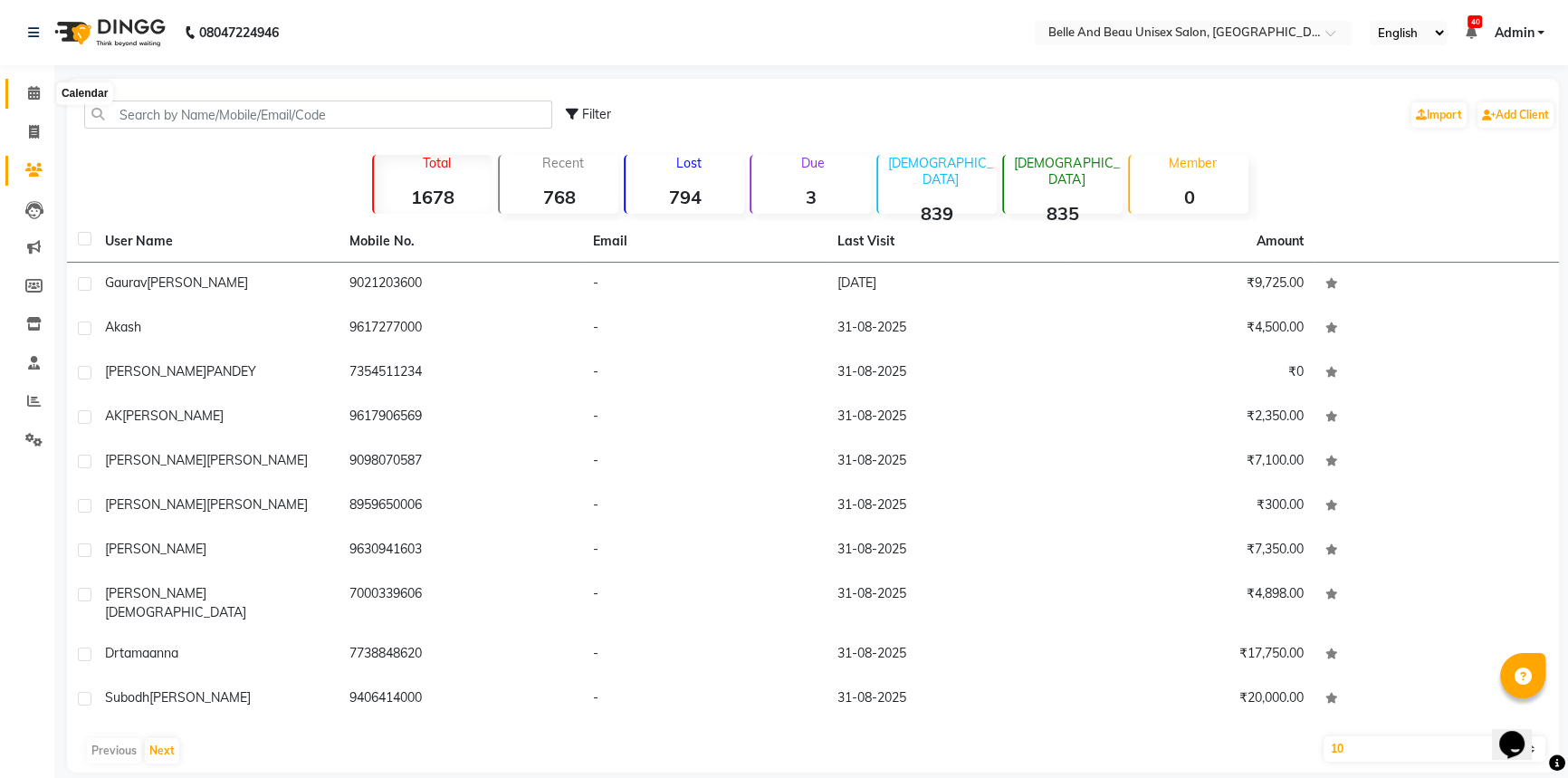
click at [20, 88] on span at bounding box center [34, 94] width 32 height 21
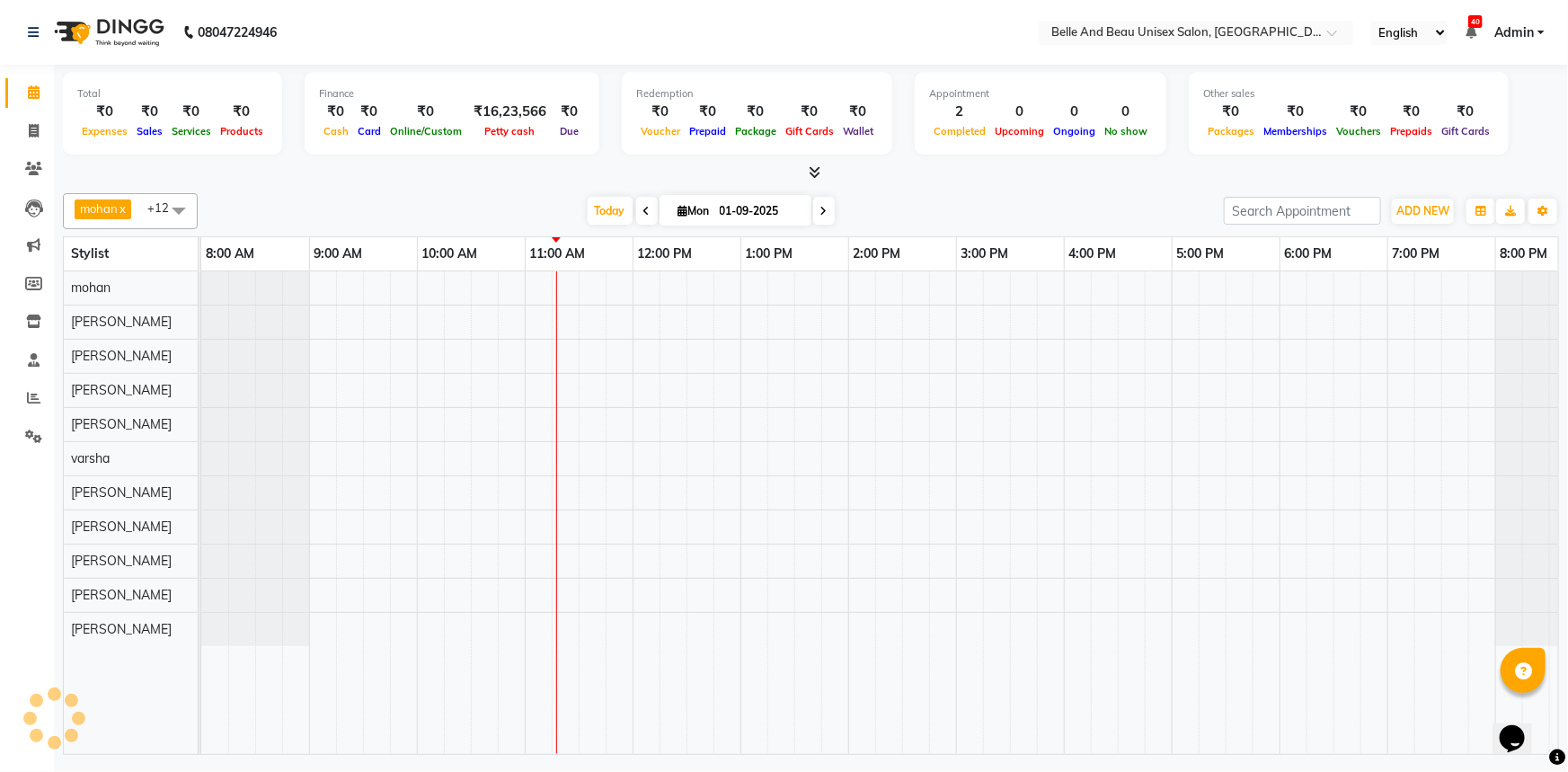
scroll to position [0, 44]
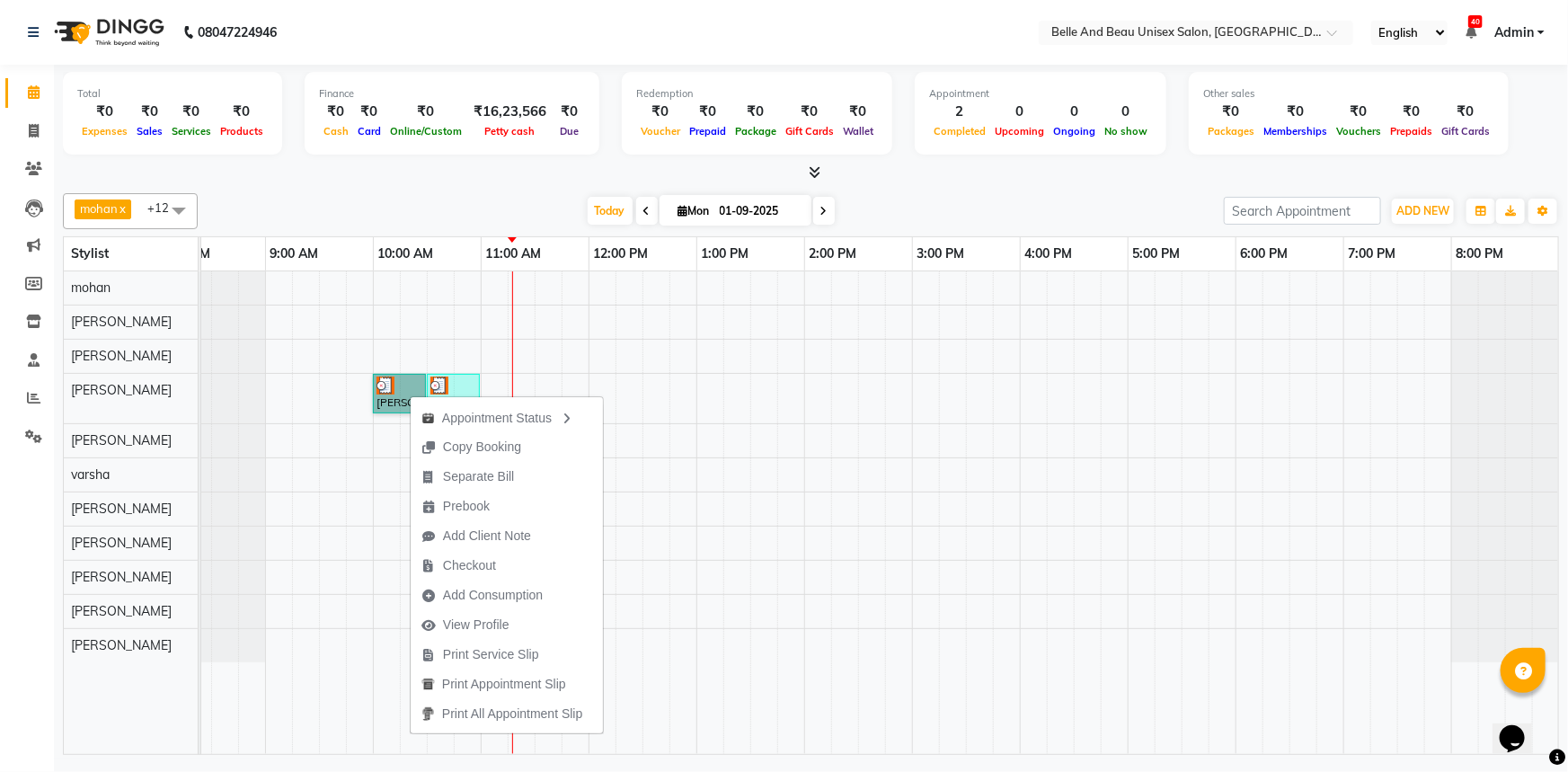
click at [707, 404] on div "[PERSON_NAME], TK01, 10:00 AM-10:30 AM, Hair Care - Hair Cut ([DEMOGRAPHIC_DATA…" at bounding box center [858, 512] width 1402 height 482
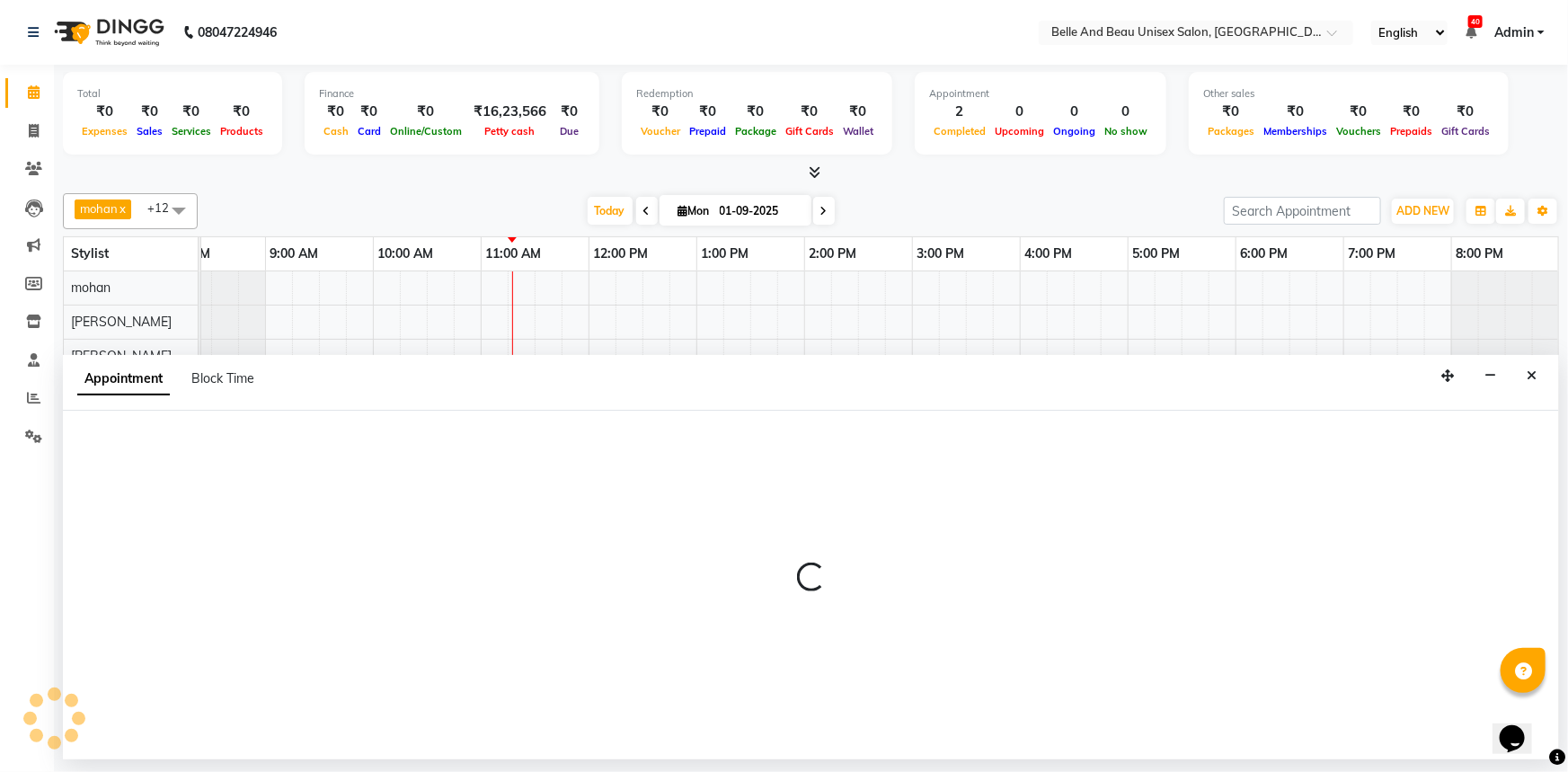
select select "62596"
select select "780"
select select "tentative"
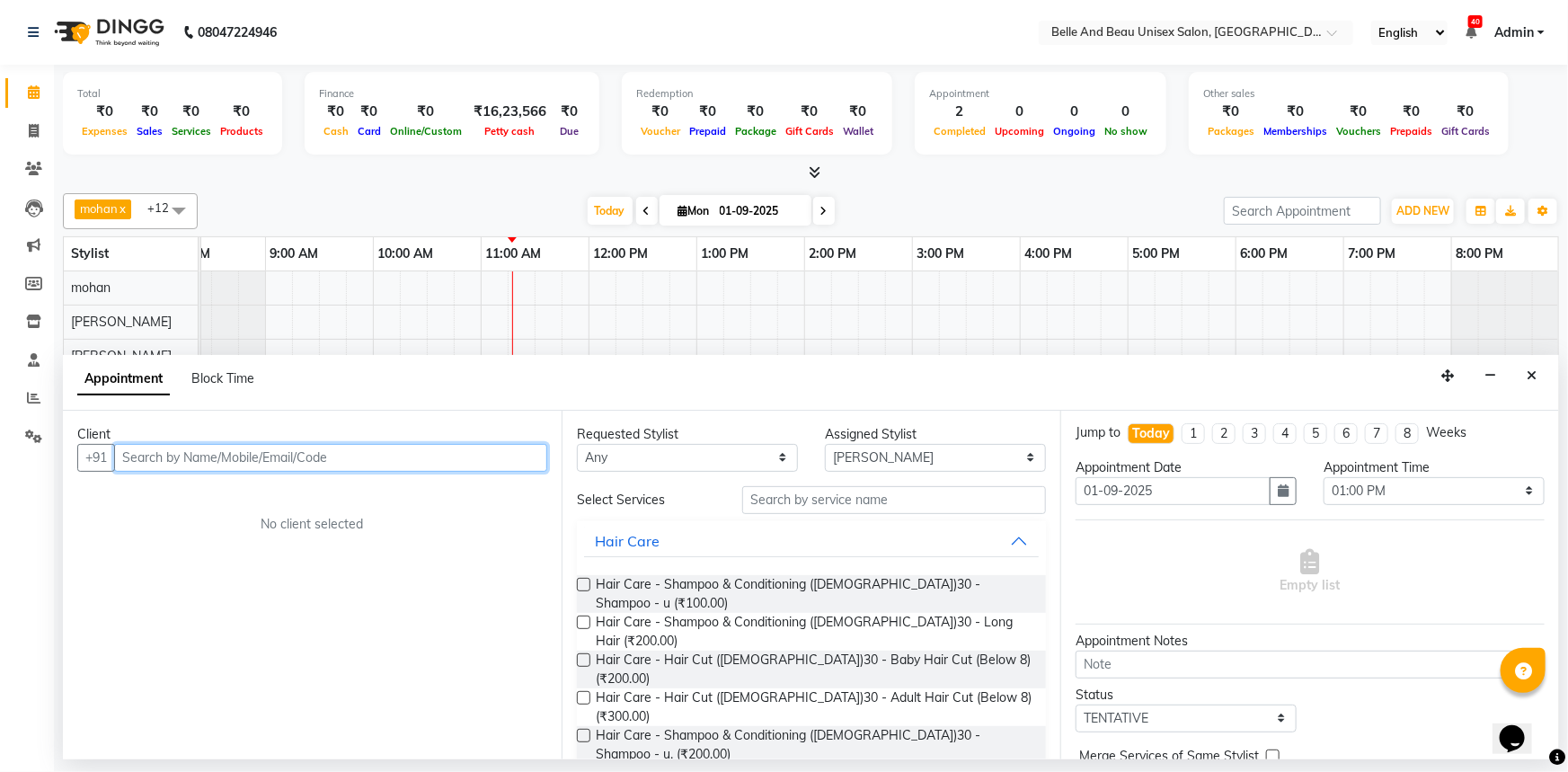
scroll to position [0, 0]
click at [1527, 379] on button "Close" at bounding box center [1532, 376] width 26 height 27
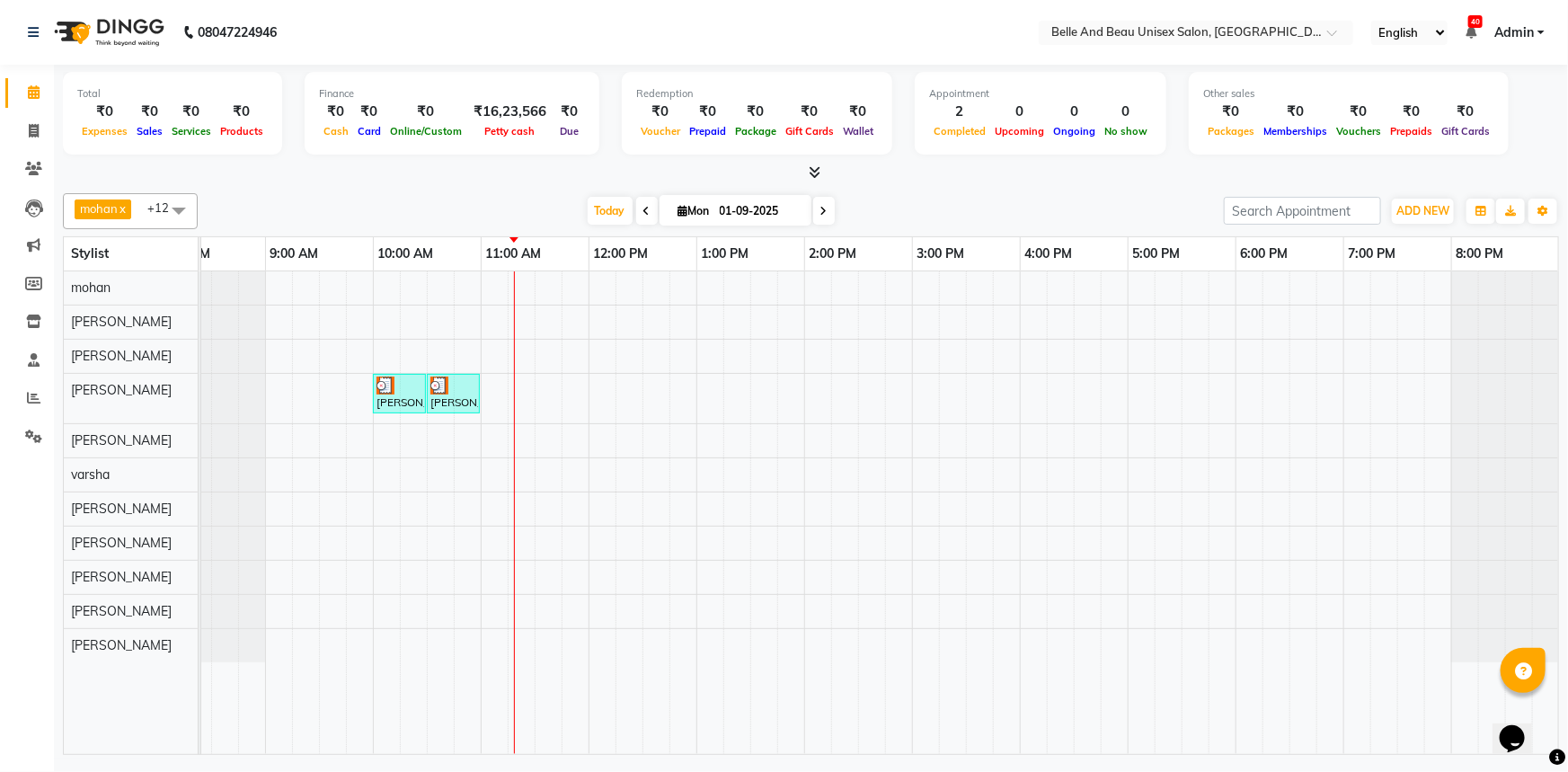
drag, startPoint x: 463, startPoint y: 393, endPoint x: 574, endPoint y: 391, distance: 111.0
click at [574, 391] on div "[PERSON_NAME], TK01, 10:00 AM-10:30 AM, Hair Care - Hair Cut ([DEMOGRAPHIC_DATA…" at bounding box center [858, 512] width 1402 height 482
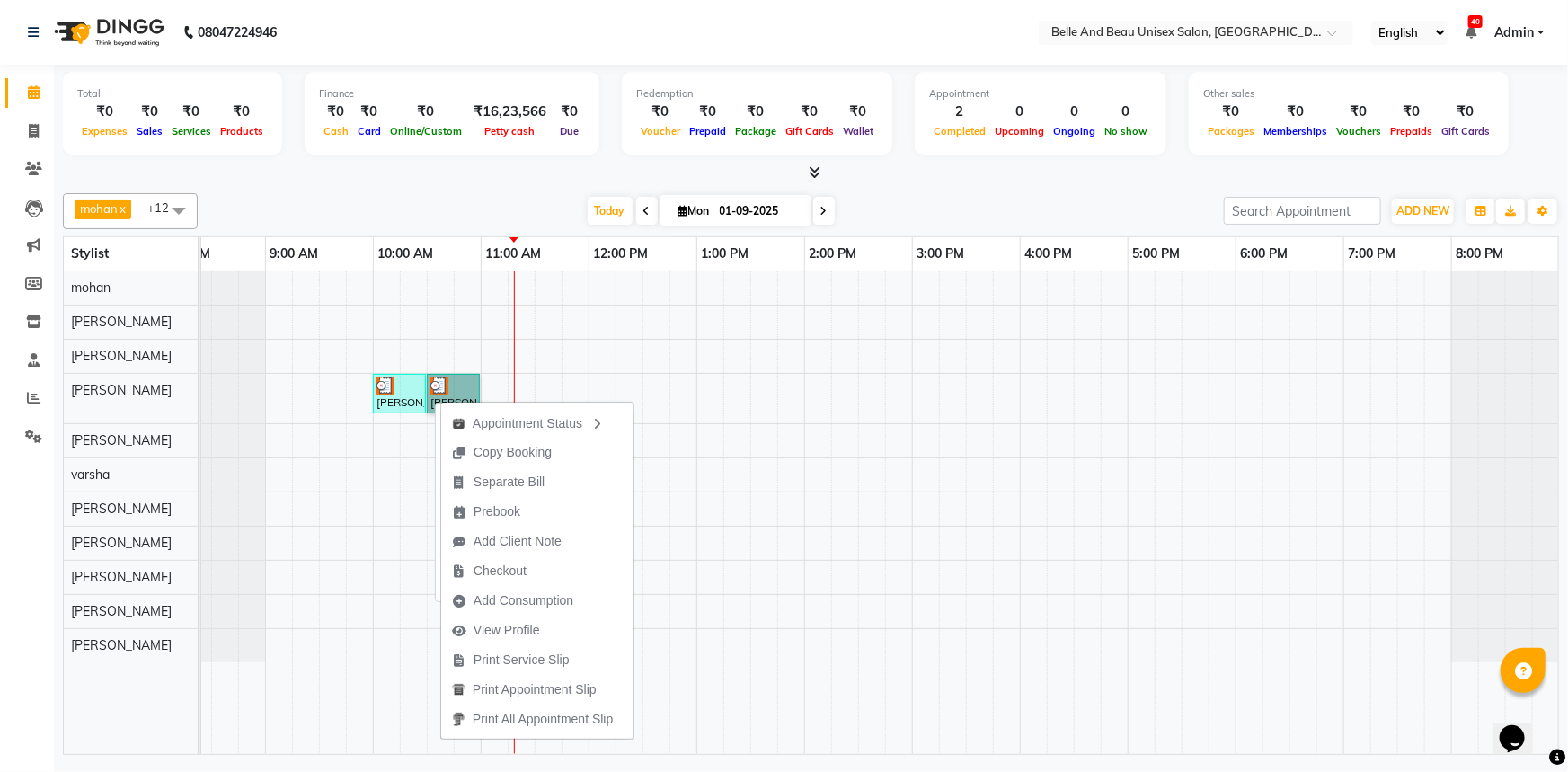
click at [402, 401] on div "[PERSON_NAME], TK01, 10:00 AM-10:30 AM, Hair Care - Hair Cut ([DEMOGRAPHIC_DATA…" at bounding box center [399, 393] width 50 height 34
select select "3"
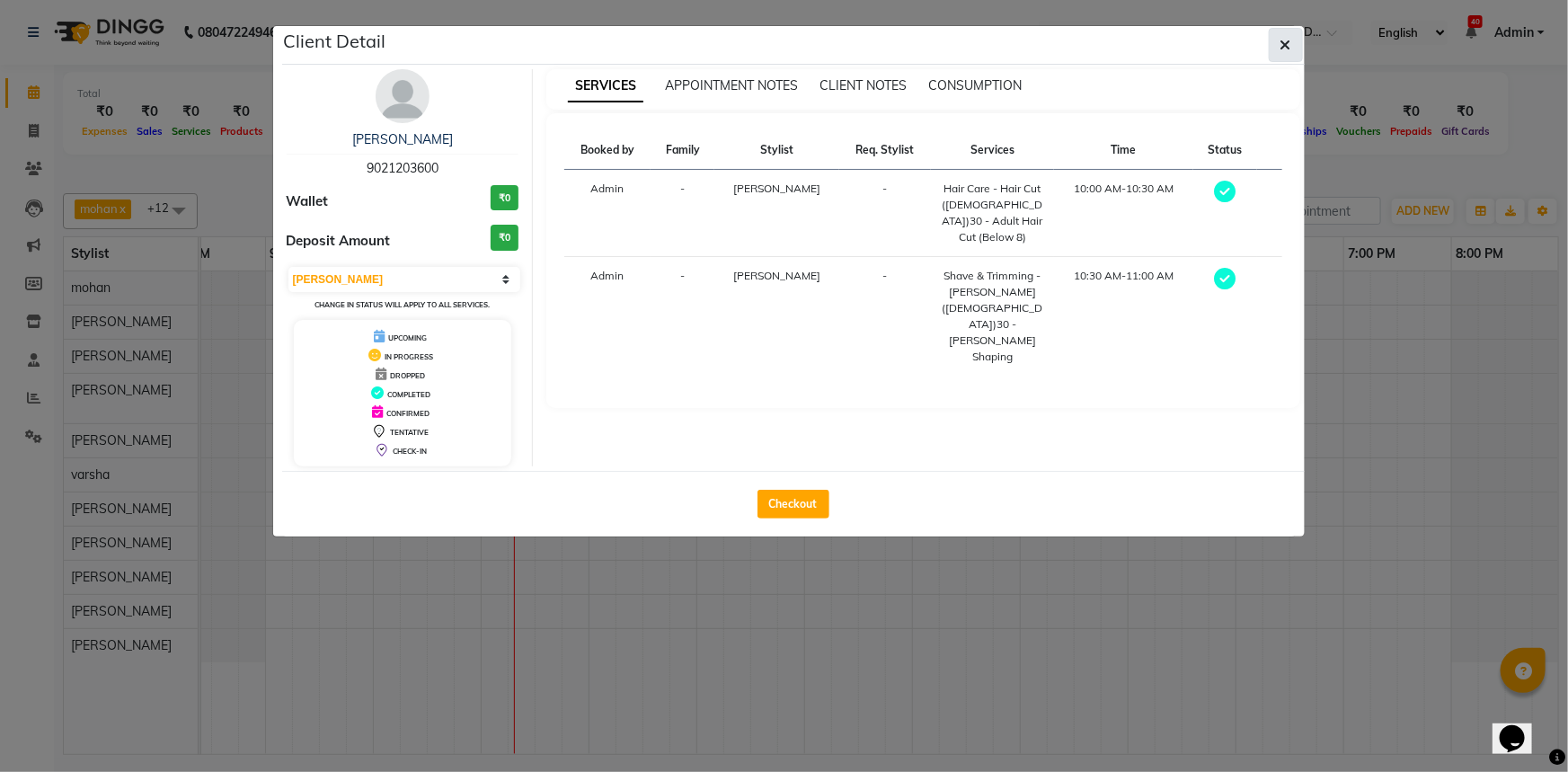
click at [1293, 57] on button "button" at bounding box center [1285, 44] width 34 height 34
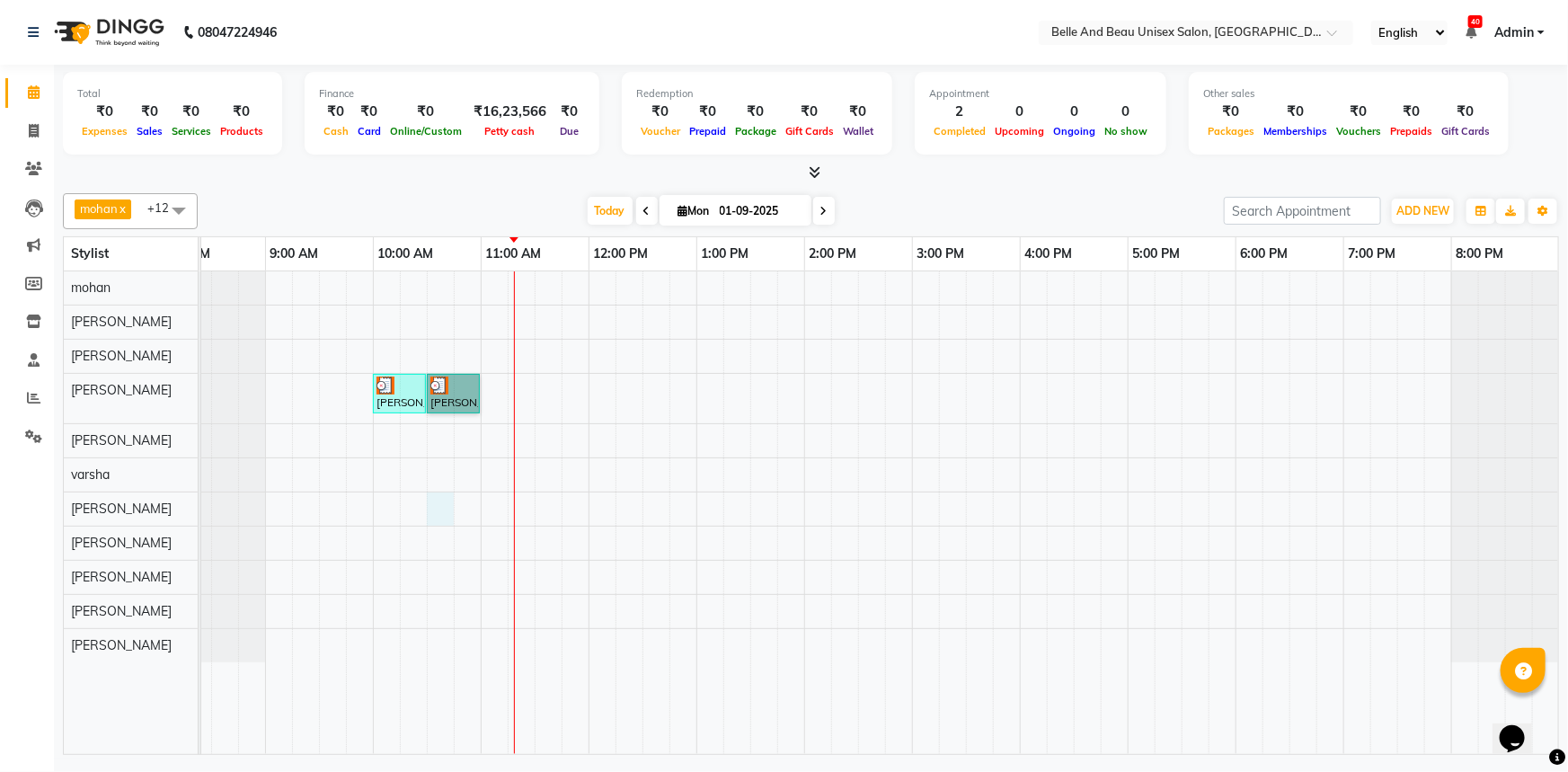
click at [432, 519] on div "[PERSON_NAME], TK01, 10:00 AM-10:30 AM, Hair Care - Hair Cut ([DEMOGRAPHIC_DATA…" at bounding box center [858, 512] width 1402 height 482
select select "59221"
select select "630"
select select "tentative"
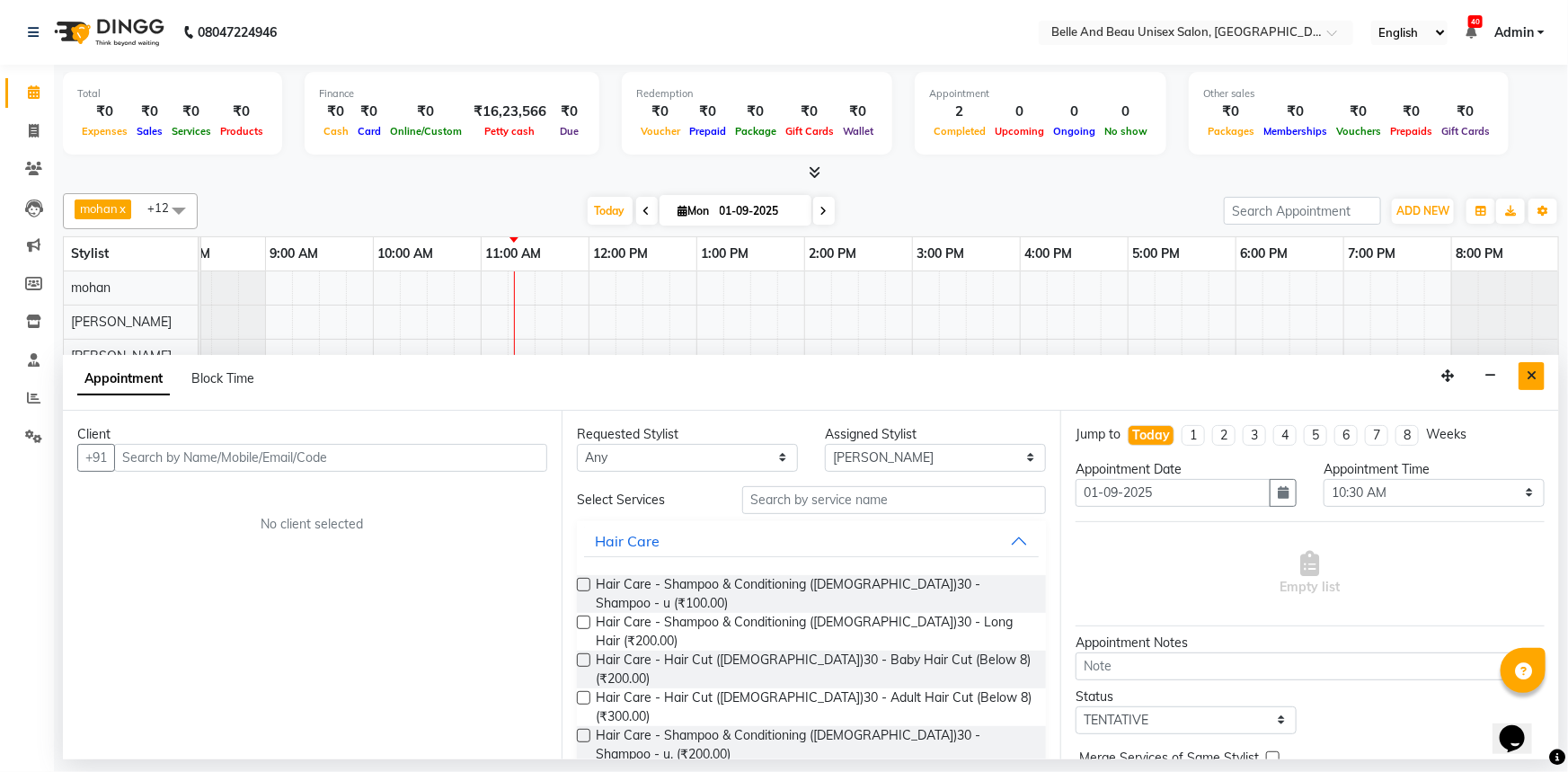
click at [1541, 368] on button "Close" at bounding box center [1532, 376] width 26 height 27
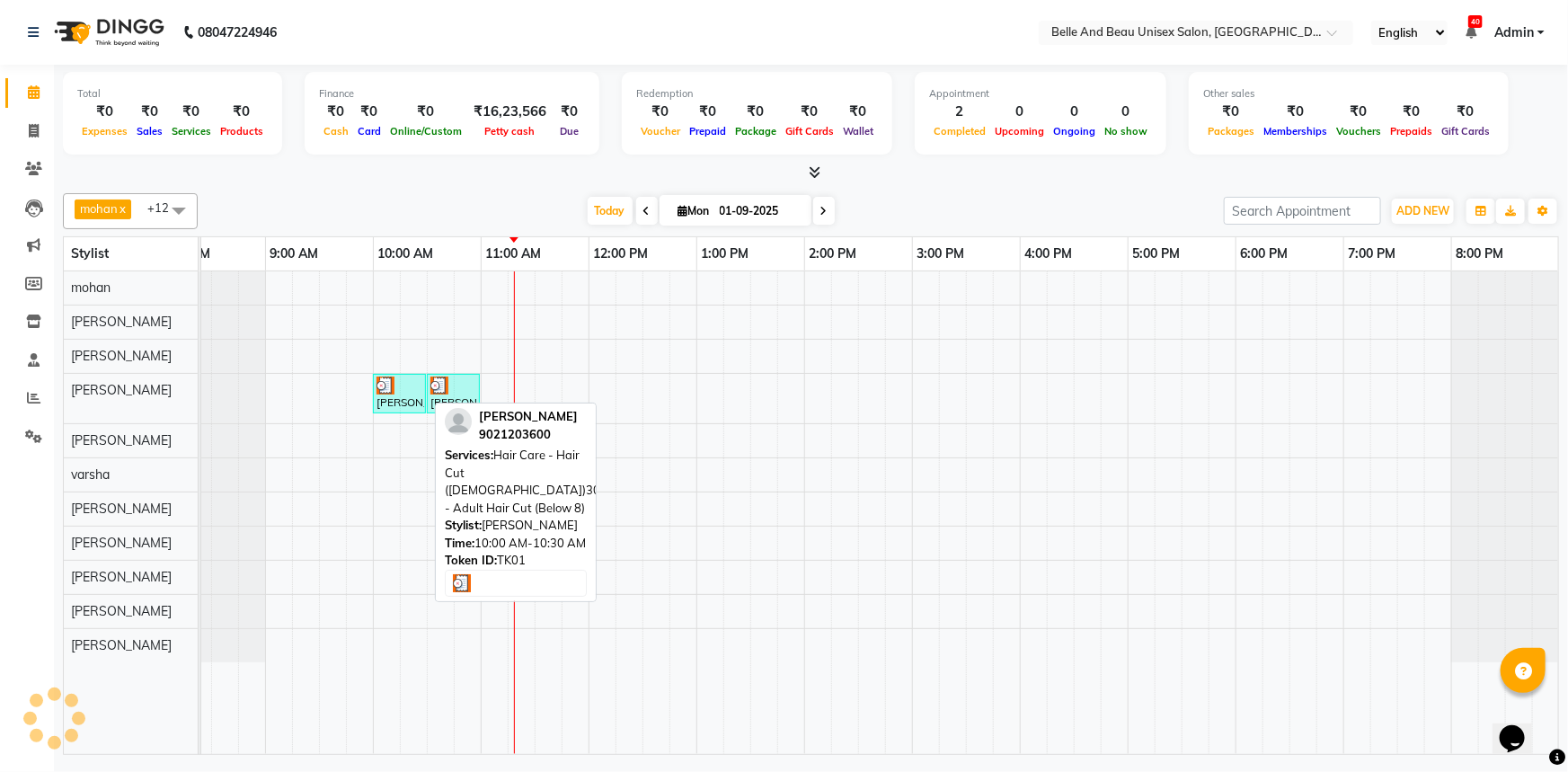
click at [395, 401] on div "[PERSON_NAME], TK01, 10:00 AM-10:30 AM, Hair Care - Hair Cut ([DEMOGRAPHIC_DATA…" at bounding box center [399, 393] width 50 height 34
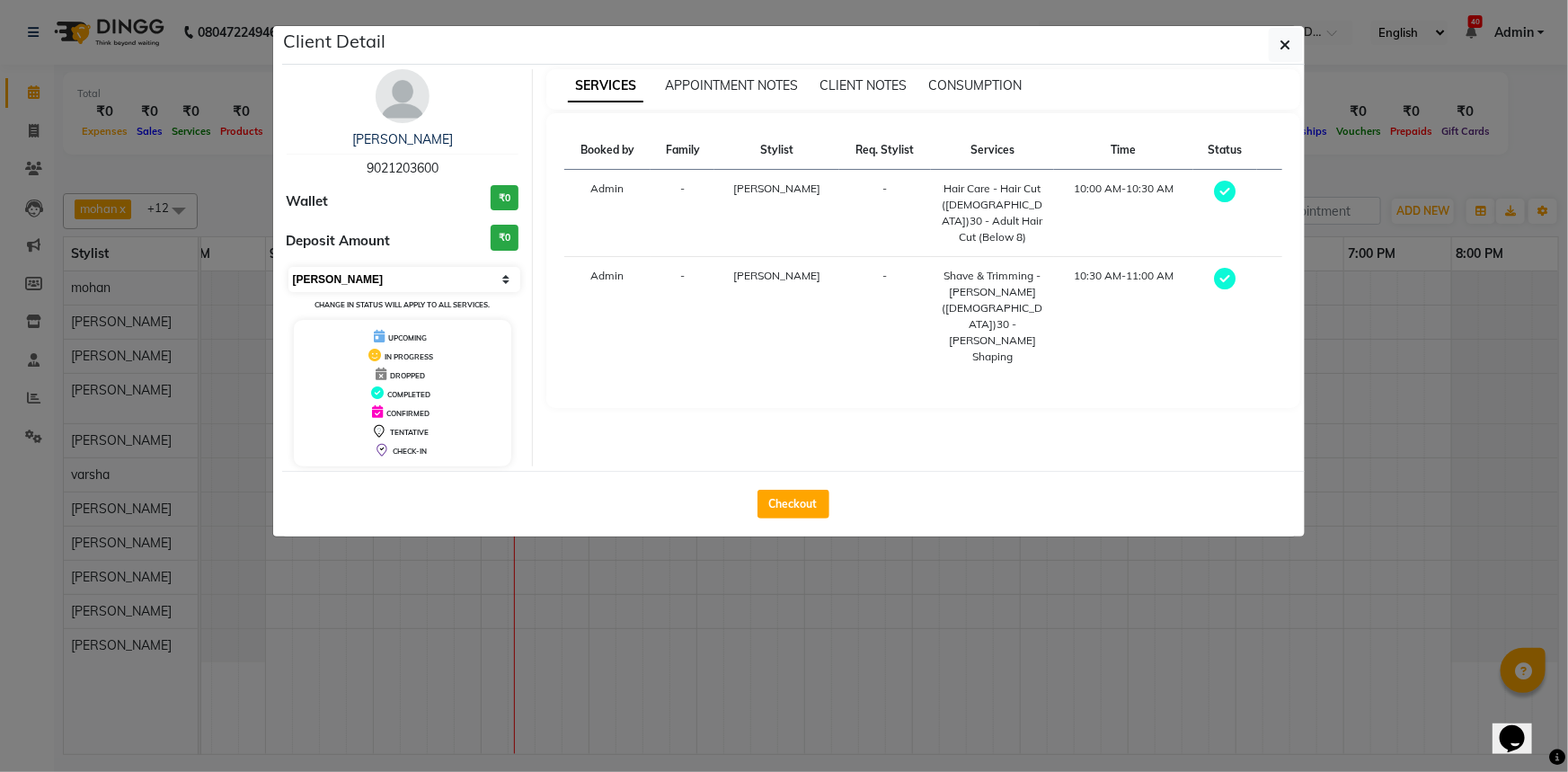
click at [385, 279] on select "Select MARK DONE UPCOMING" at bounding box center [405, 280] width 233 height 25
select select "5"
click at [289, 267] on select "Select MARK DONE UPCOMING" at bounding box center [405, 280] width 233 height 25
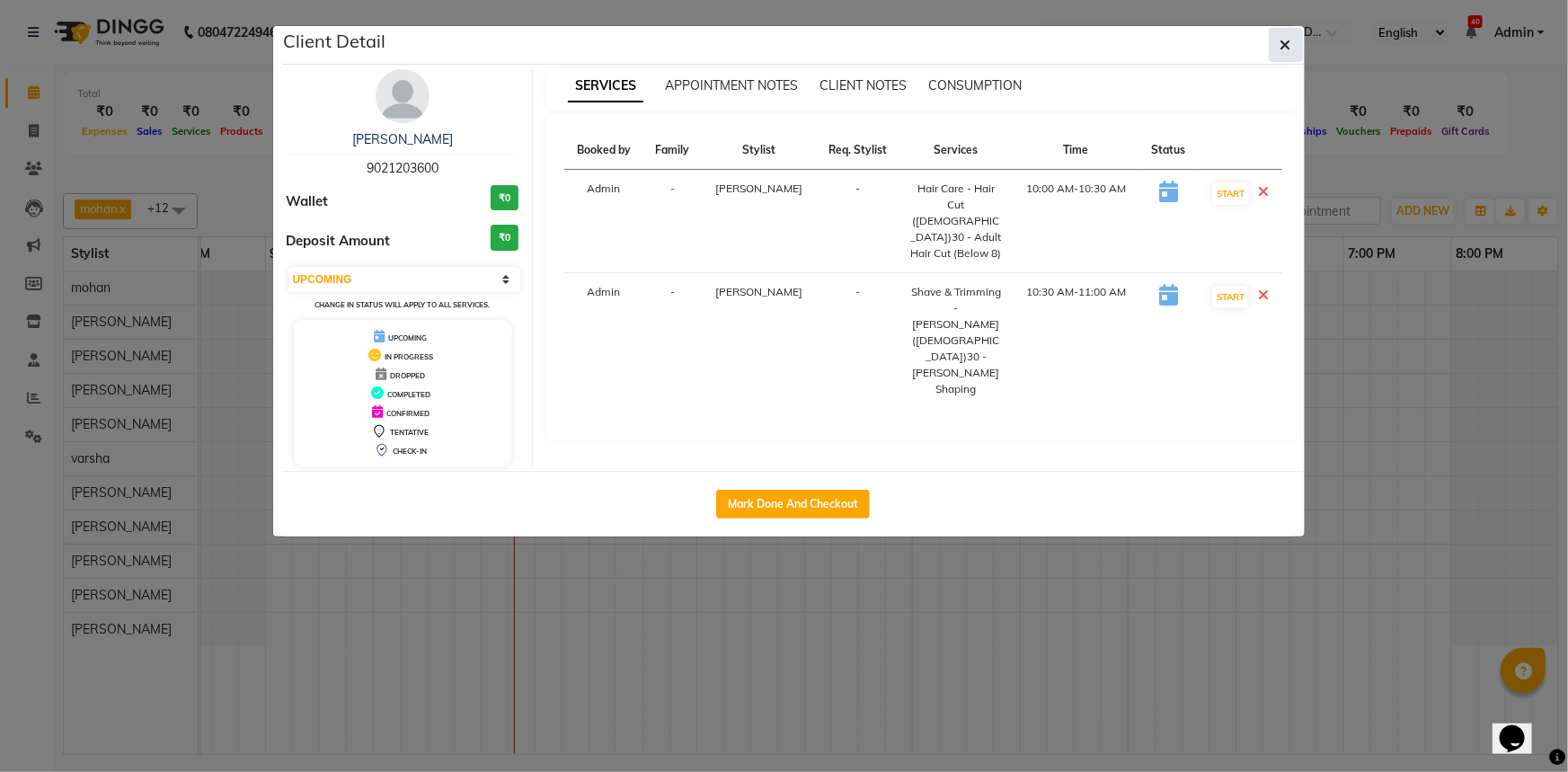
click at [1277, 51] on button "button" at bounding box center [1285, 44] width 34 height 34
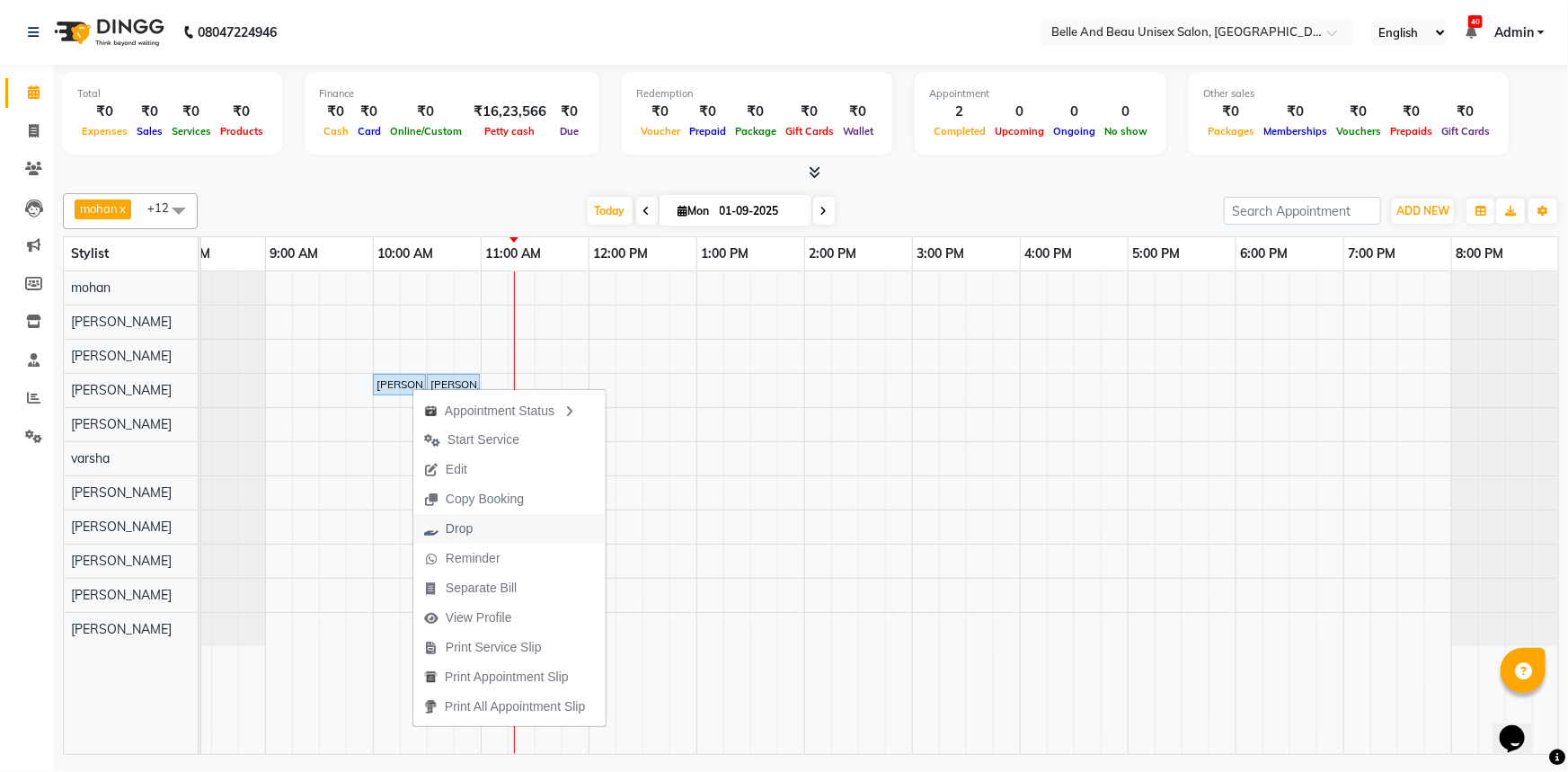
click at [476, 527] on span "Drop" at bounding box center [449, 529] width 70 height 29
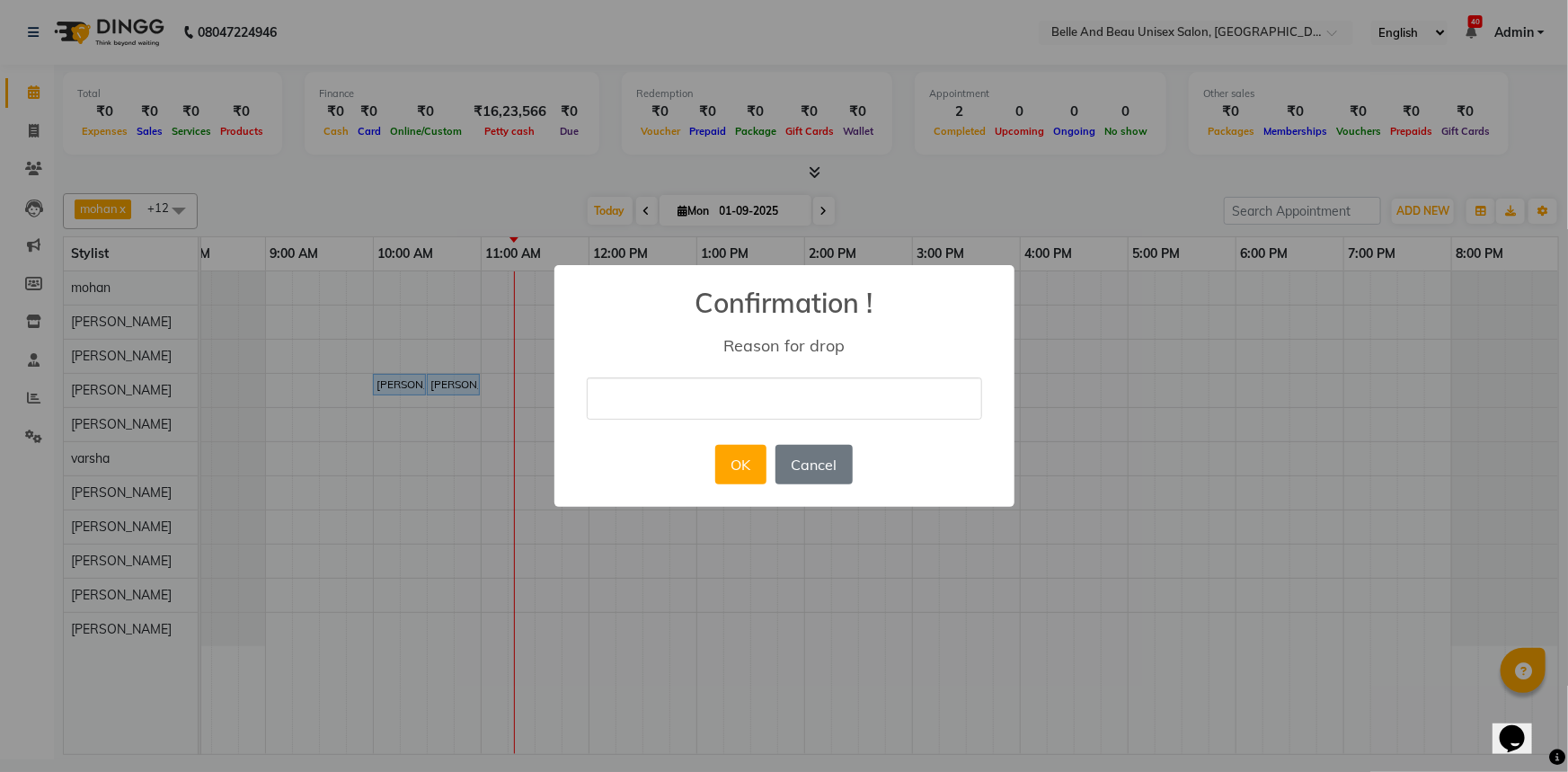
click at [641, 399] on input "text" at bounding box center [784, 398] width 395 height 42
type input "cancel"
click at [750, 463] on button "OK" at bounding box center [740, 465] width 51 height 39
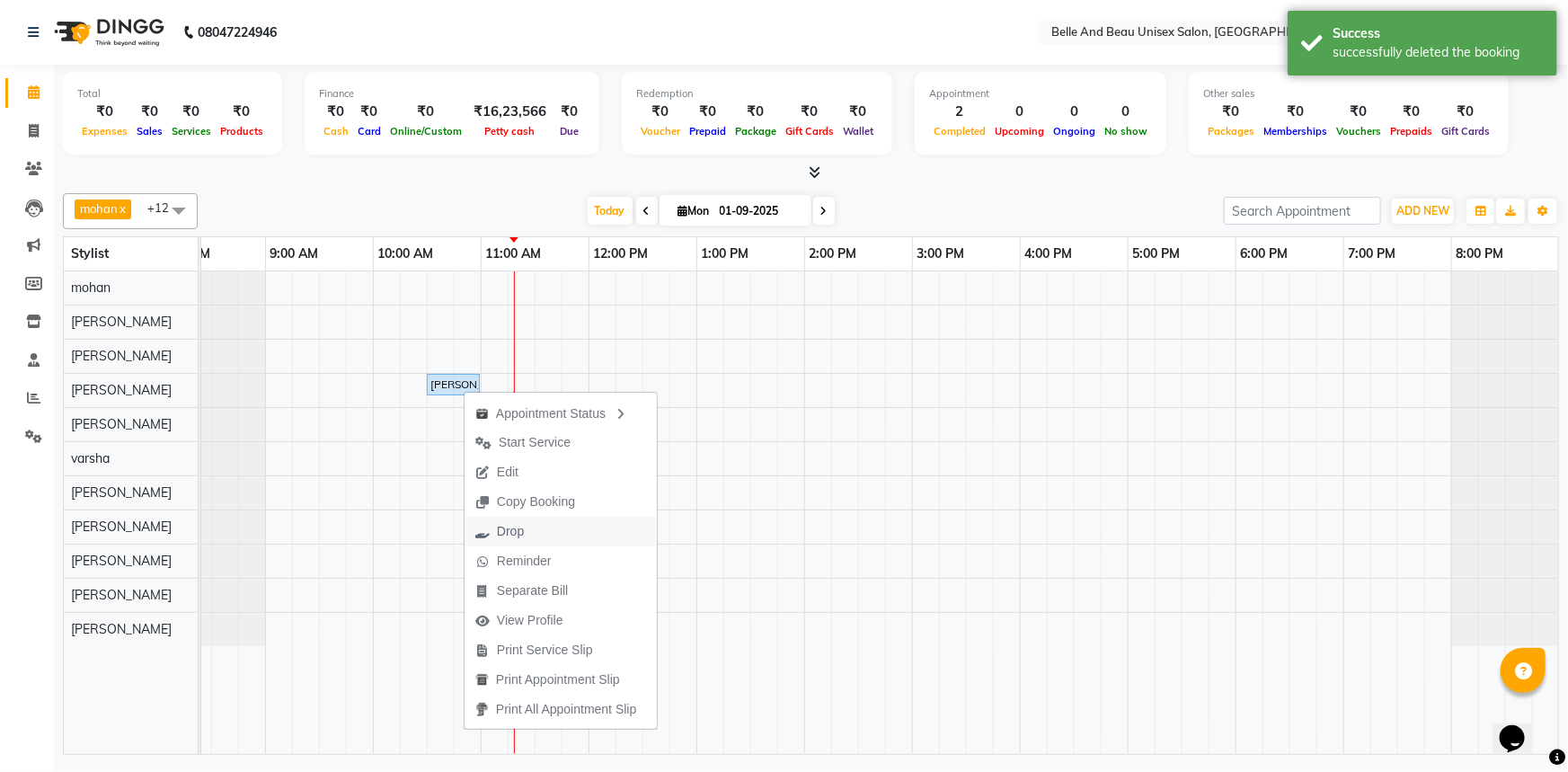
click at [565, 538] on button "Drop" at bounding box center [560, 531] width 193 height 29
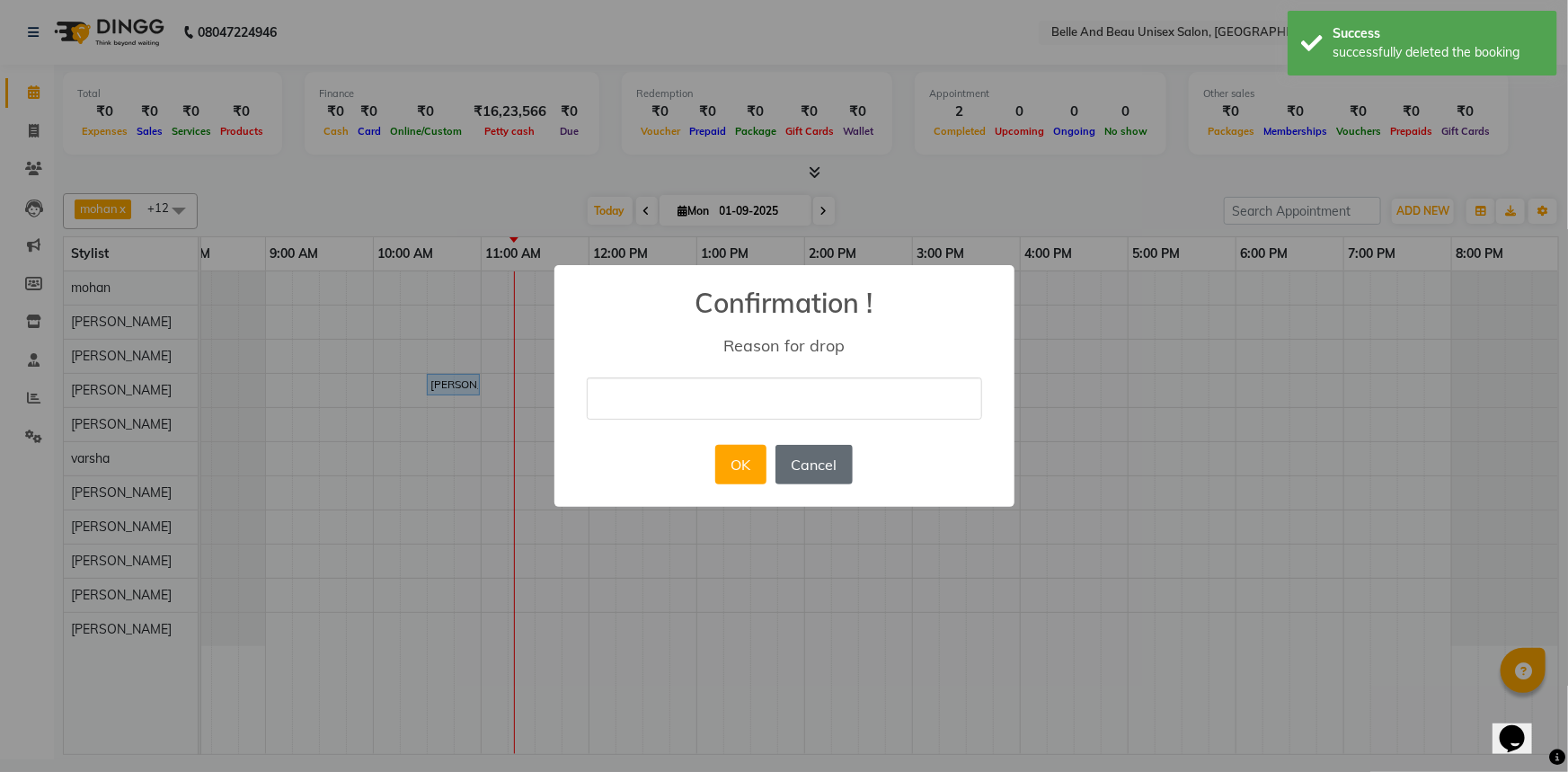
click at [803, 479] on button "Cancel" at bounding box center [814, 465] width 77 height 39
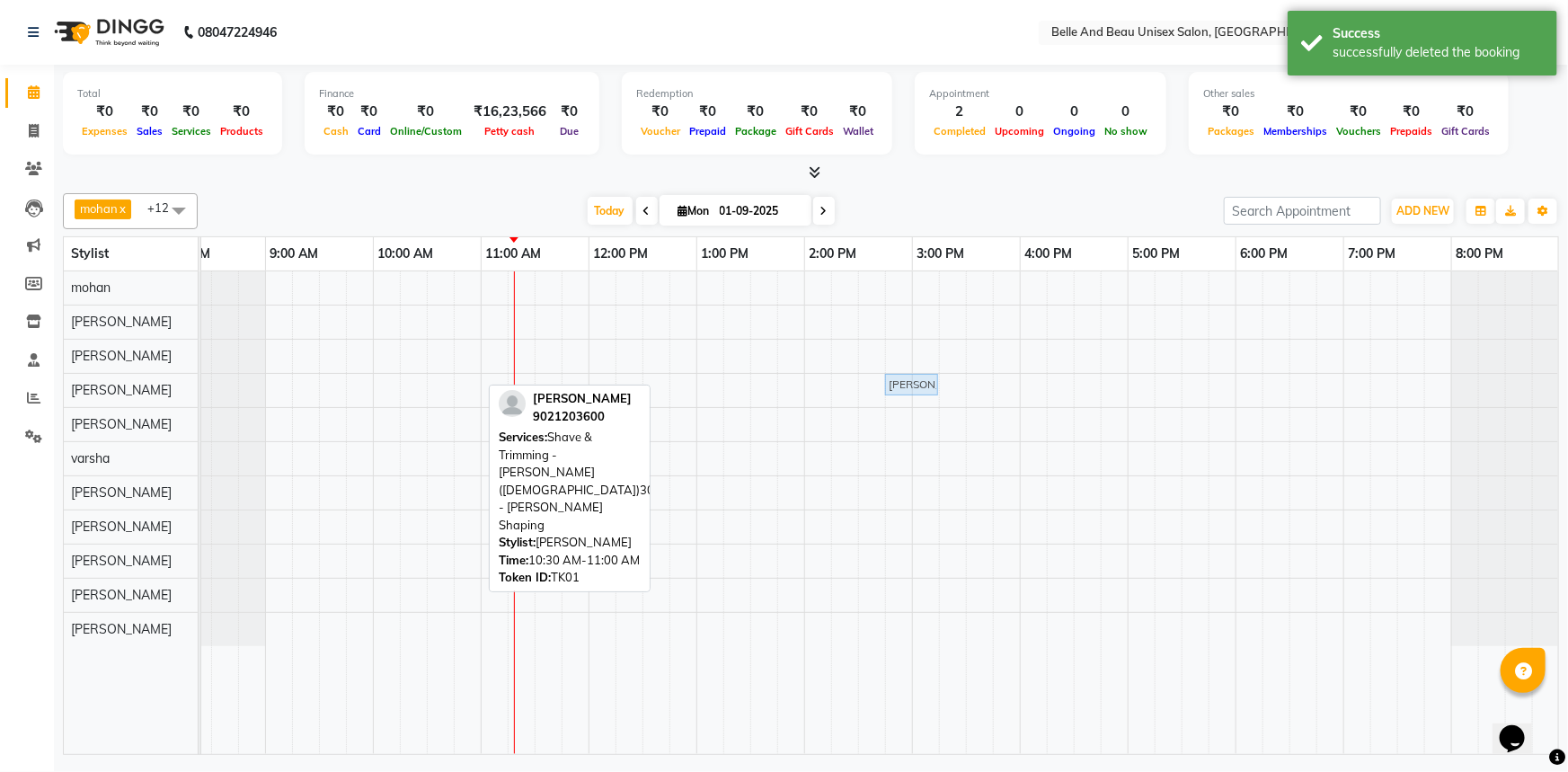
drag, startPoint x: 437, startPoint y: 381, endPoint x: 891, endPoint y: 378, distance: 454.0
click at [157, 378] on div "[PERSON_NAME], TK01, 10:30 AM-11:00 AM, Shave & Trimming - [PERSON_NAME] ([DEMO…" at bounding box center [157, 389] width 0 height 31
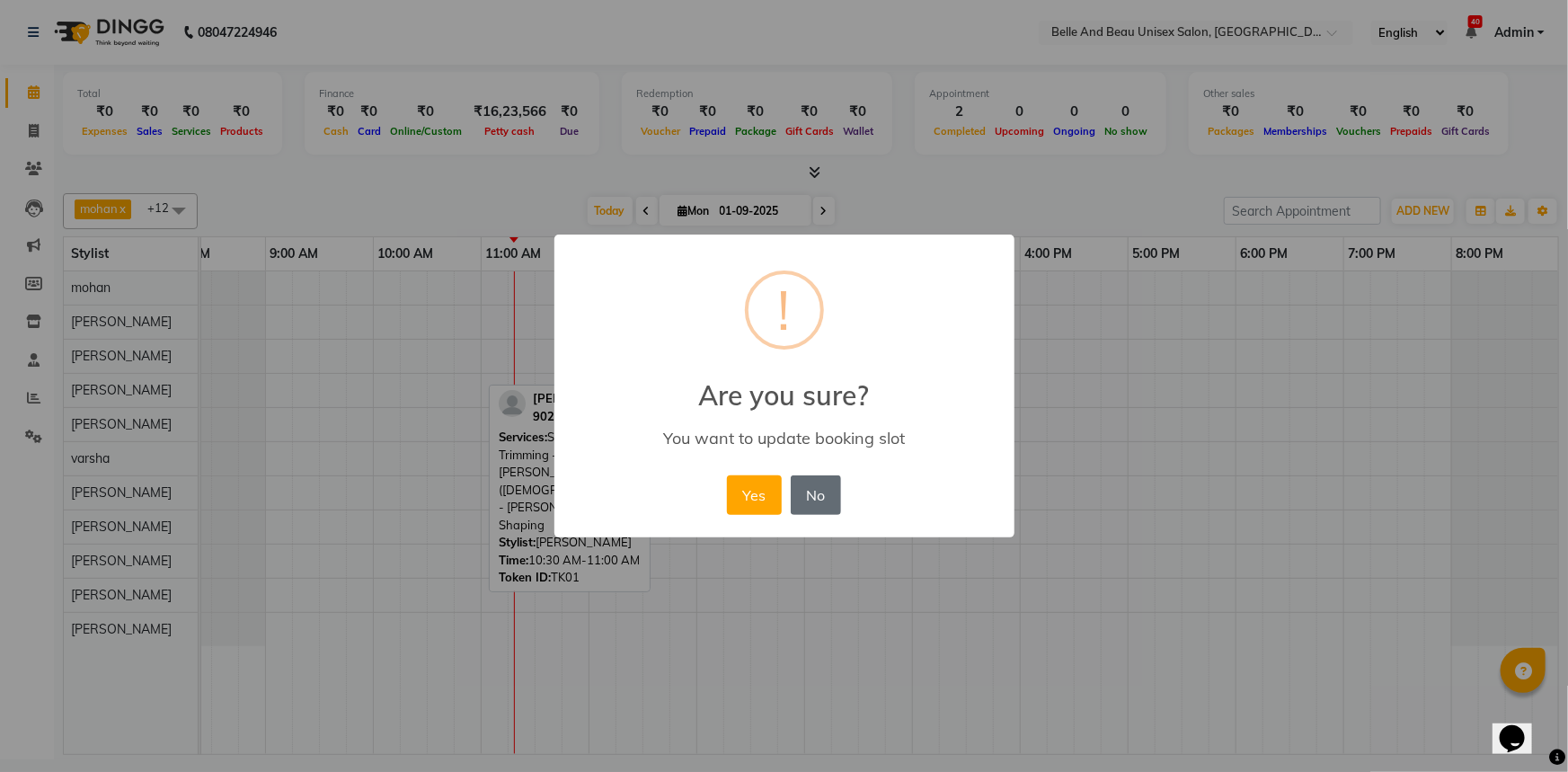
click at [831, 498] on button "No" at bounding box center [816, 495] width 50 height 39
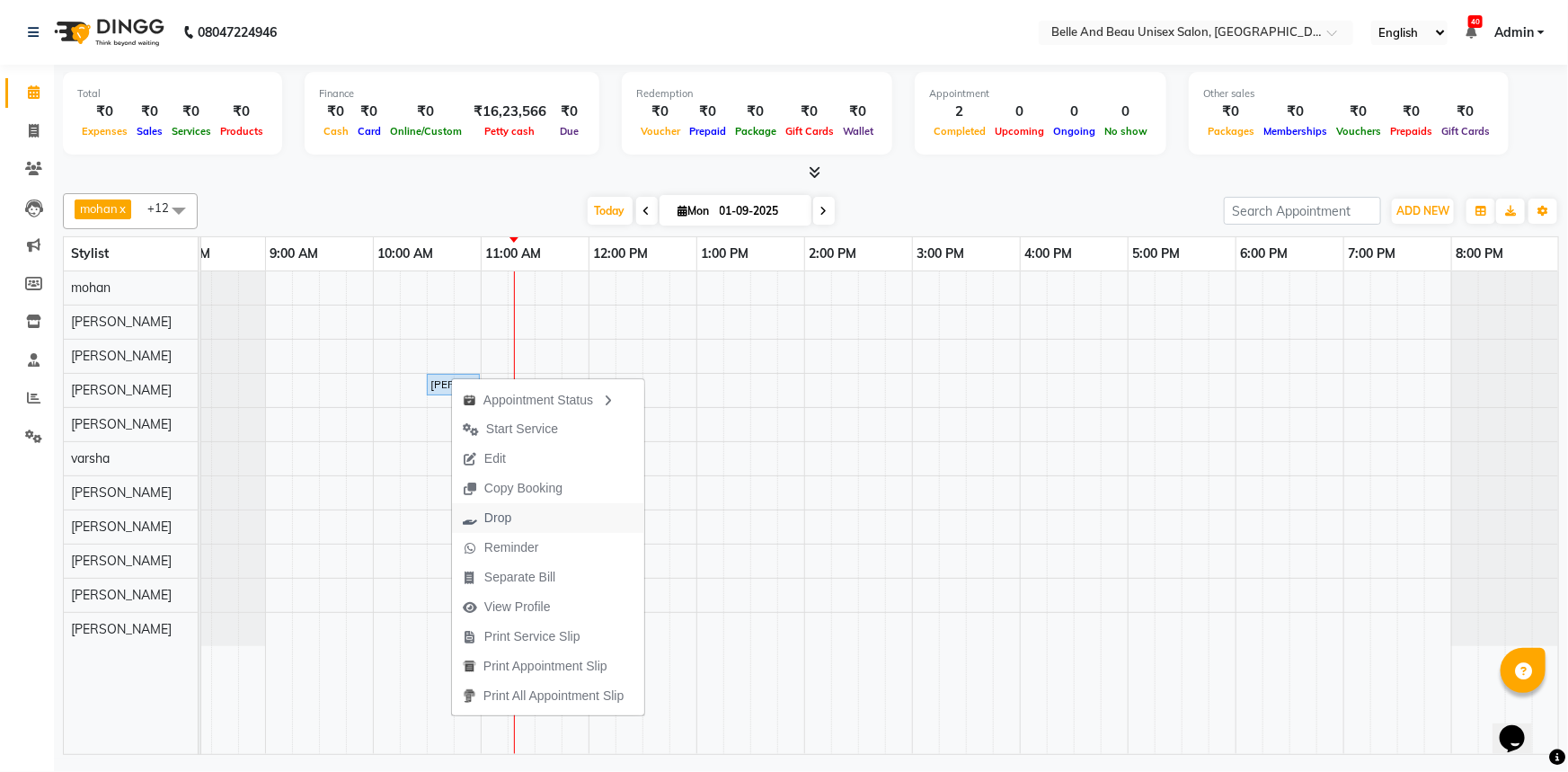
click at [550, 510] on button "Drop" at bounding box center [548, 519] width 193 height 29
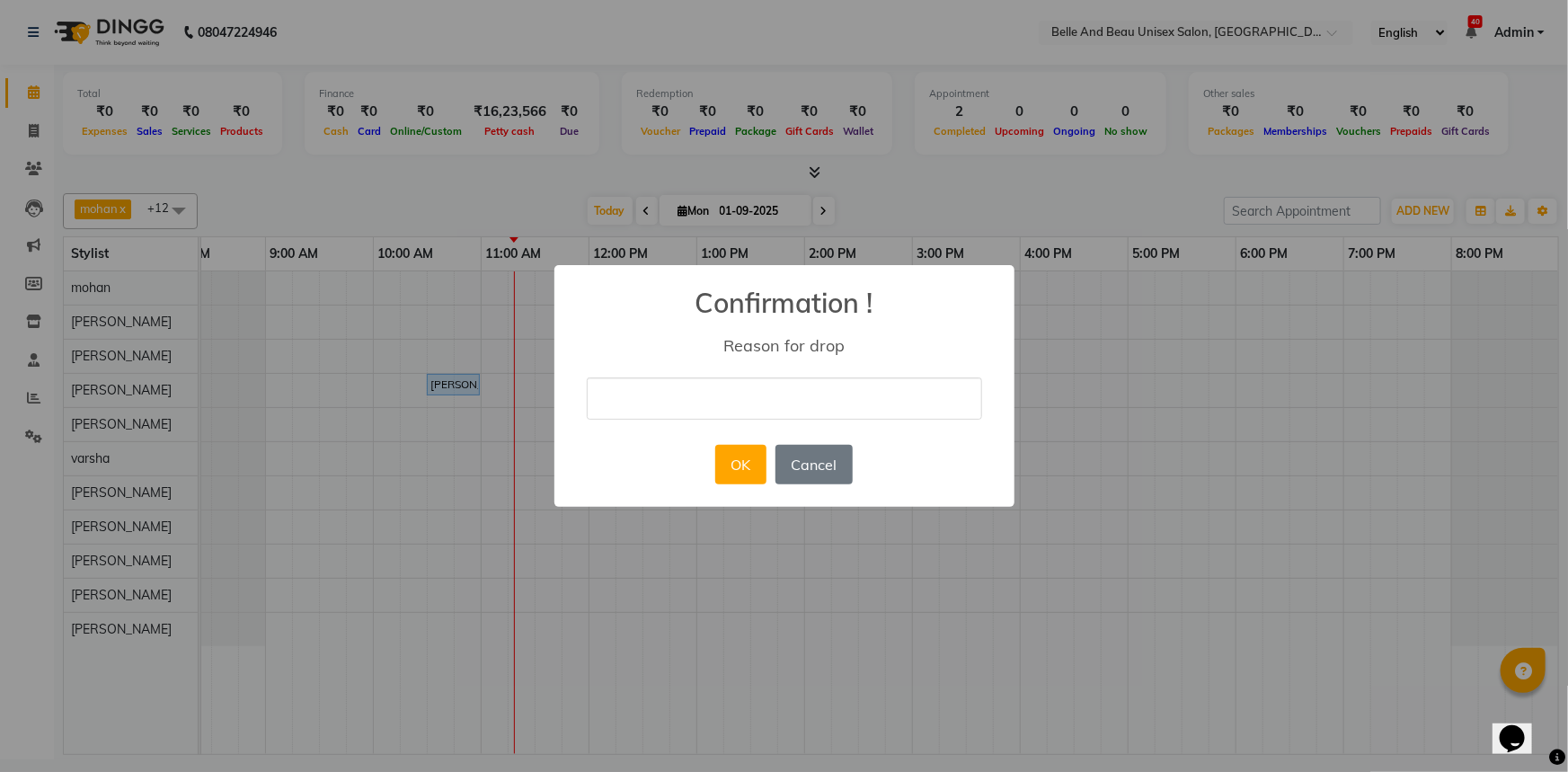
click at [677, 414] on input "text" at bounding box center [784, 398] width 395 height 42
type input "cancel"
click at [758, 467] on button "OK" at bounding box center [740, 465] width 51 height 39
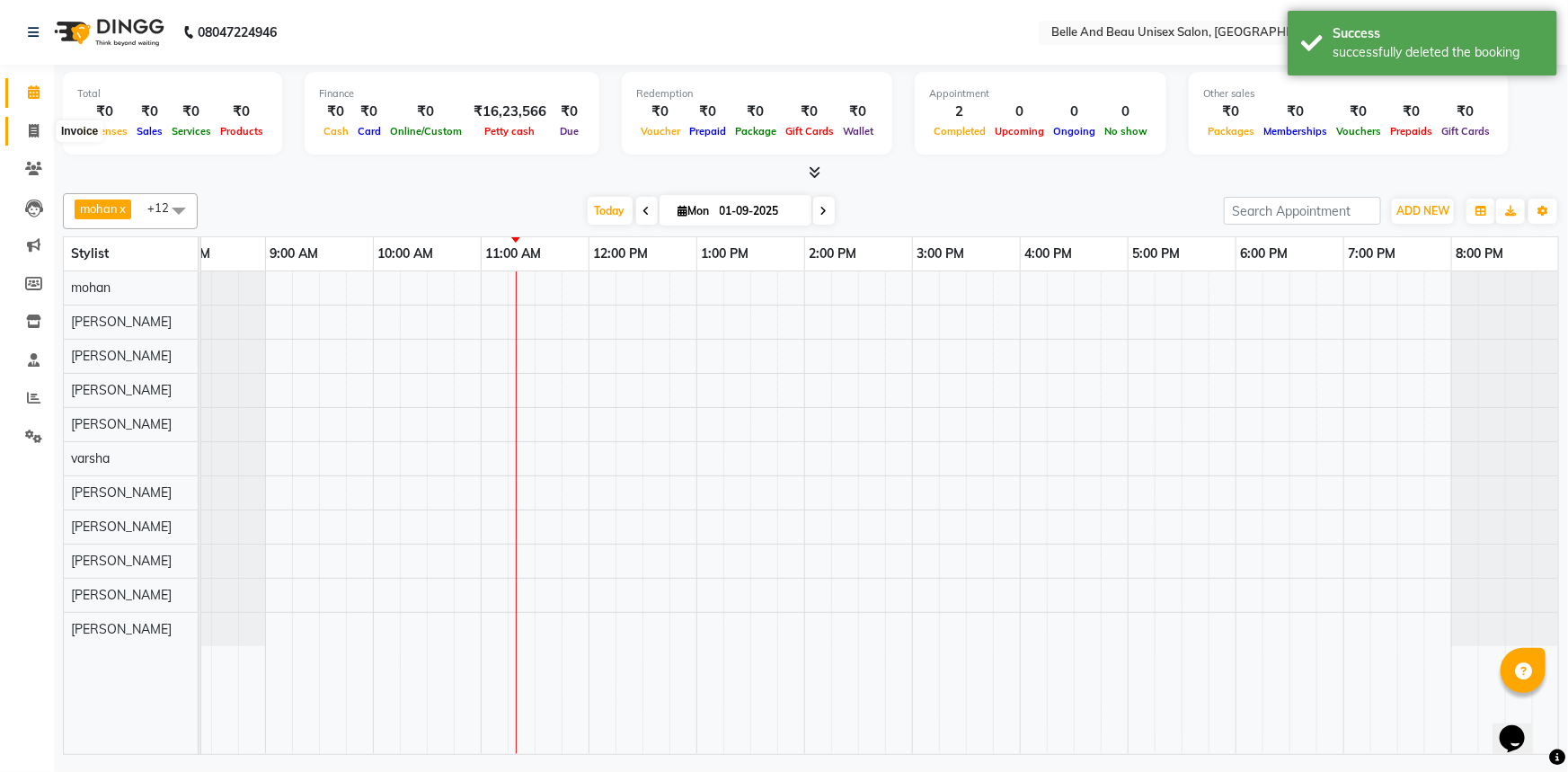
click at [36, 137] on icon at bounding box center [33, 131] width 10 height 14
select select "service"
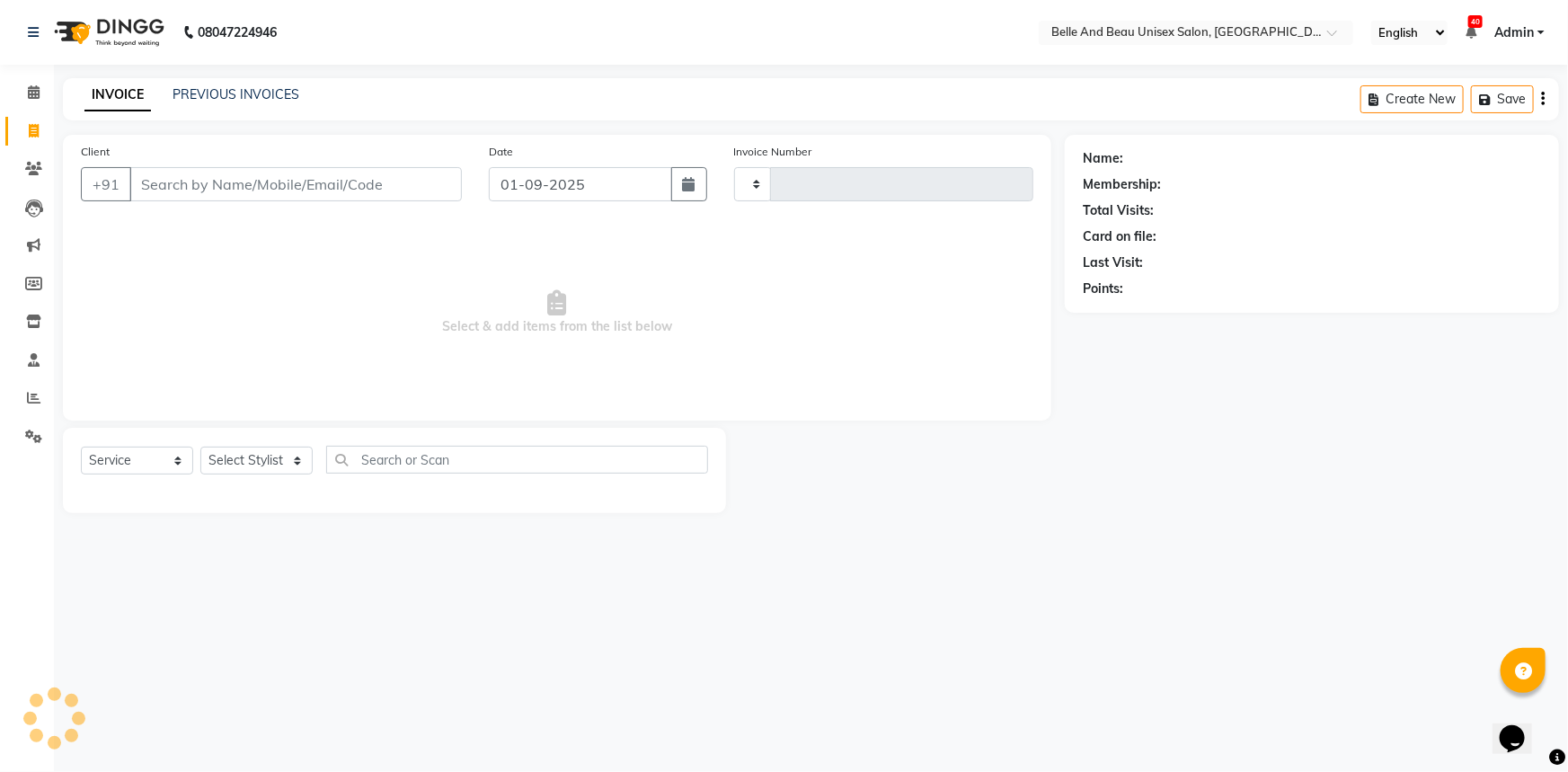
type input "2255"
select select "7066"
click at [253, 93] on link "PREVIOUS INVOICES" at bounding box center [236, 94] width 127 height 17
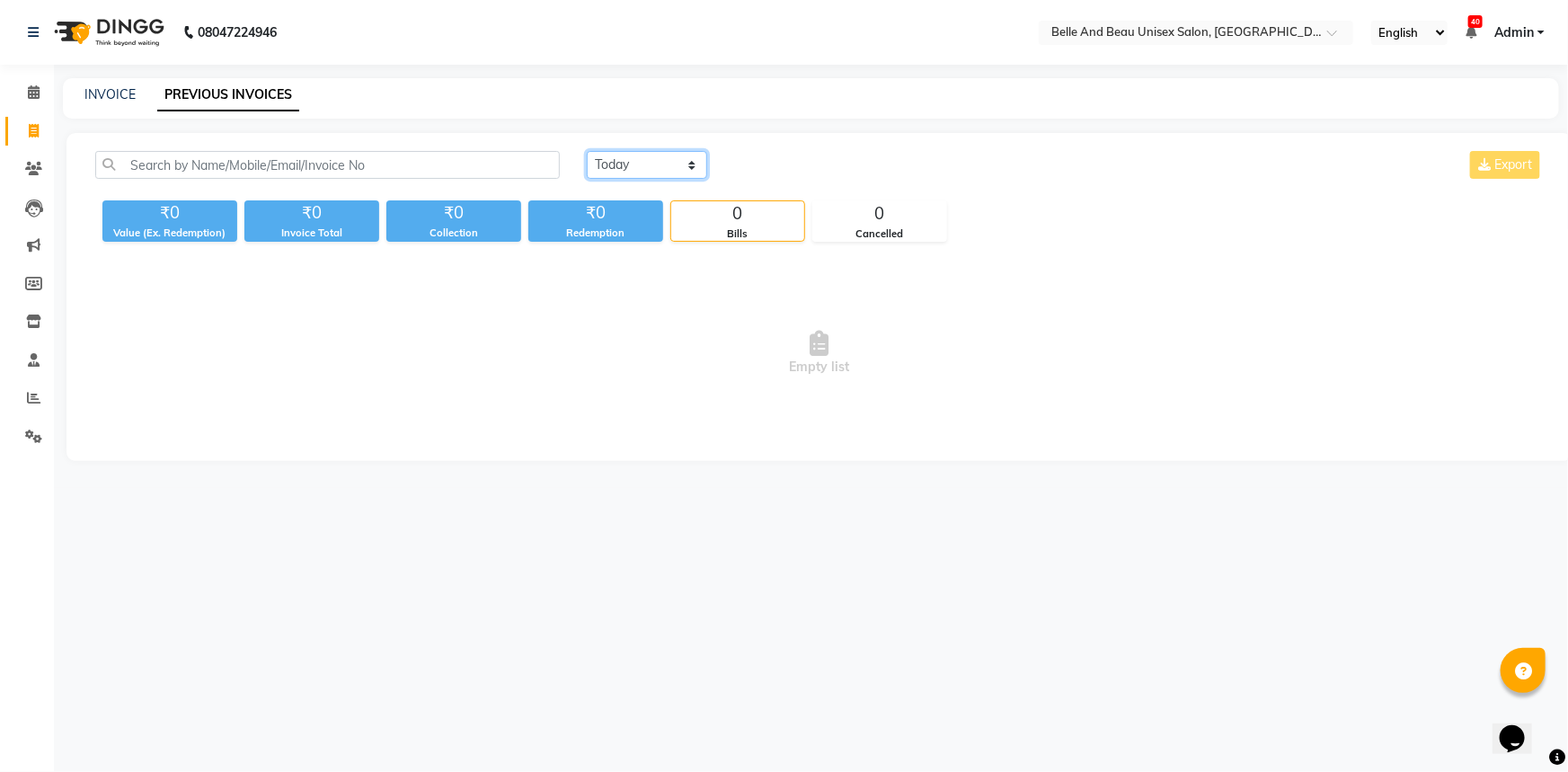
click at [674, 165] on select "[DATE] [DATE] Custom Range" at bounding box center [647, 164] width 120 height 27
select select "range"
click at [587, 151] on select "[DATE] [DATE] Custom Range" at bounding box center [647, 164] width 120 height 27
click at [36, 99] on span at bounding box center [33, 93] width 31 height 21
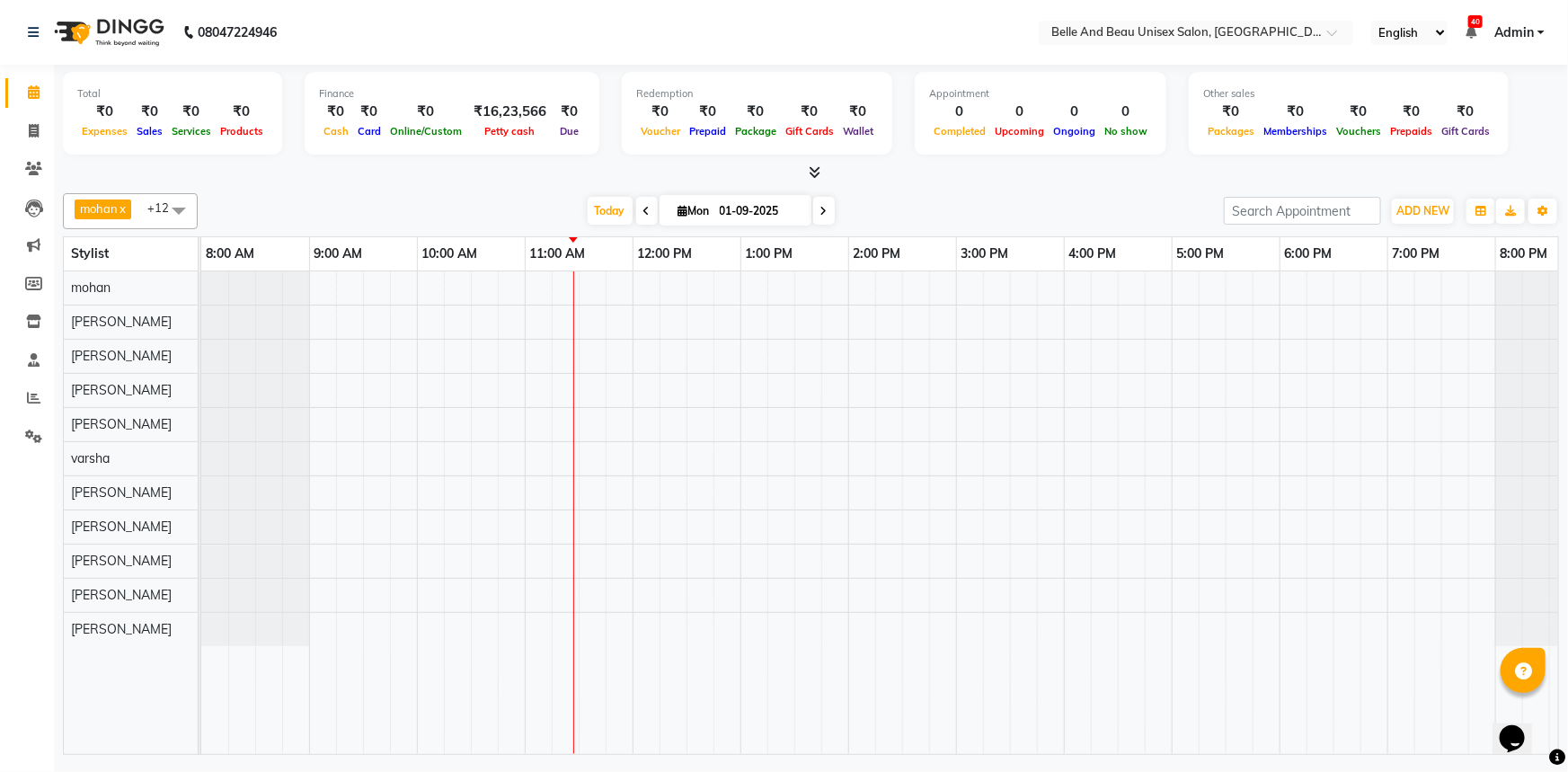
click at [357, 627] on div at bounding box center [902, 512] width 1402 height 482
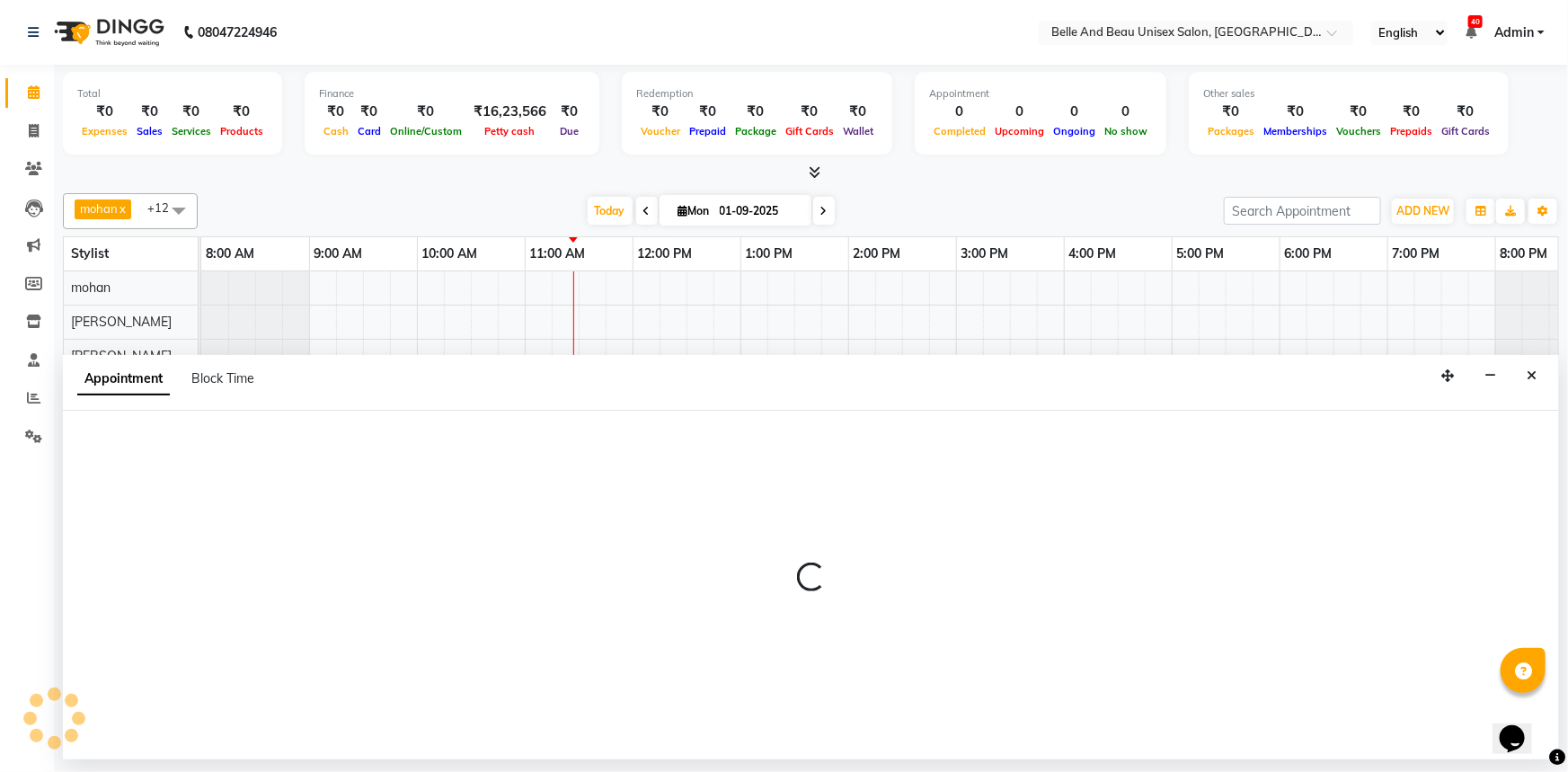
select select "89706"
select select "tentative"
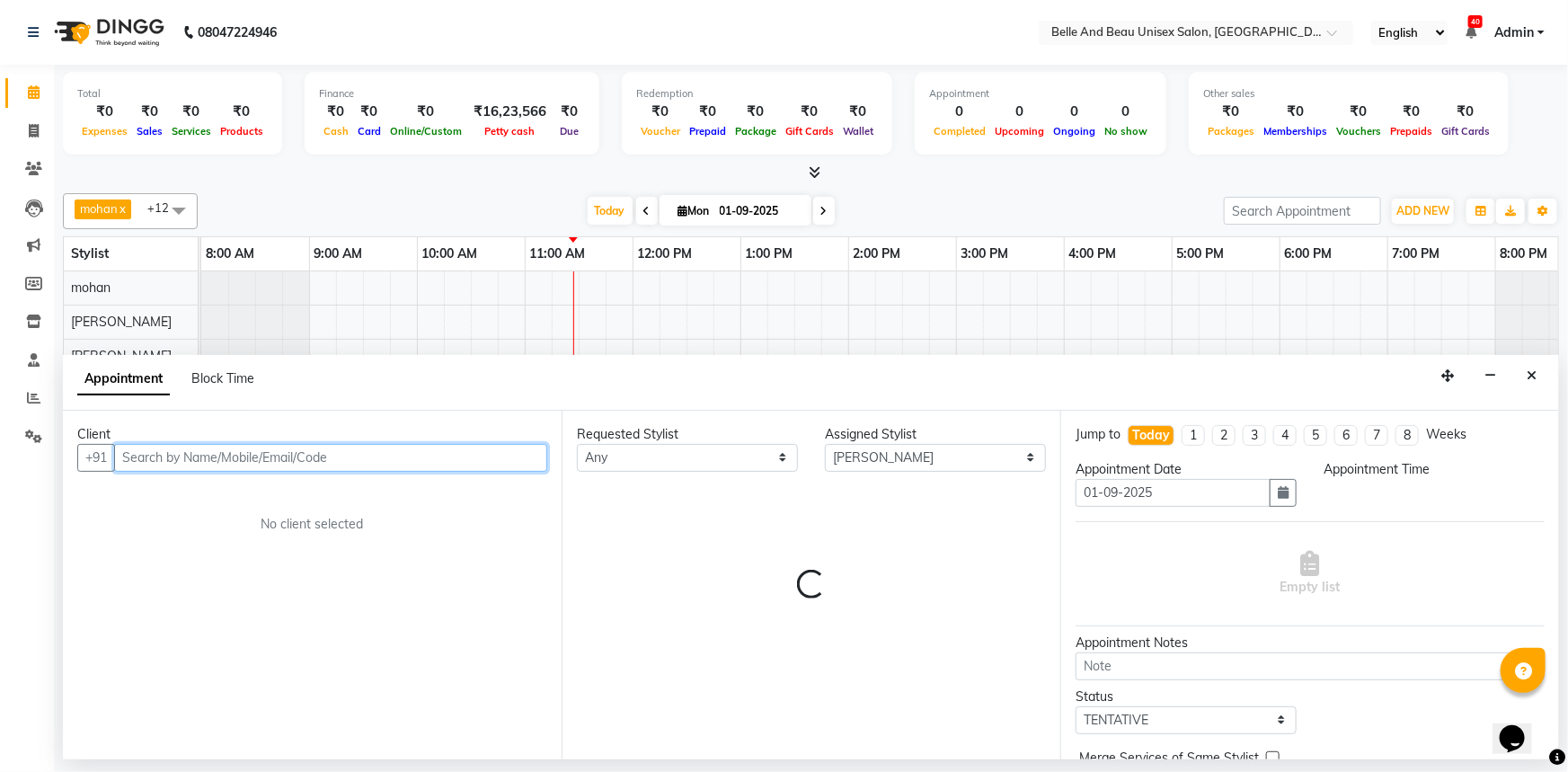
select select "555"
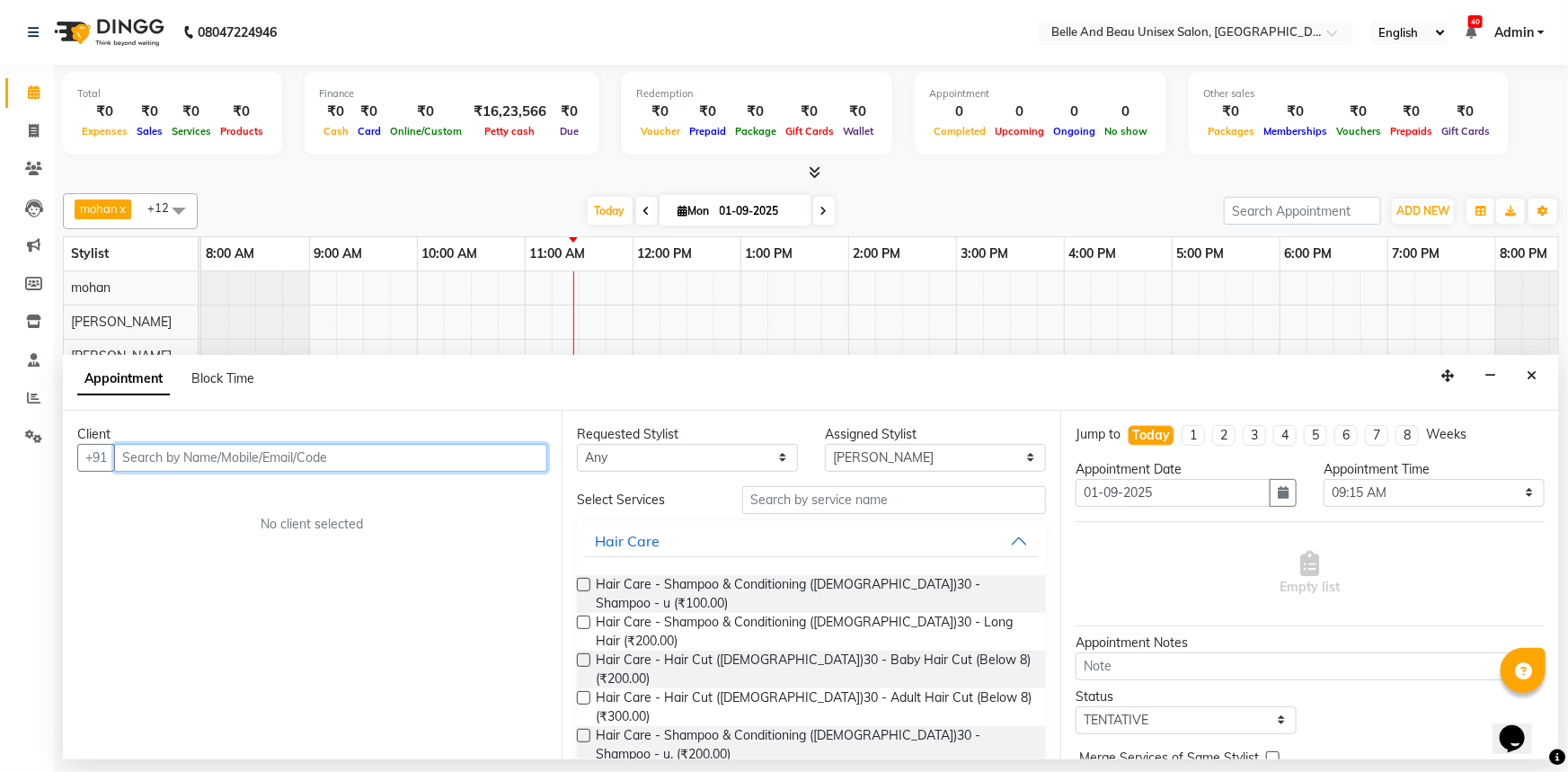
click at [441, 462] on input "text" at bounding box center [331, 458] width 433 height 27
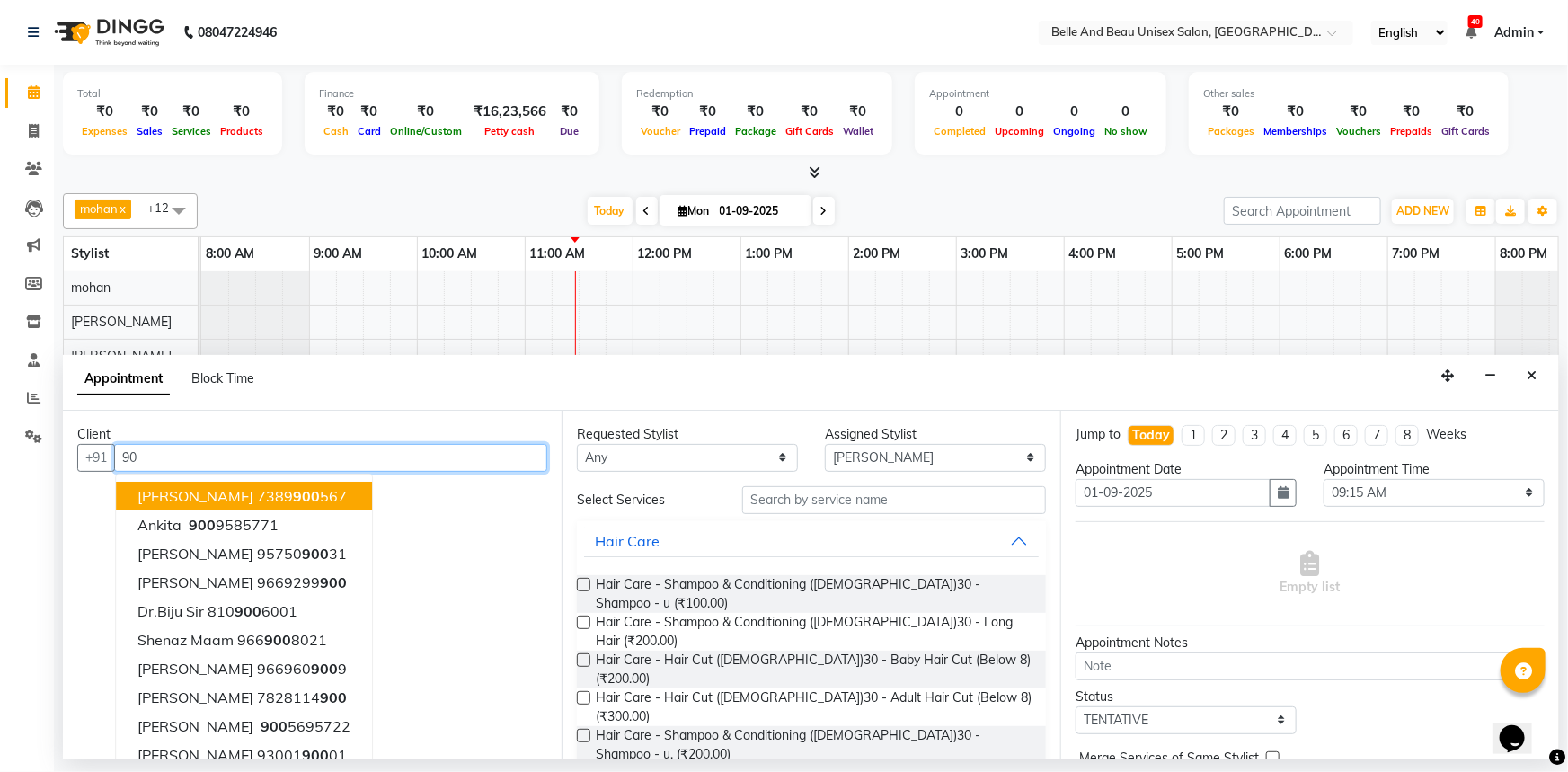
type input "9"
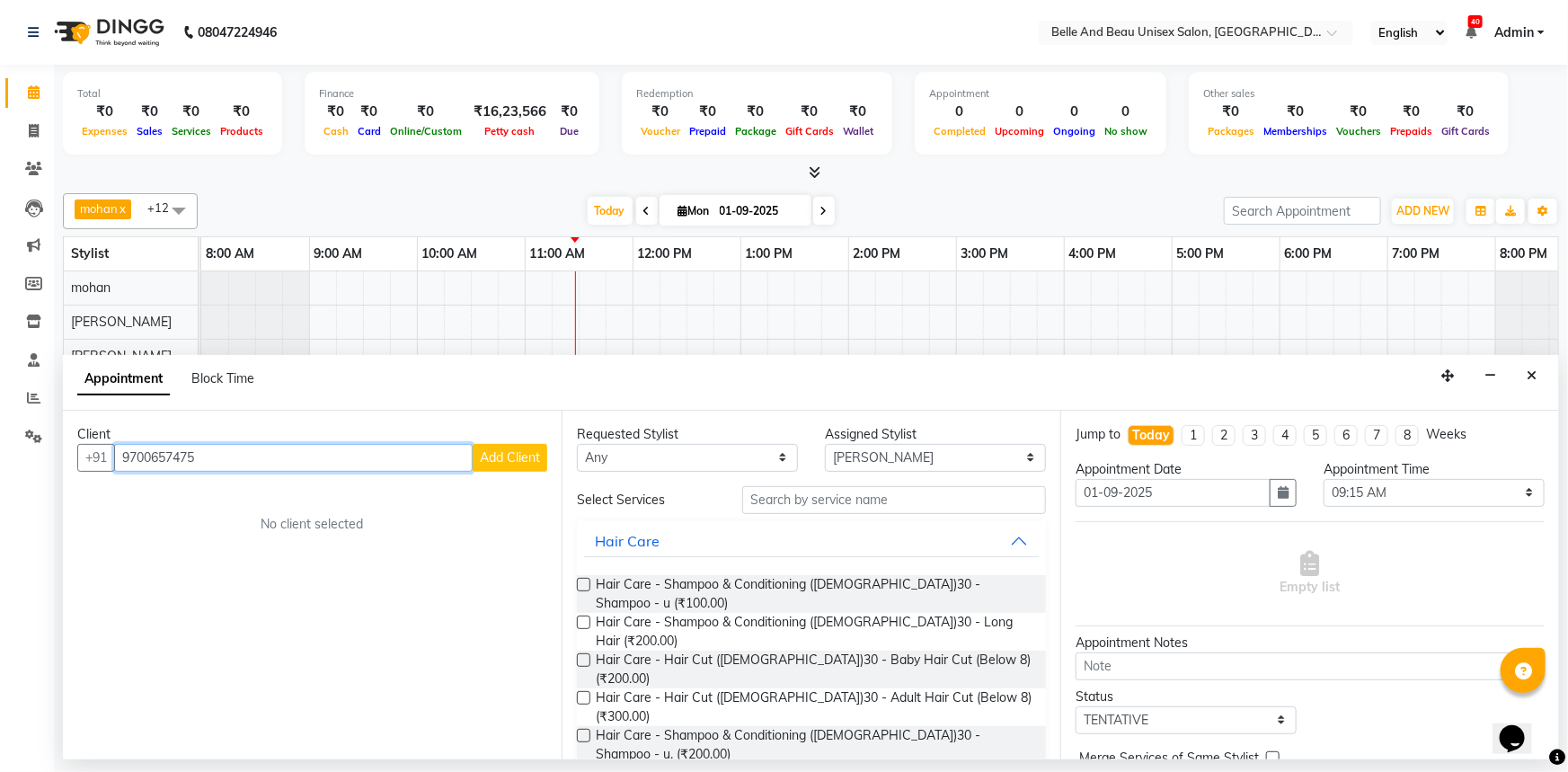
click at [145, 452] on input "9700657475" at bounding box center [293, 458] width 359 height 27
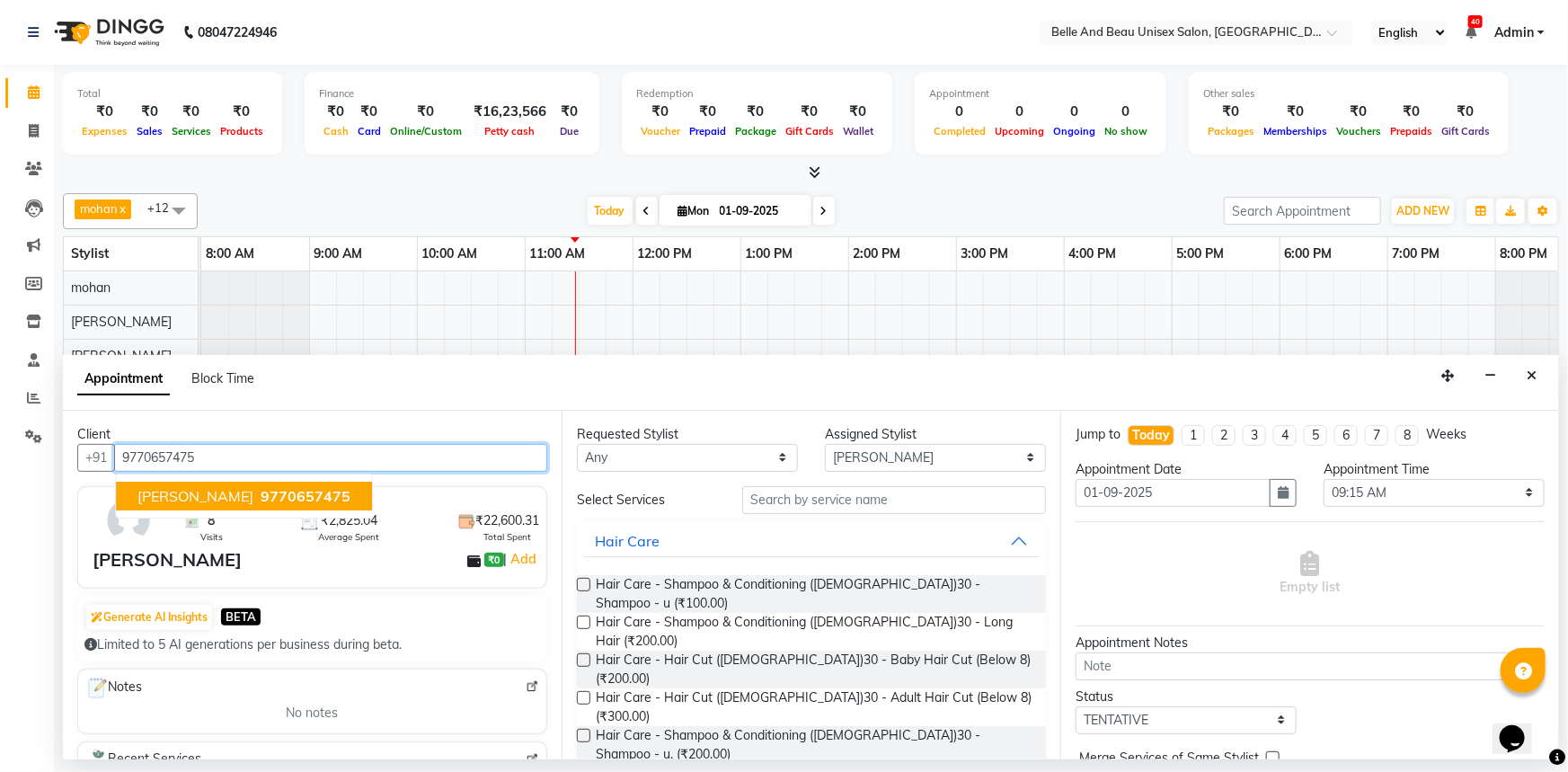
click at [260, 500] on span "9770657475" at bounding box center [305, 496] width 90 height 18
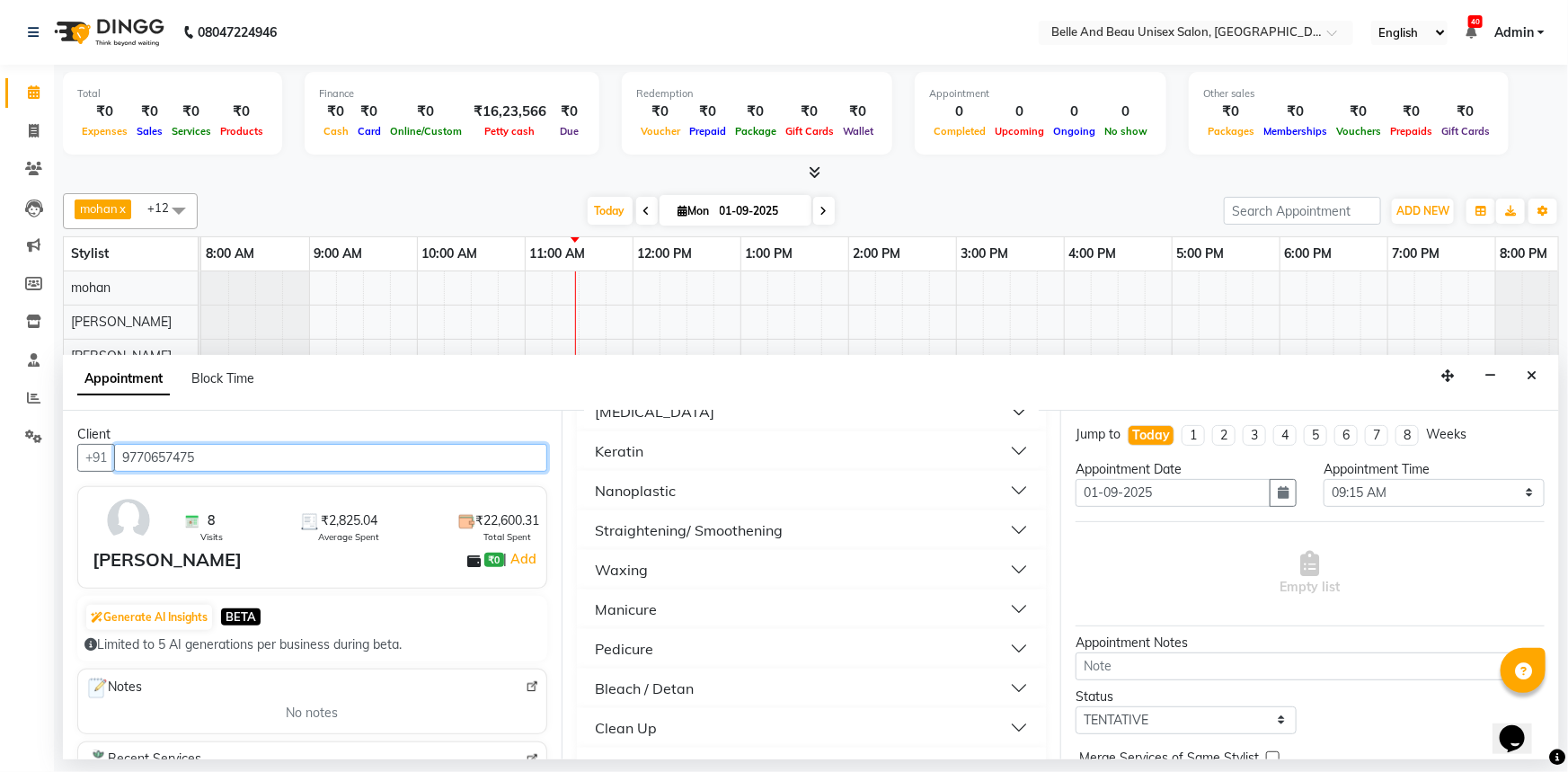
scroll to position [1288, 0]
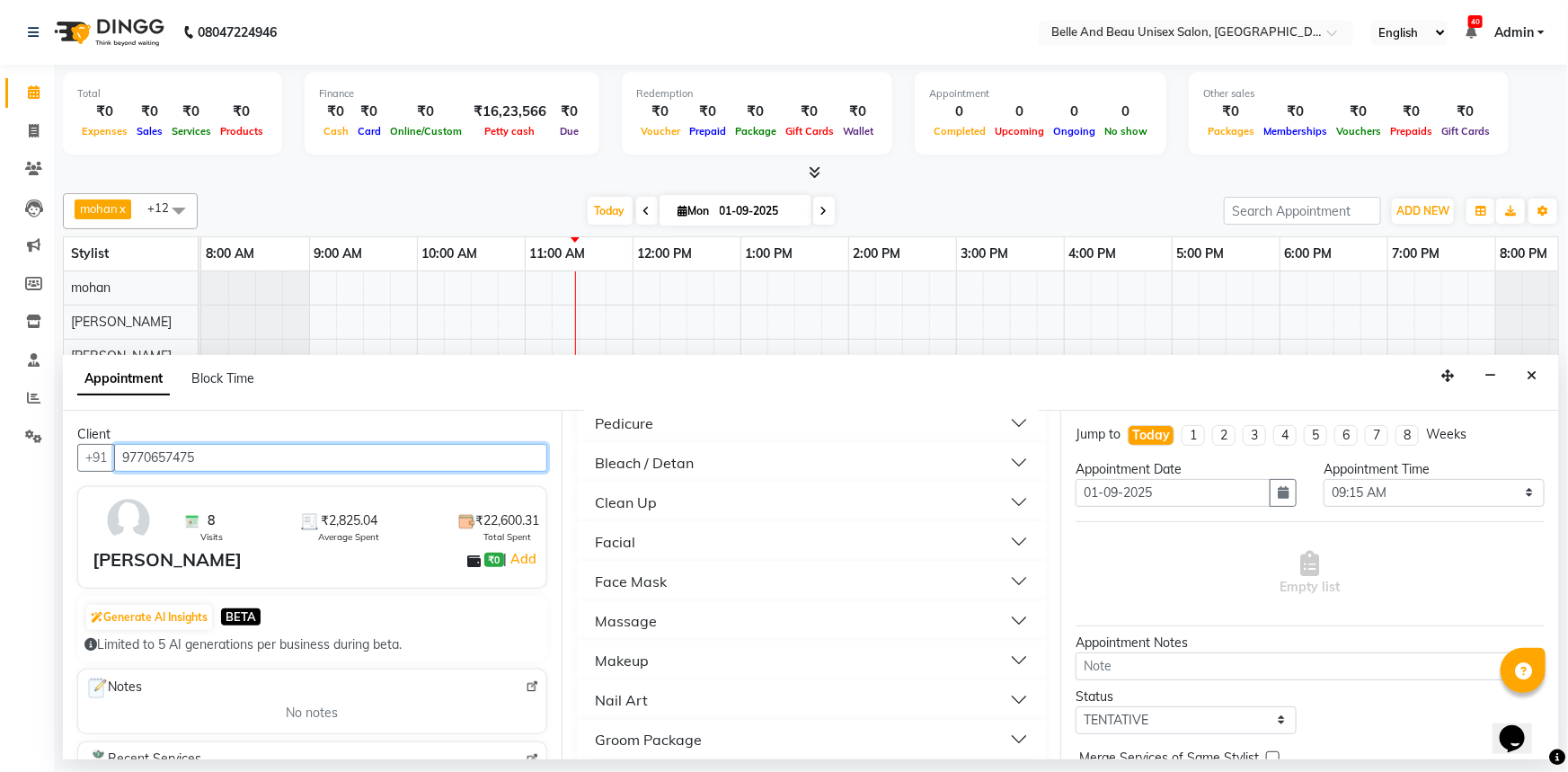
type input "9770657475"
click at [665, 526] on button "Facial" at bounding box center [811, 542] width 455 height 32
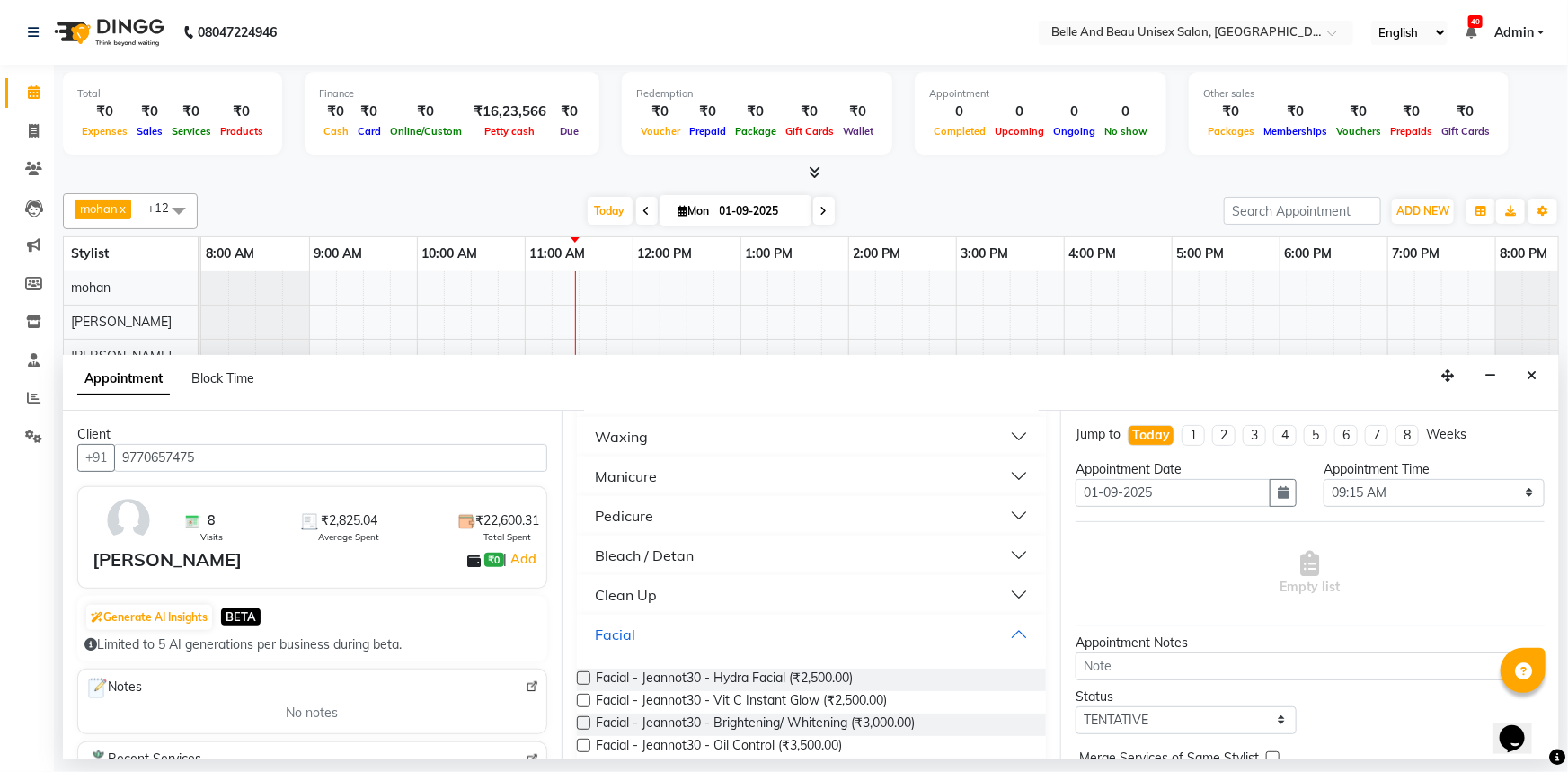
scroll to position [1124, 0]
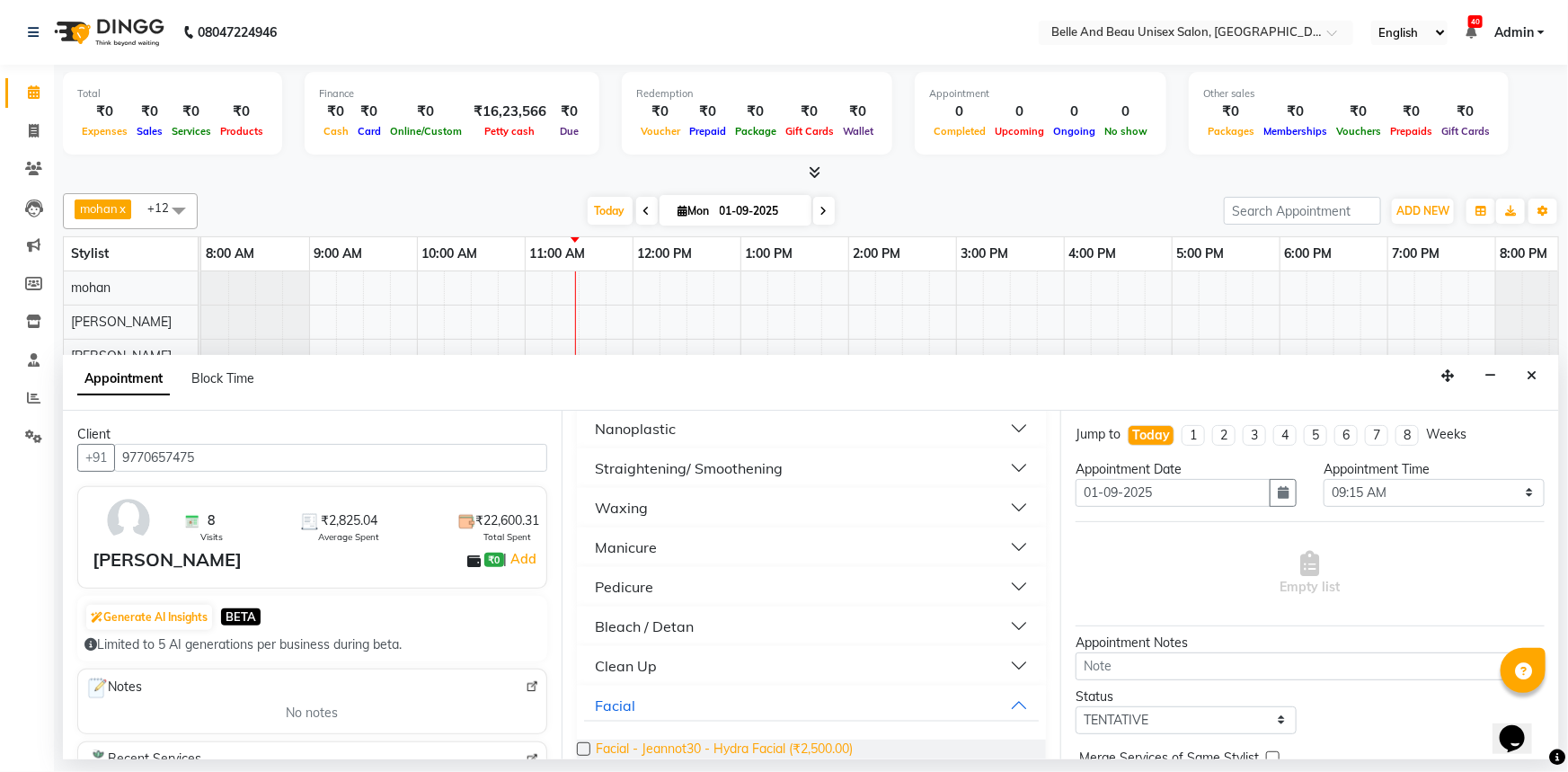
click at [727, 740] on span "Facial - Jeannot30 - Hydra Facial (₹2,500.00)" at bounding box center [724, 750] width 257 height 23
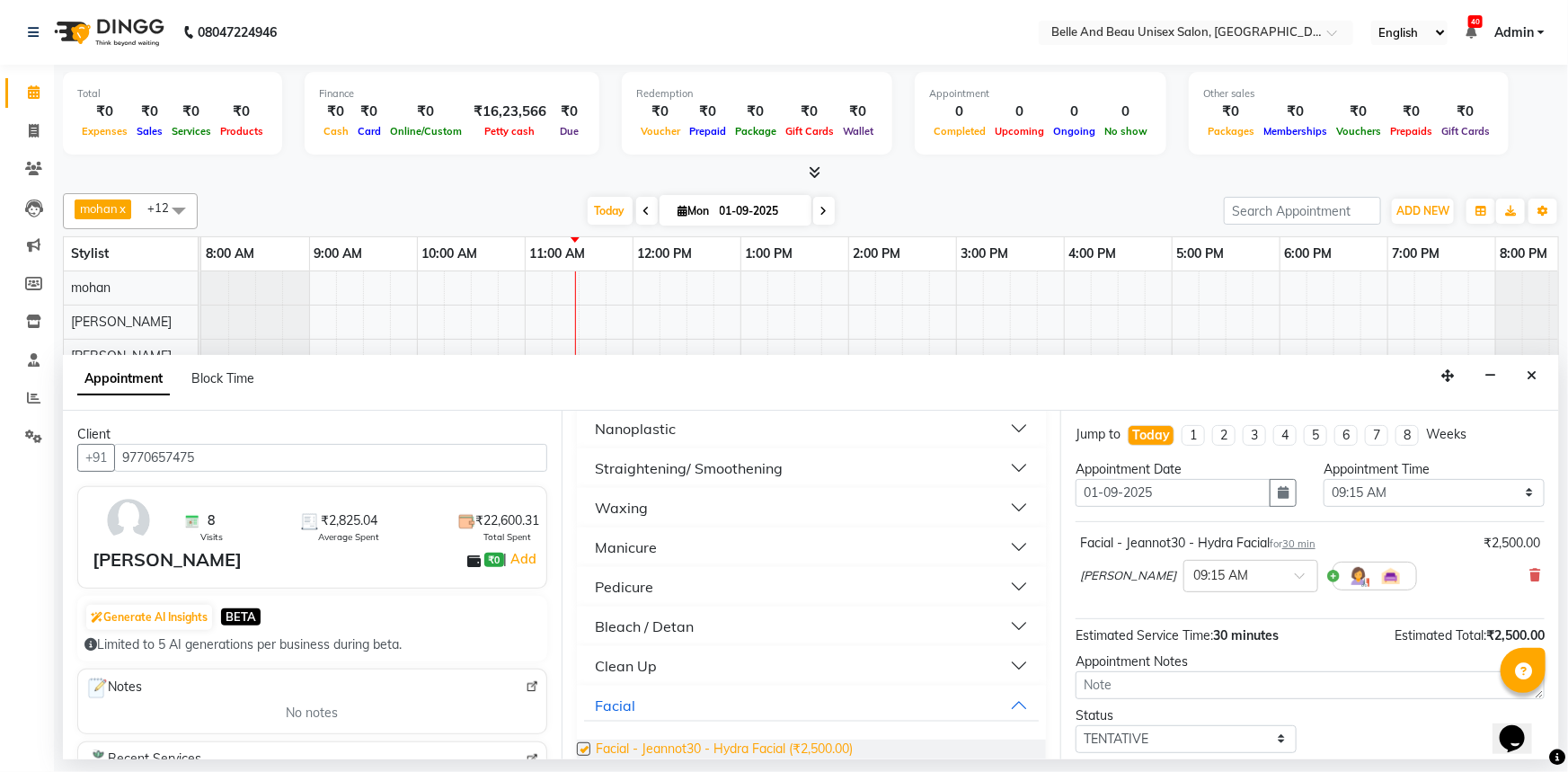
checkbox input "false"
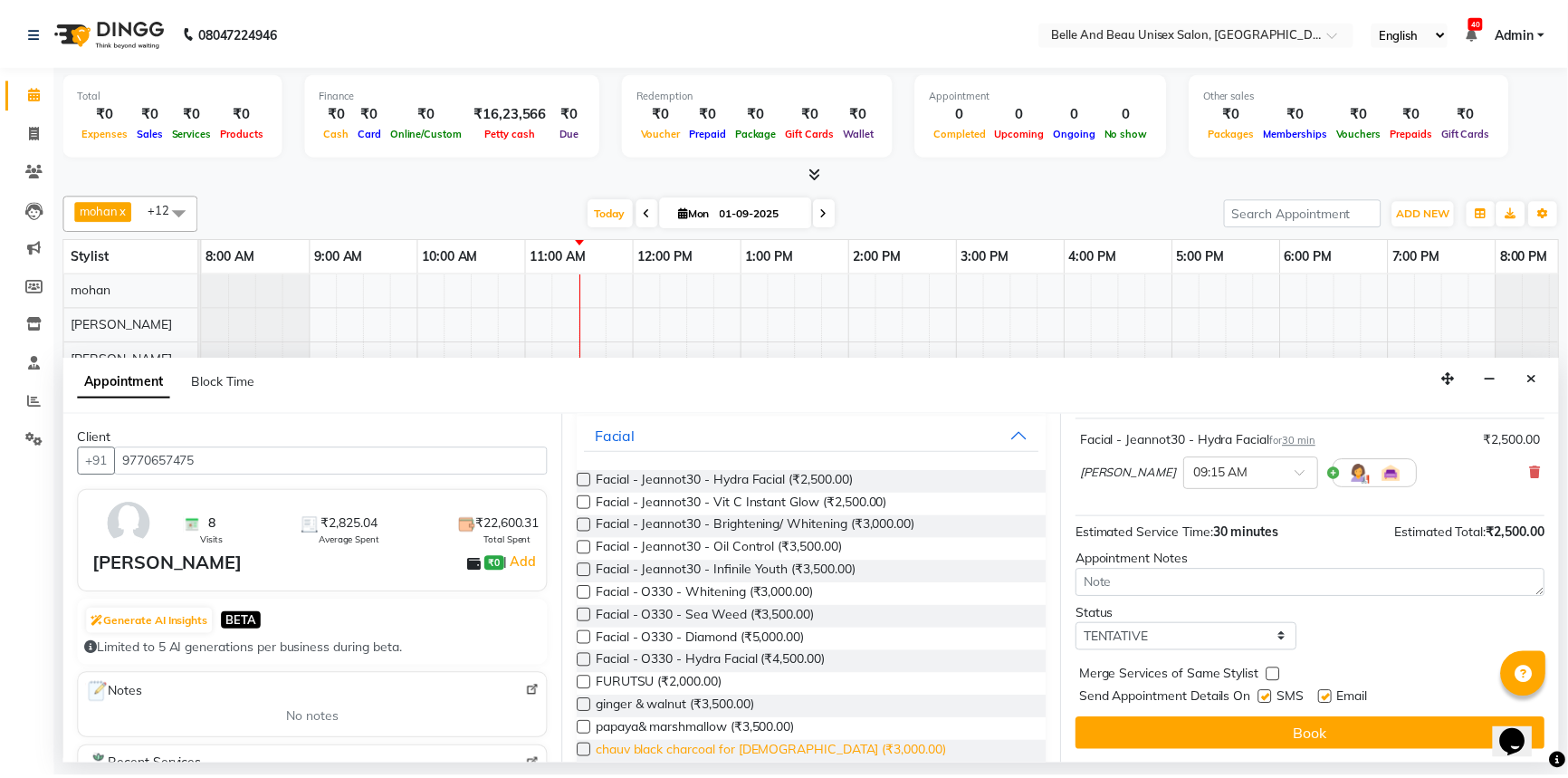
scroll to position [1379, 0]
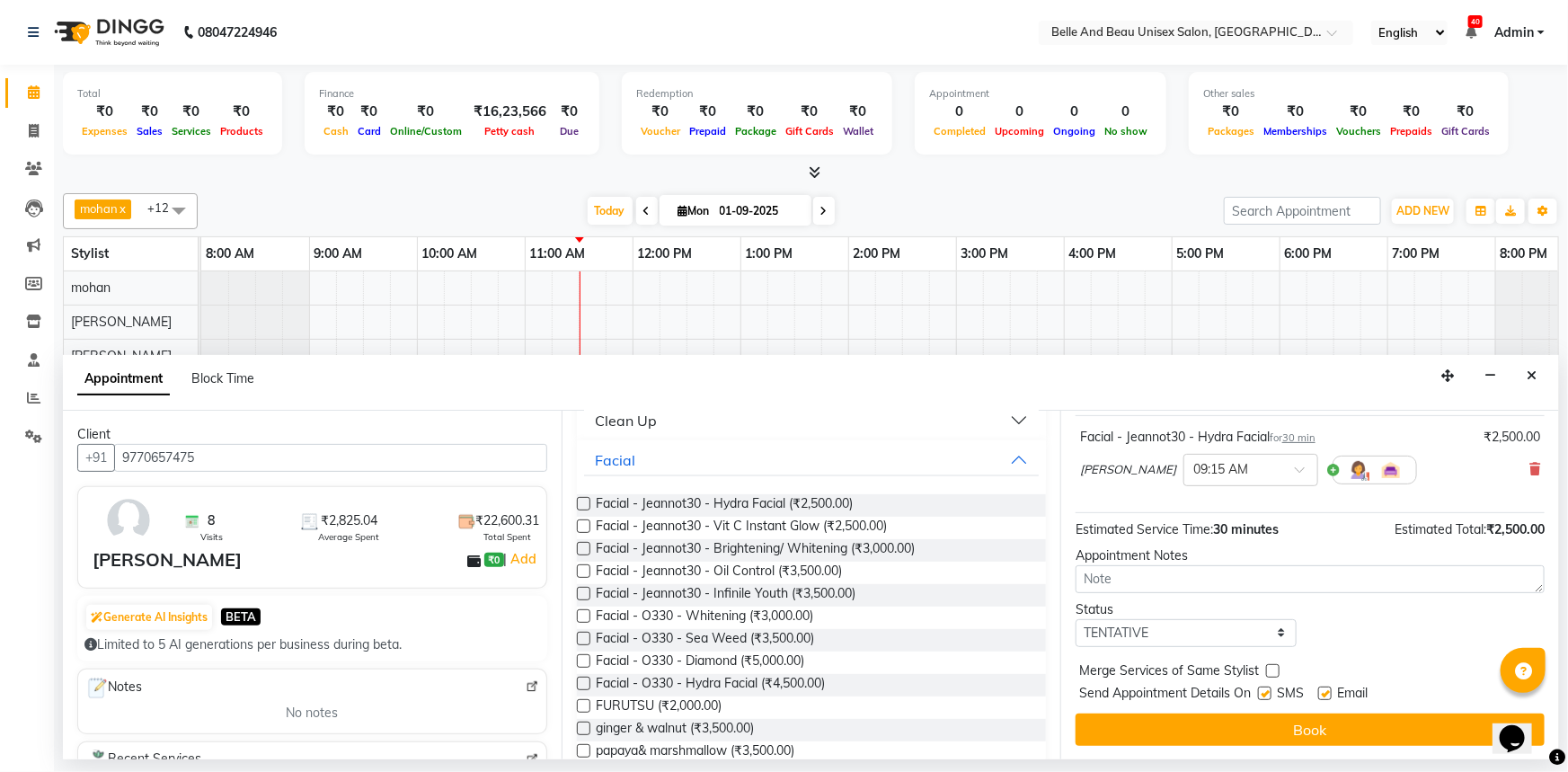
click at [583, 677] on label at bounding box center [584, 684] width 14 height 14
click at [583, 680] on input "checkbox" at bounding box center [583, 686] width 12 height 12
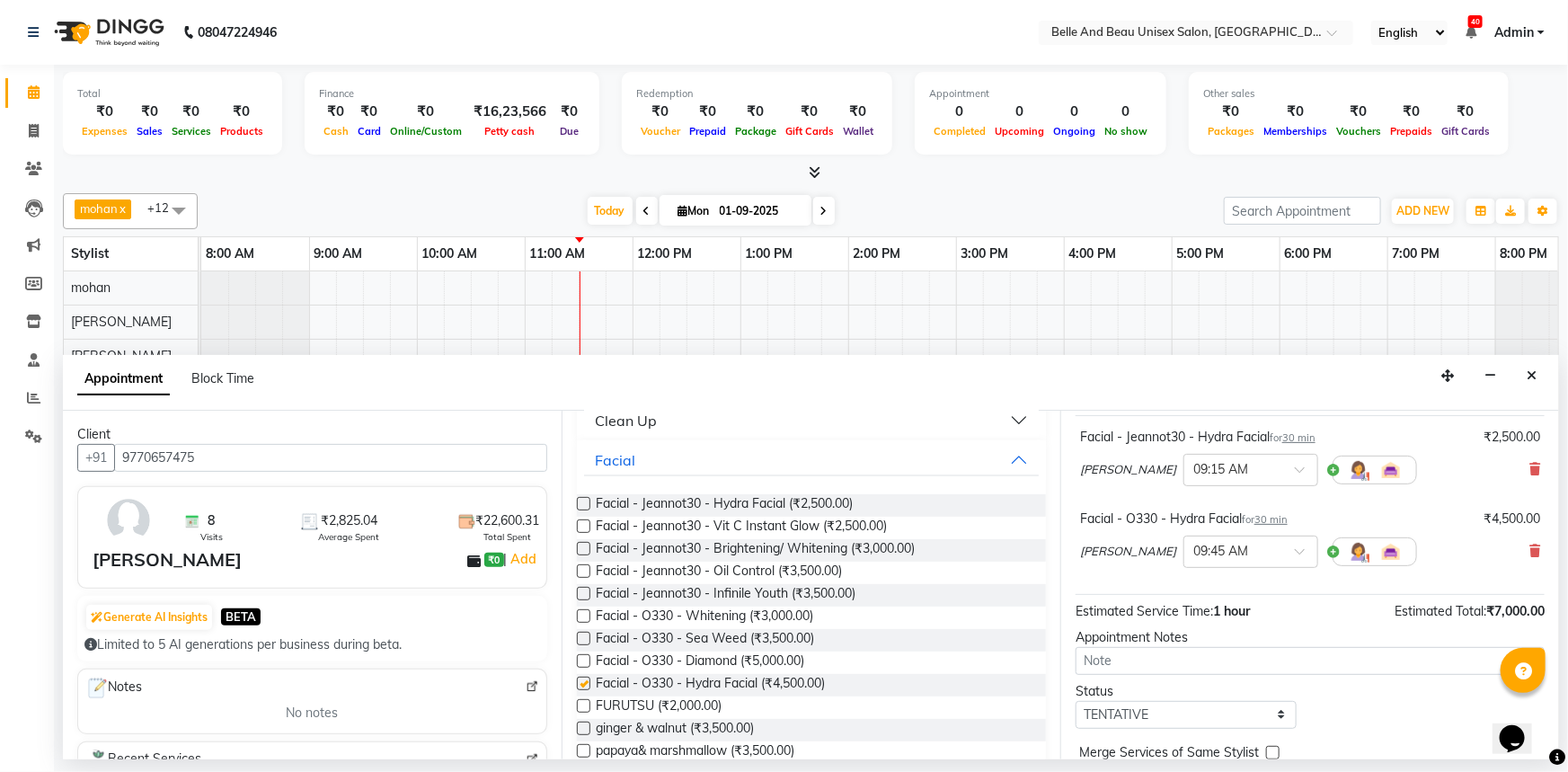
checkbox input "false"
click at [1530, 468] on icon at bounding box center [1535, 469] width 11 height 13
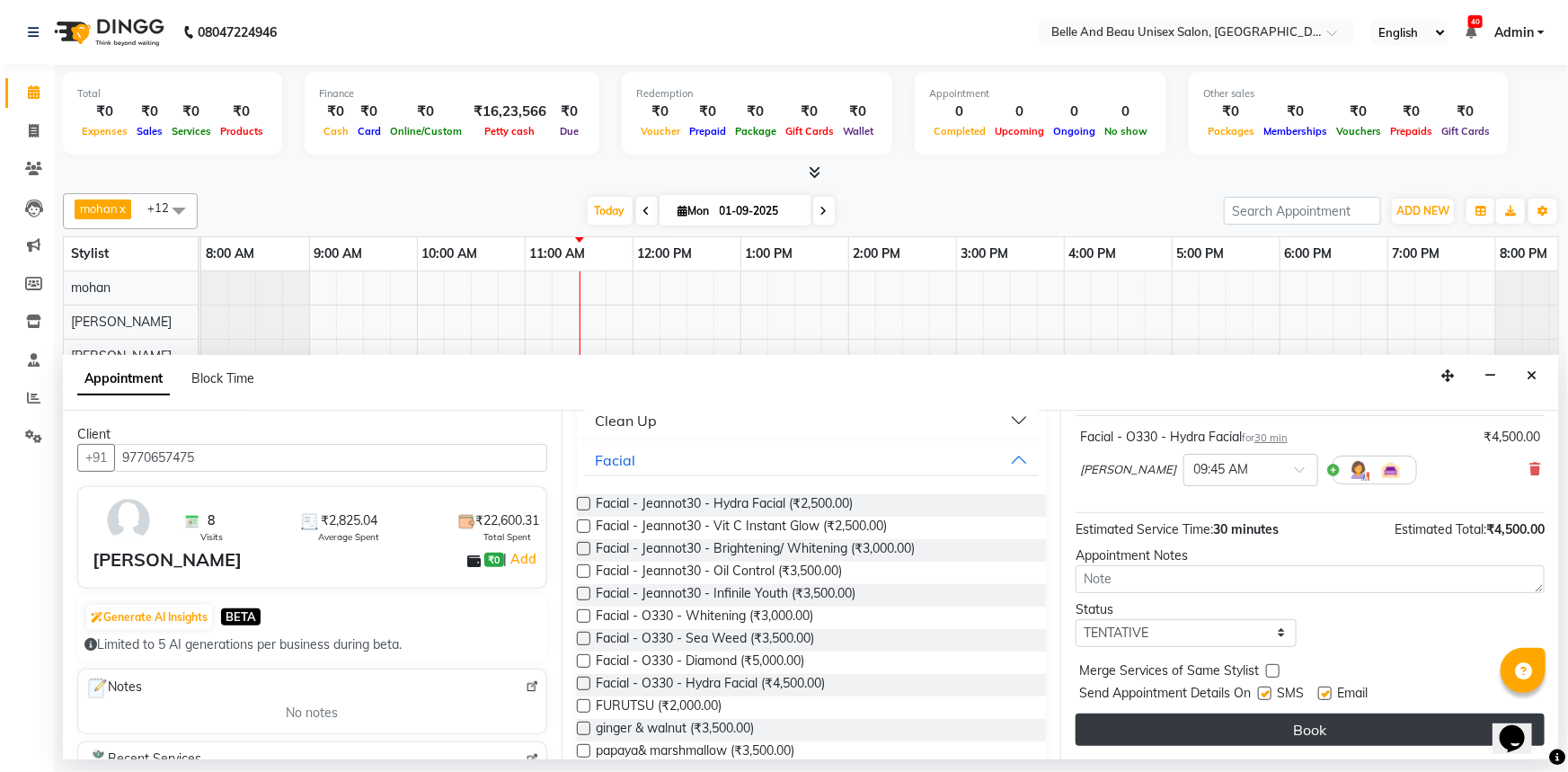
click at [1294, 733] on button "Book" at bounding box center [1311, 730] width 470 height 32
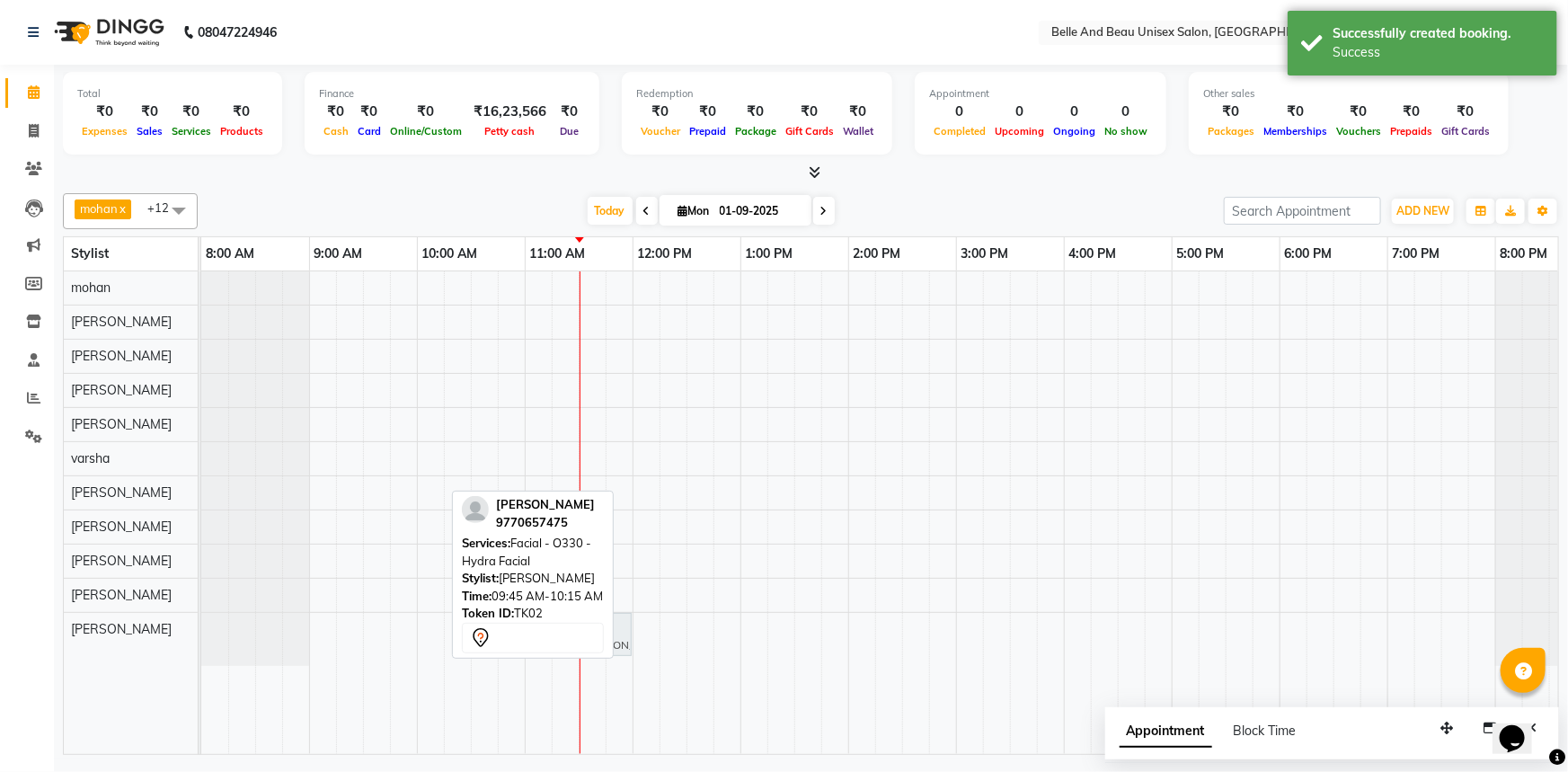
drag, startPoint x: 418, startPoint y: 648, endPoint x: 614, endPoint y: 644, distance: 196.0
click at [202, 644] on div "[PERSON_NAME], TK02, 09:45 AM-10:15 AM, Facial - O330 - Hydra Facial [PERSON_NA…" at bounding box center [202, 640] width 0 height 53
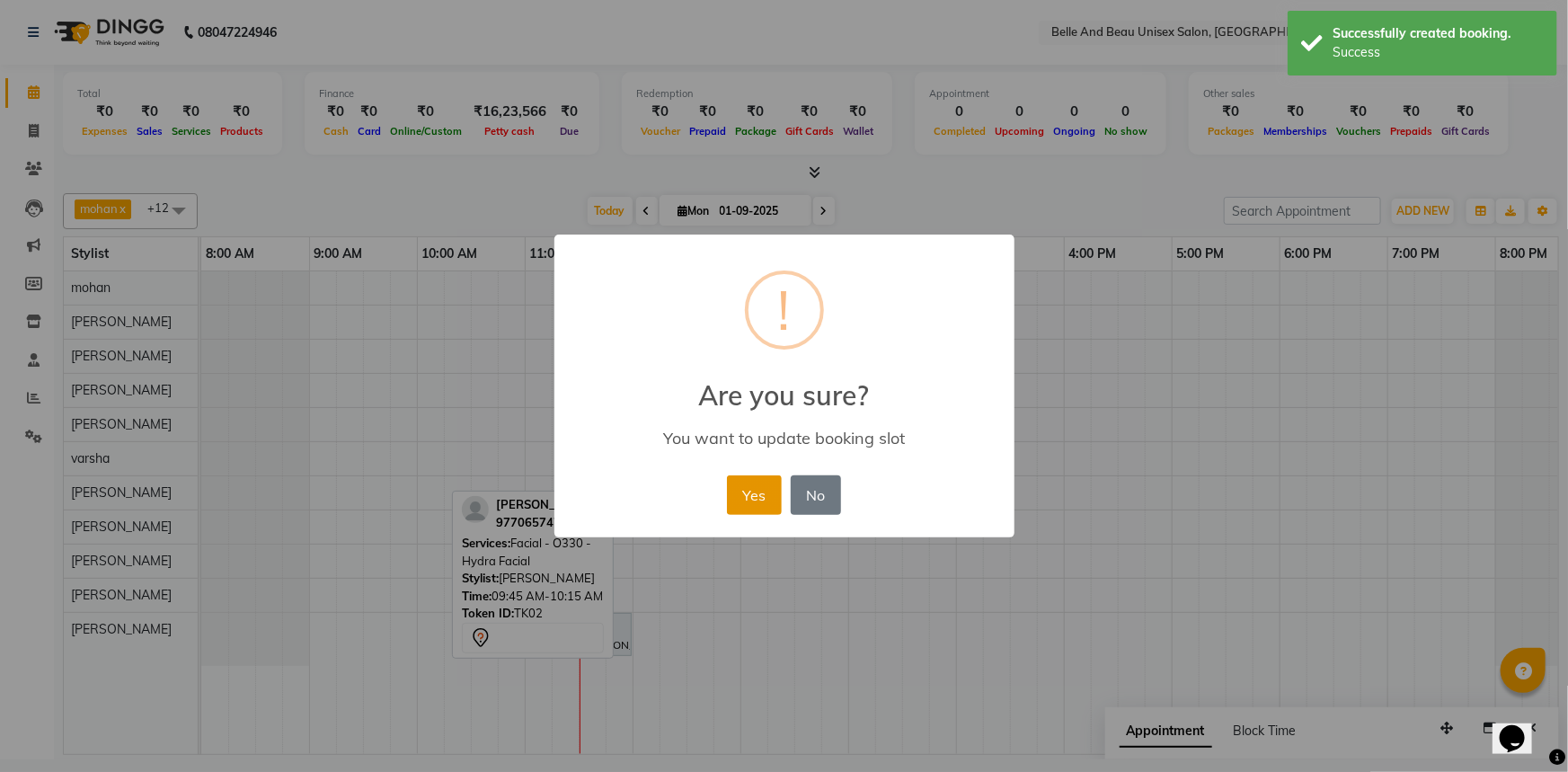
click at [730, 494] on button "Yes" at bounding box center [754, 495] width 55 height 39
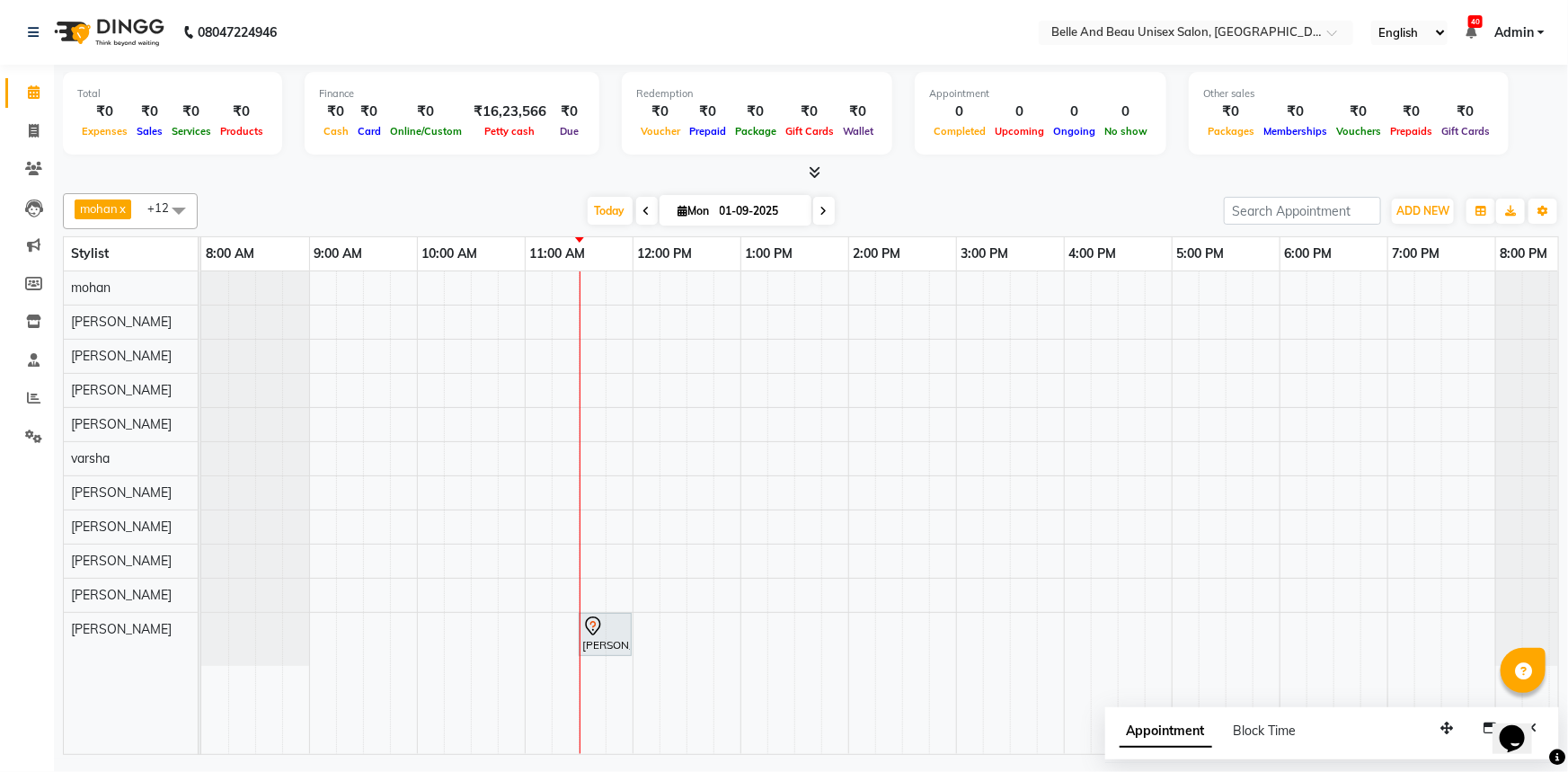
click at [835, 615] on div "[PERSON_NAME], TK02, 11:30 AM-12:00 PM, Facial - O330 - Hydra Facial" at bounding box center [902, 512] width 1402 height 482
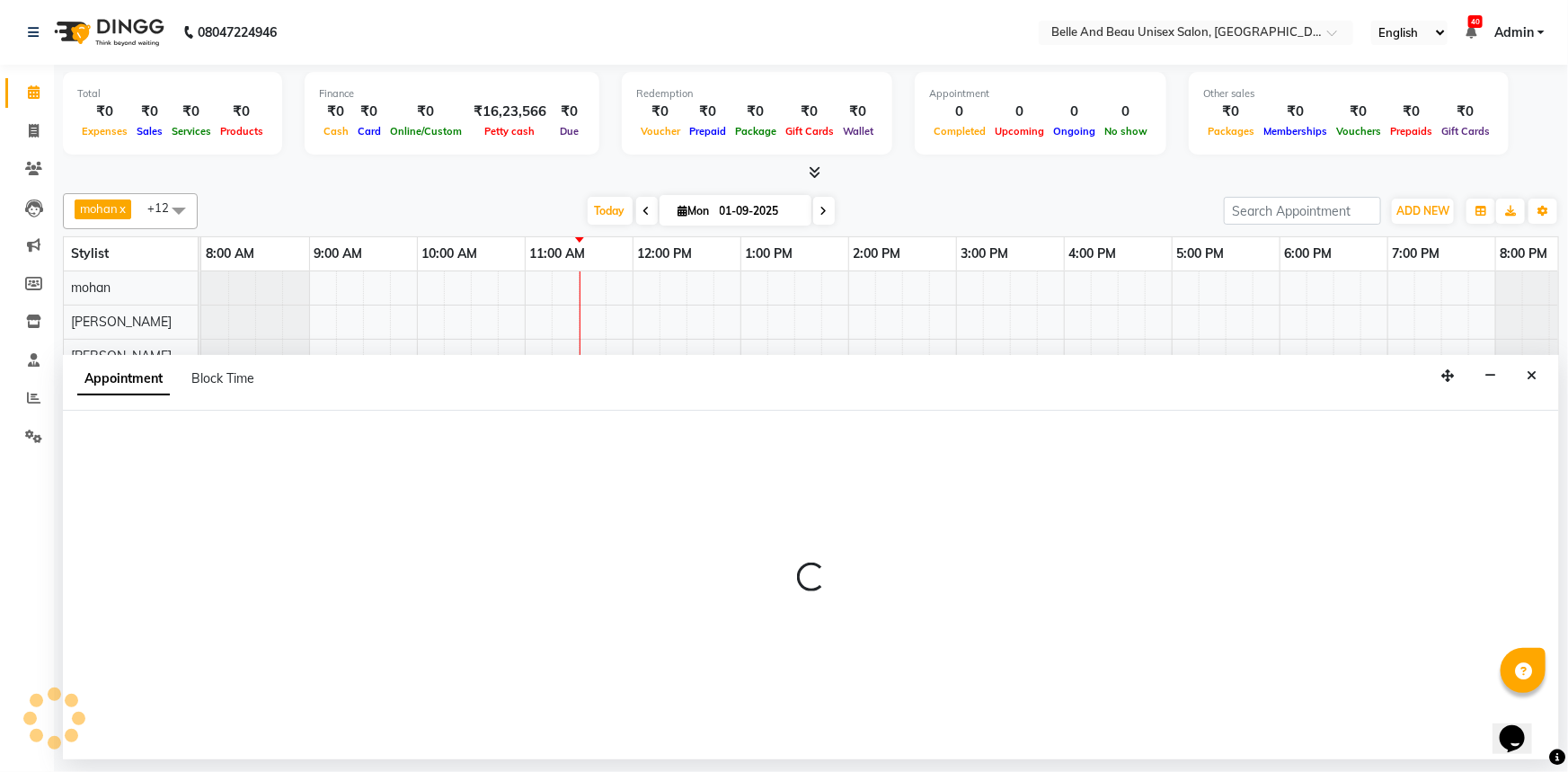
select select "89706"
select select "tentative"
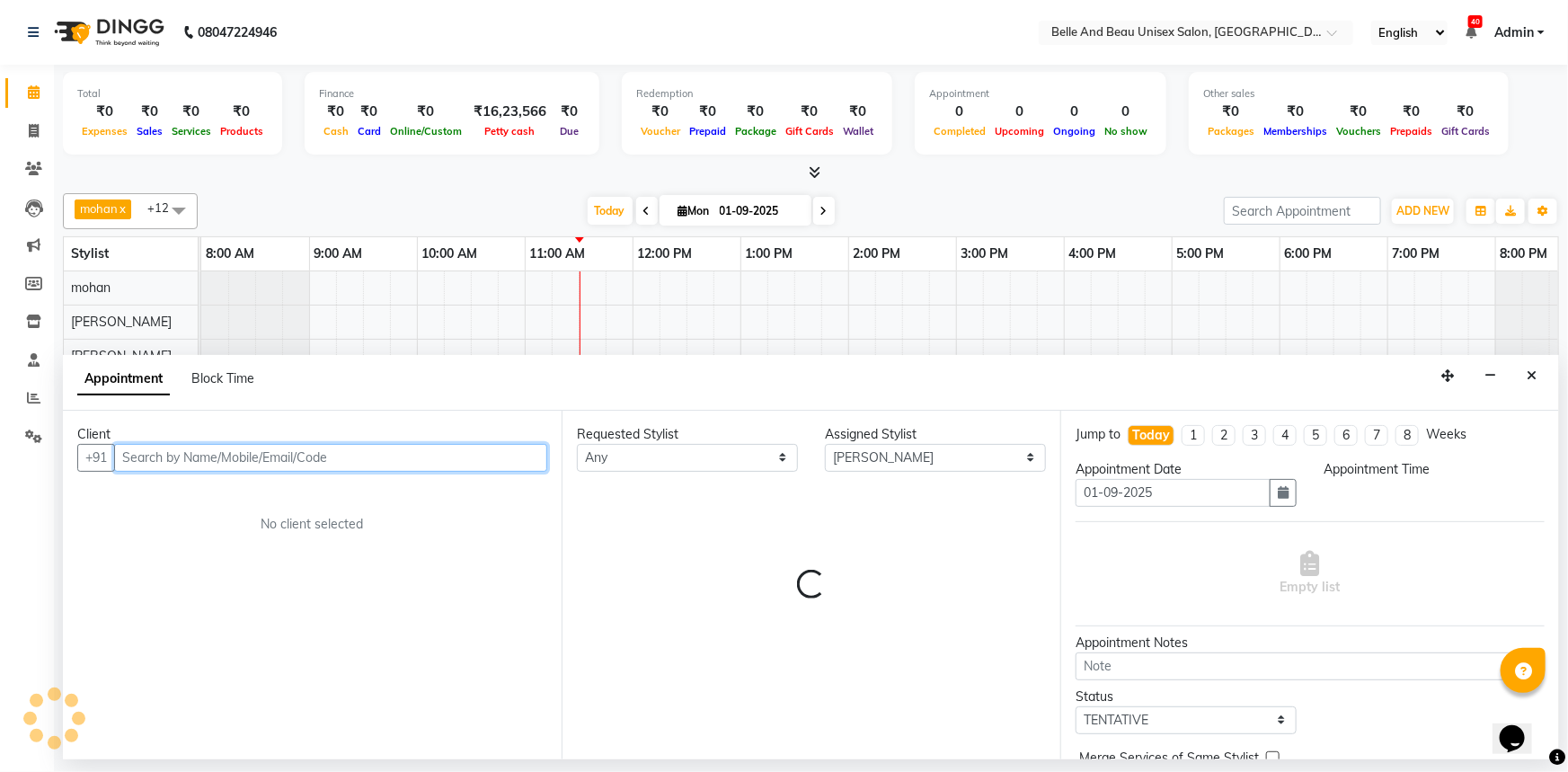
select select "825"
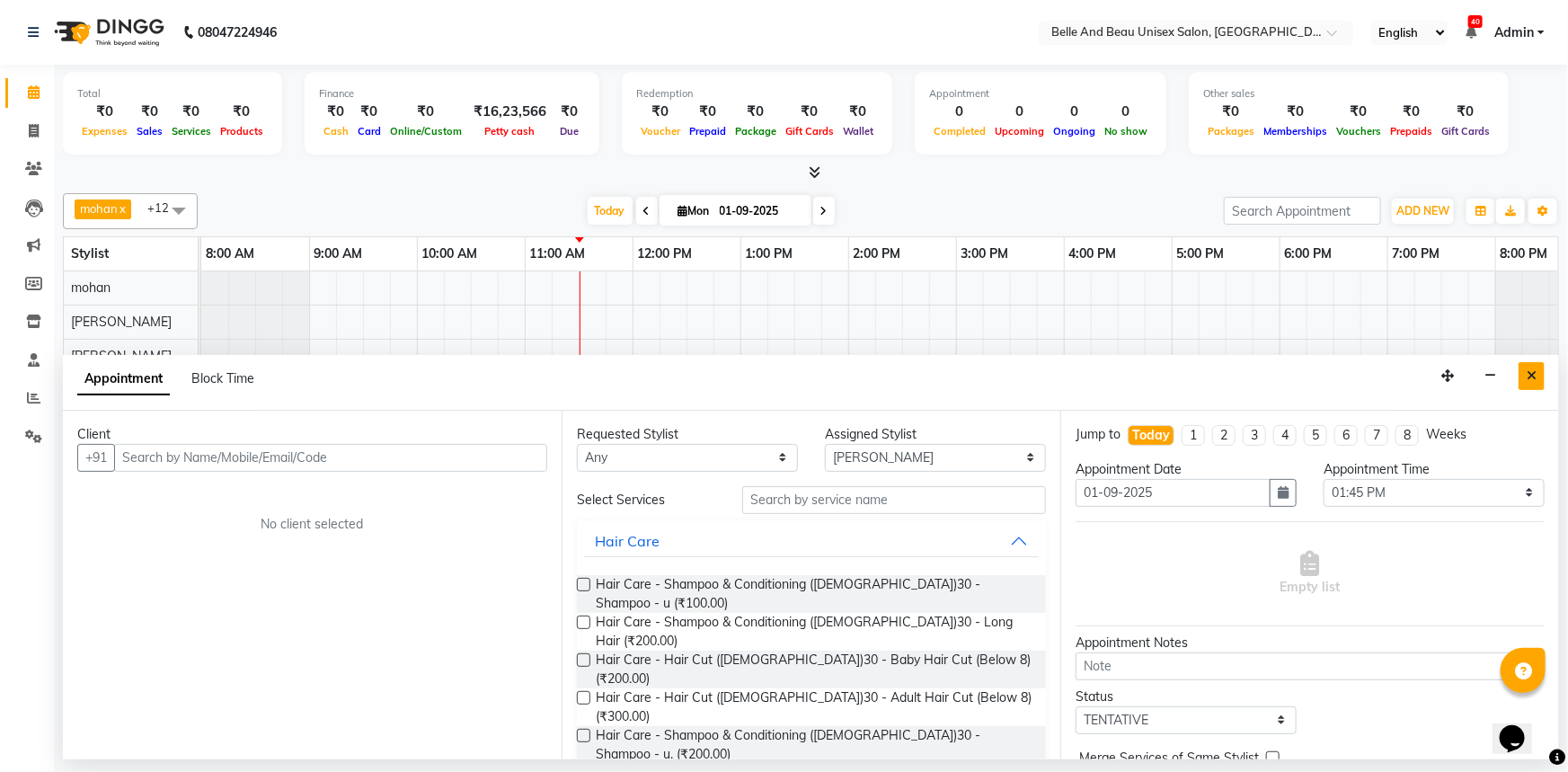
click at [1533, 380] on icon "Close" at bounding box center [1532, 376] width 10 height 13
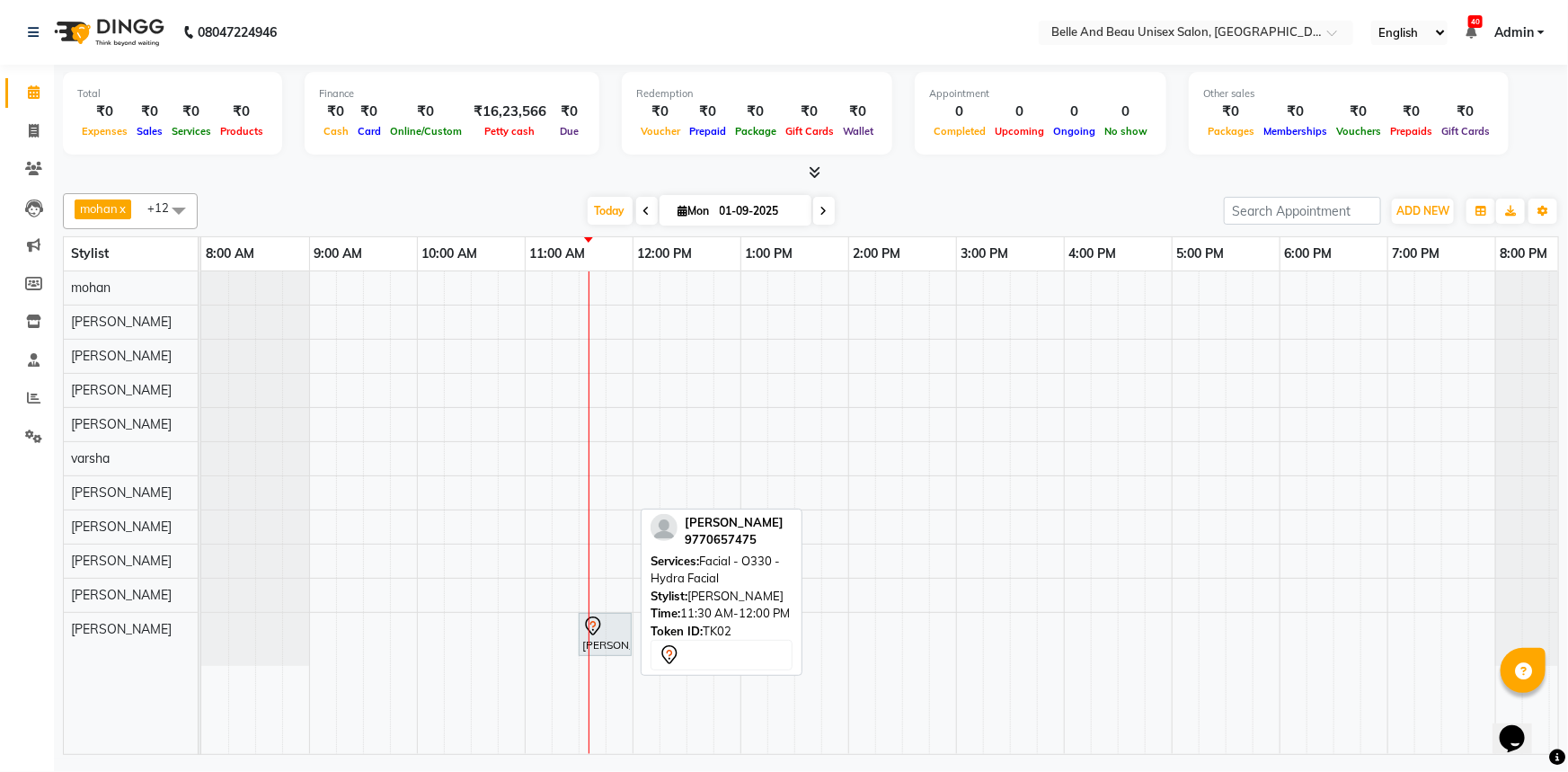
click at [590, 639] on div "[PERSON_NAME], TK02, 11:30 AM-12:00 PM, Facial - O330 - Hydra Facial" at bounding box center [605, 634] width 50 height 38
click at [615, 643] on div "[PERSON_NAME], TK02, 11:30 AM-12:00 PM, Facial - O330 - Hydra Facial" at bounding box center [605, 634] width 50 height 38
select select "7"
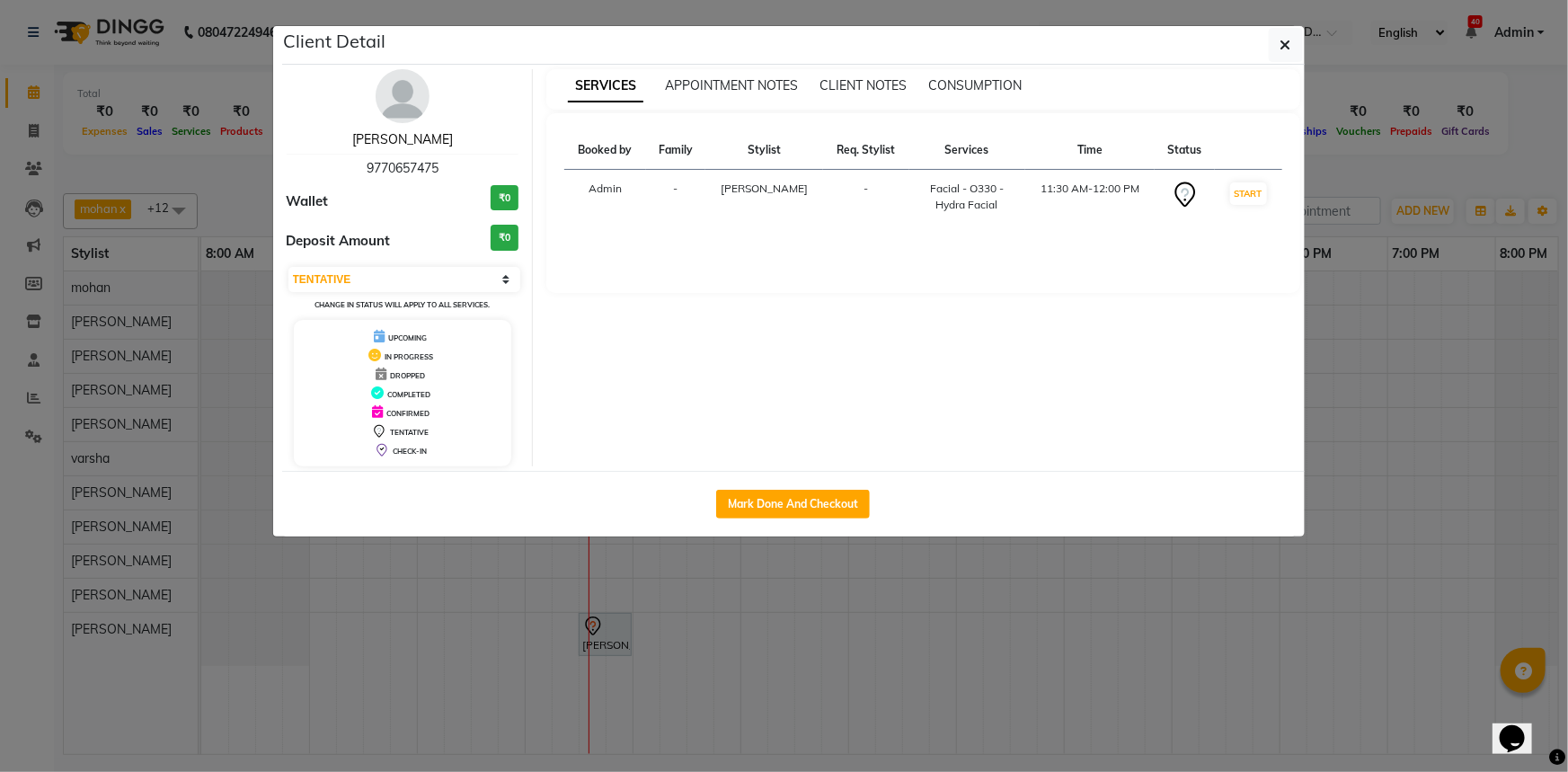
click at [404, 142] on link "[PERSON_NAME]" at bounding box center [402, 139] width 101 height 17
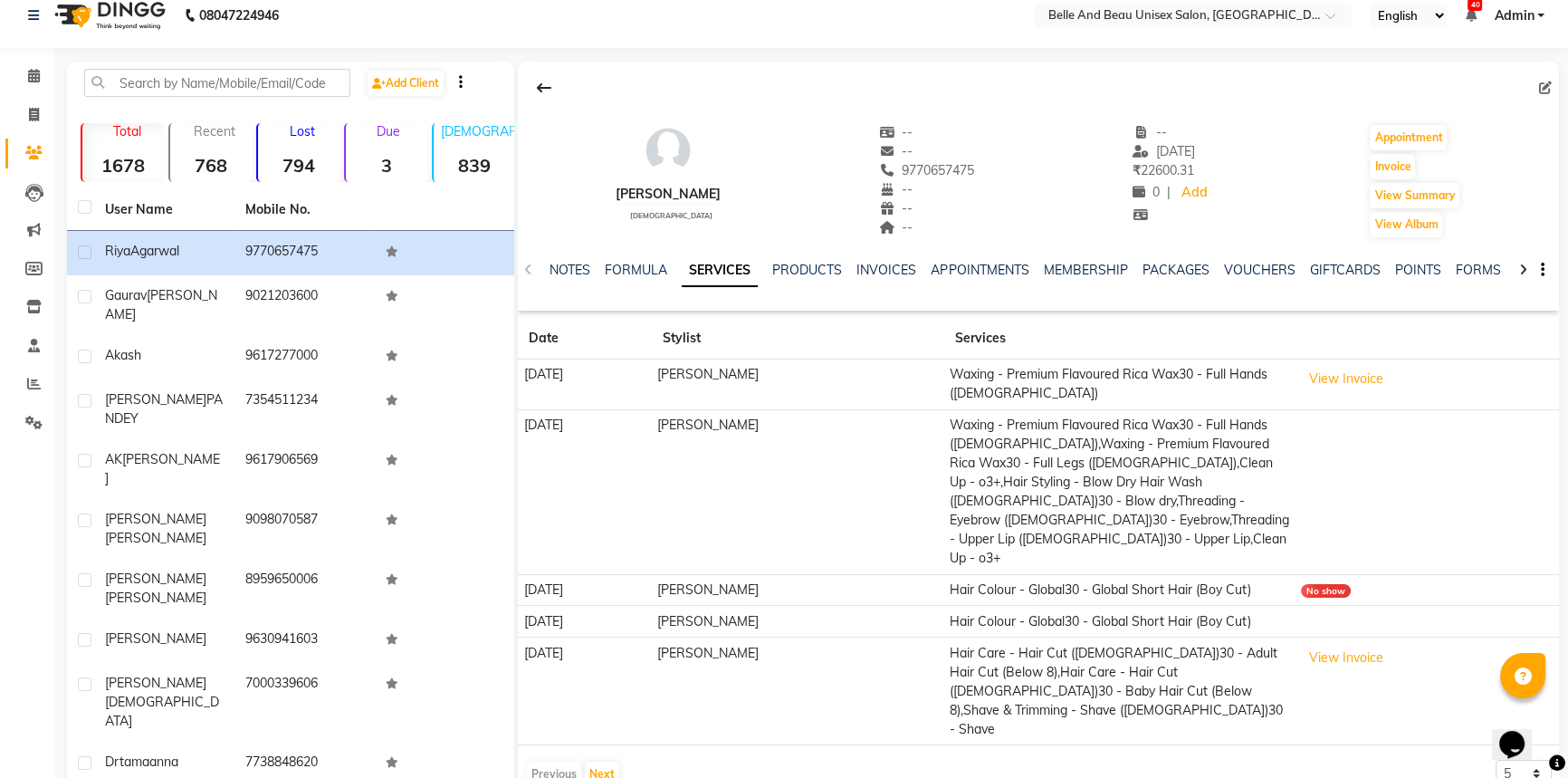
scroll to position [22, 0]
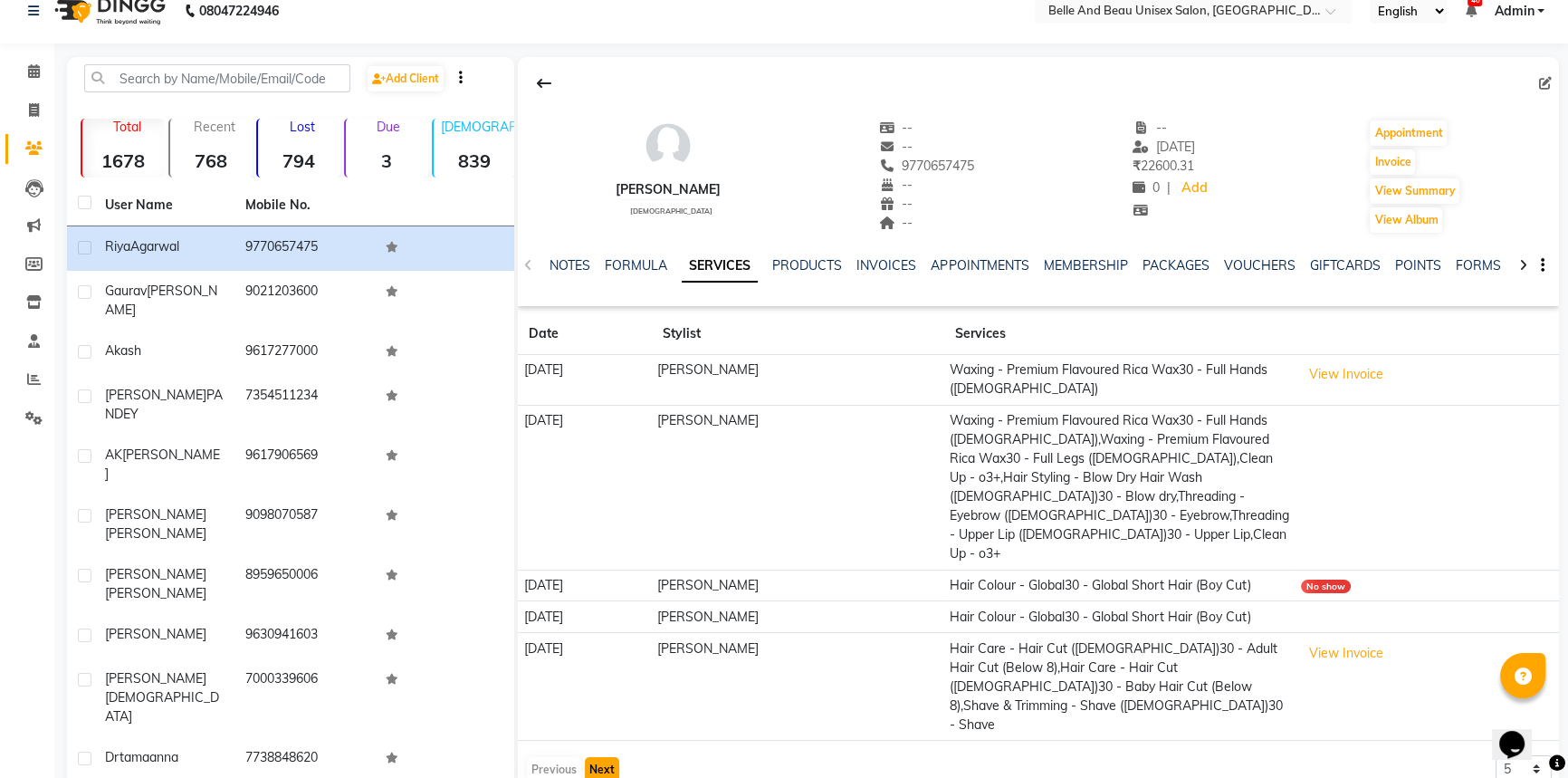
click at [600, 757] on button "Next" at bounding box center [602, 770] width 34 height 26
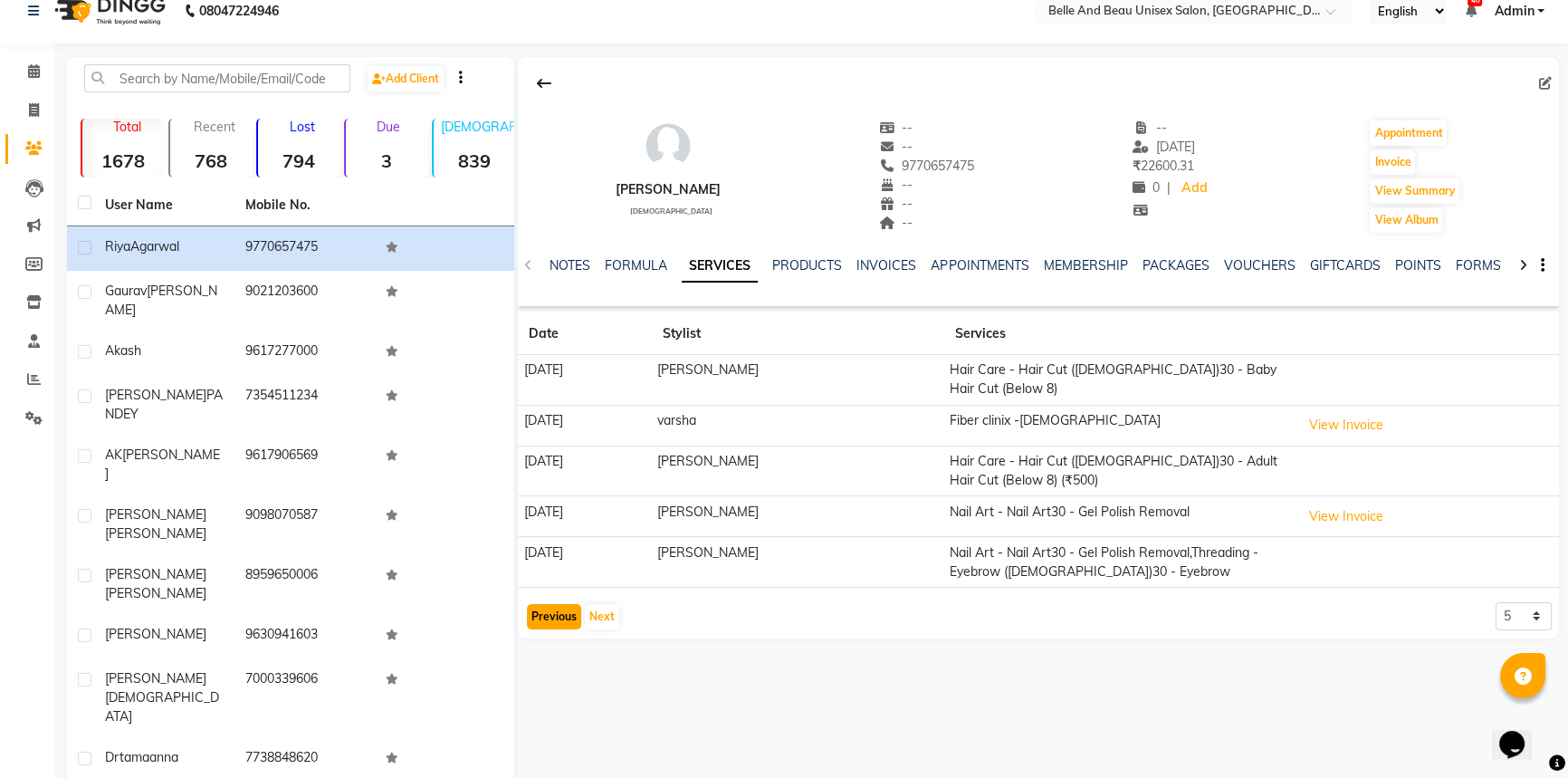
click at [552, 610] on button "Previous" at bounding box center [554, 617] width 54 height 26
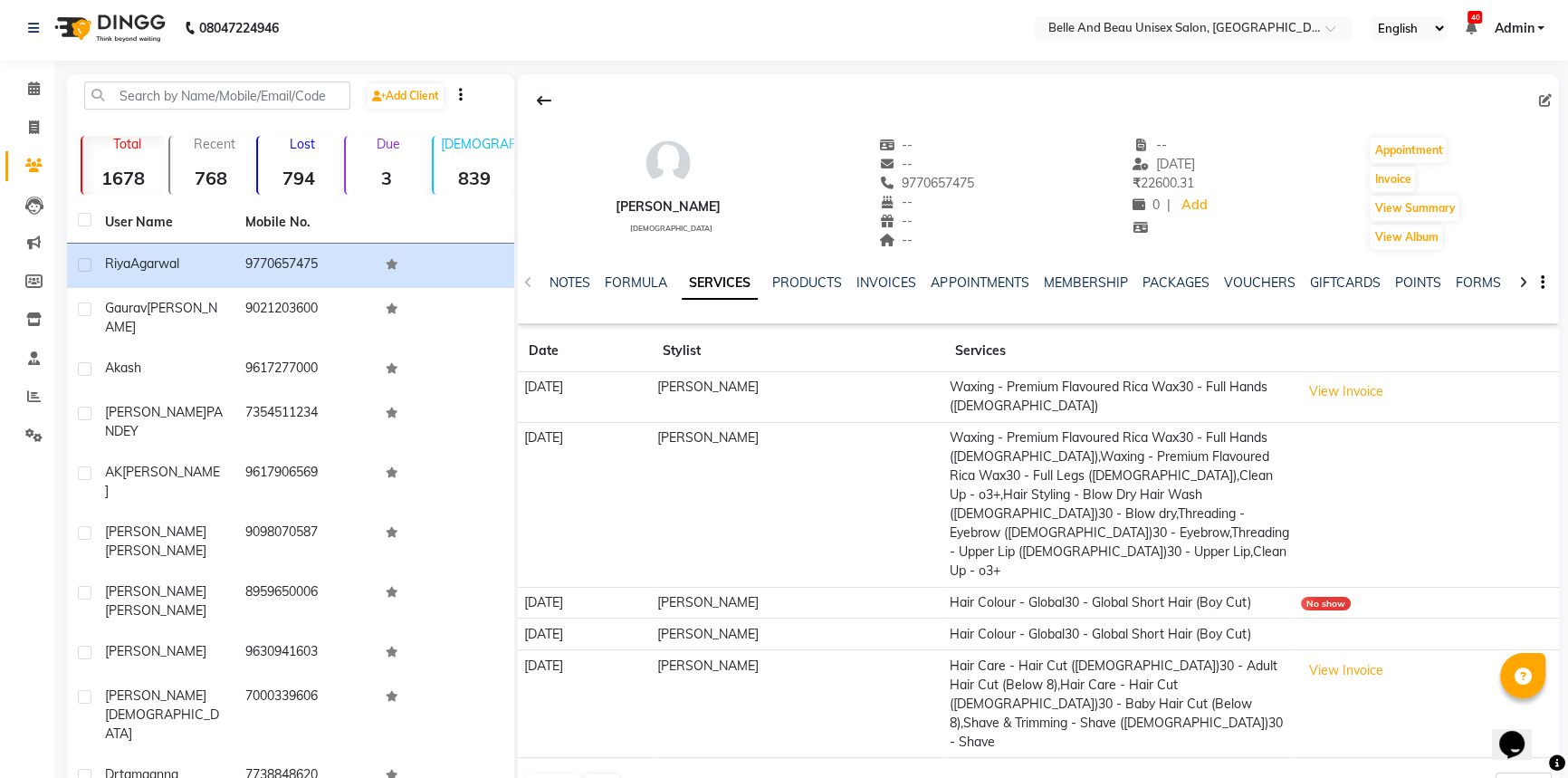
scroll to position [0, 0]
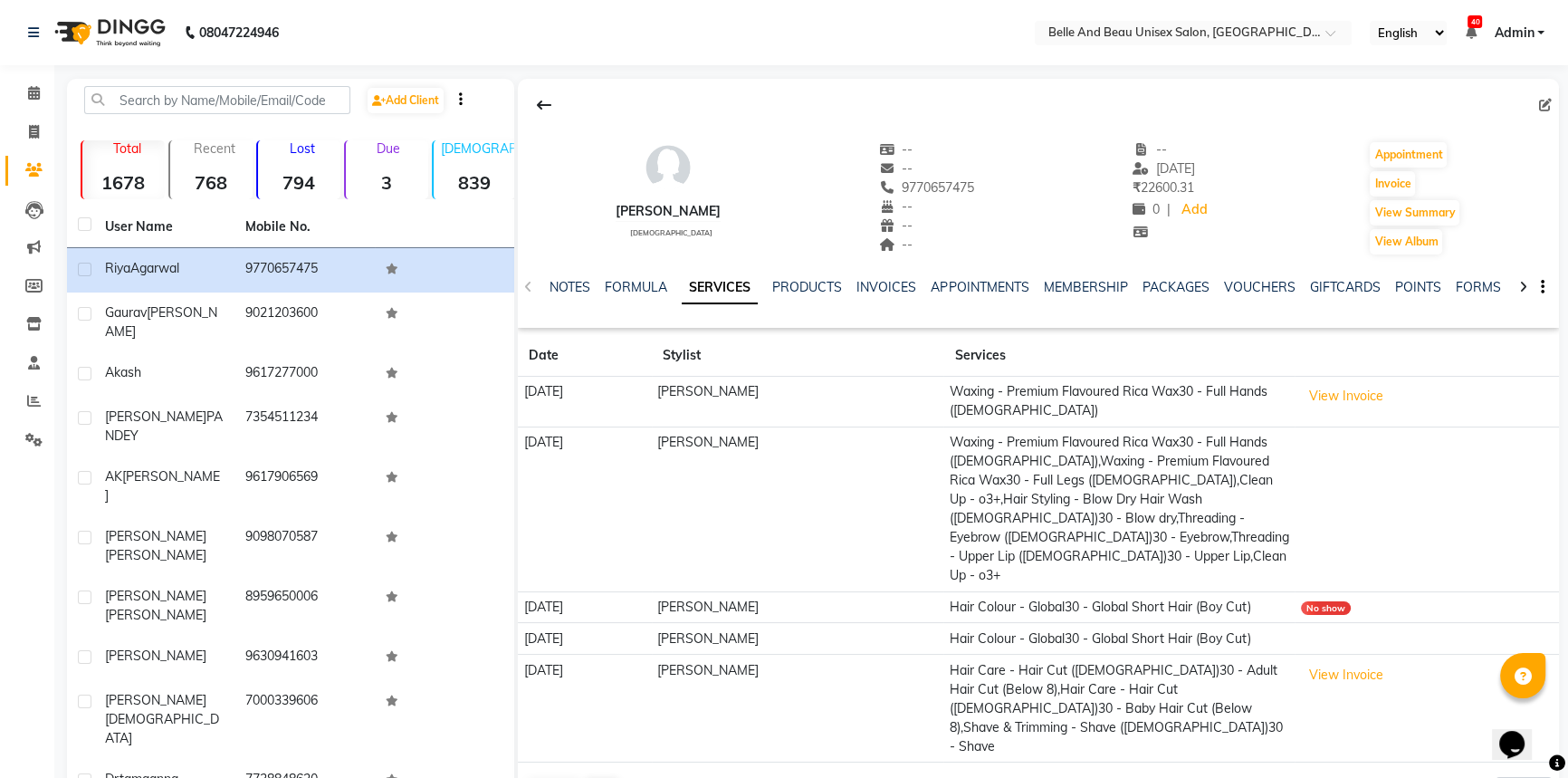
click at [1097, 485] on td "Waxing - Premium Flavoured Rica Wax30 - Full Hands ([DEMOGRAPHIC_DATA]),Waxing …" at bounding box center [1119, 509] width 352 height 165
click at [980, 456] on td "Waxing - Premium Flavoured Rica Wax30 - Full Hands ([DEMOGRAPHIC_DATA]),Waxing …" at bounding box center [1119, 509] width 352 height 165
click at [944, 451] on td "[PERSON_NAME]" at bounding box center [798, 509] width 293 height 165
click at [28, 93] on icon at bounding box center [34, 93] width 12 height 14
